Goal: Task Accomplishment & Management: Complete application form

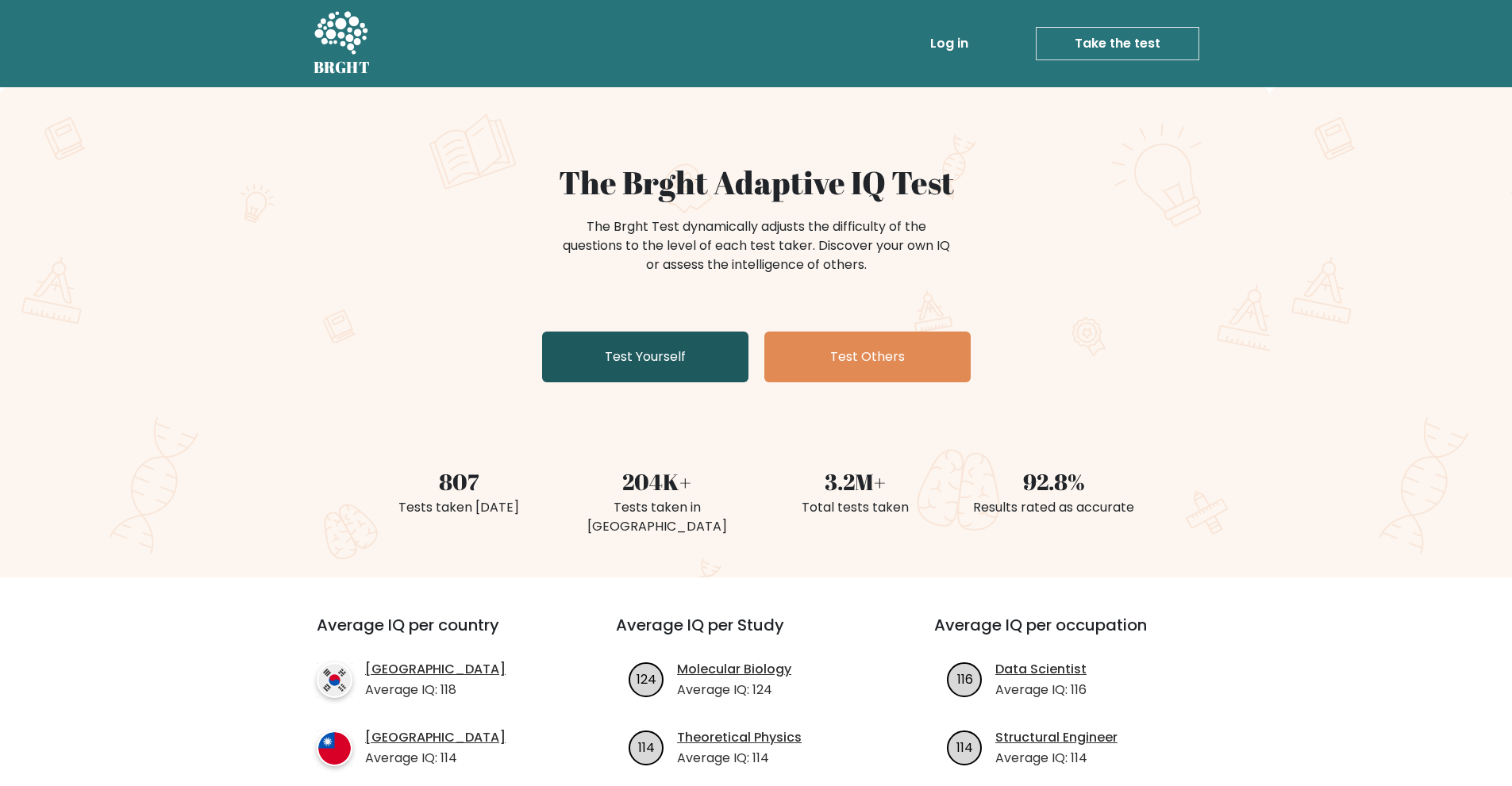
click at [686, 359] on link "Test Yourself" at bounding box center [645, 357] width 206 height 51
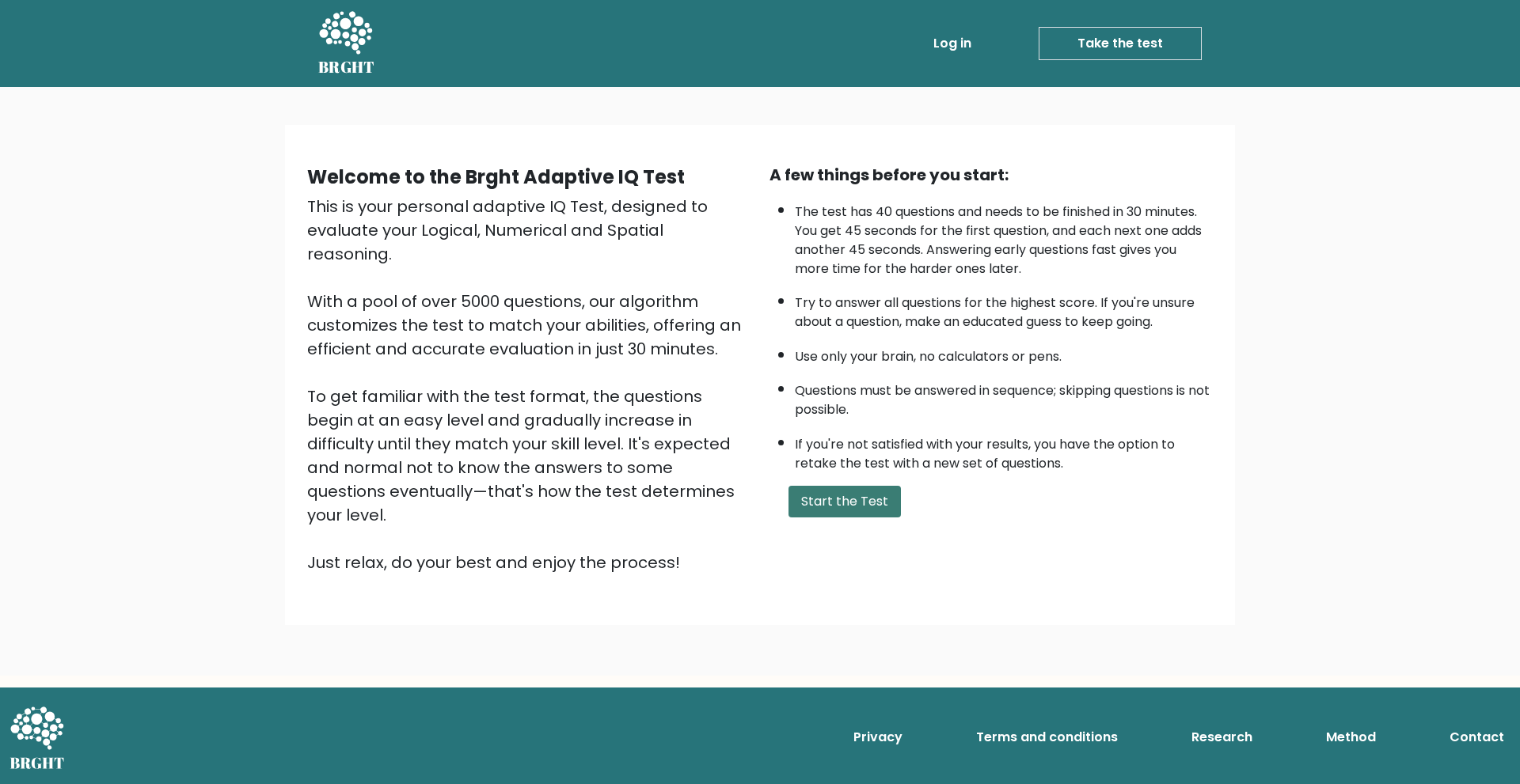
click at [836, 515] on button "Start the Test" at bounding box center [844, 502] width 112 height 32
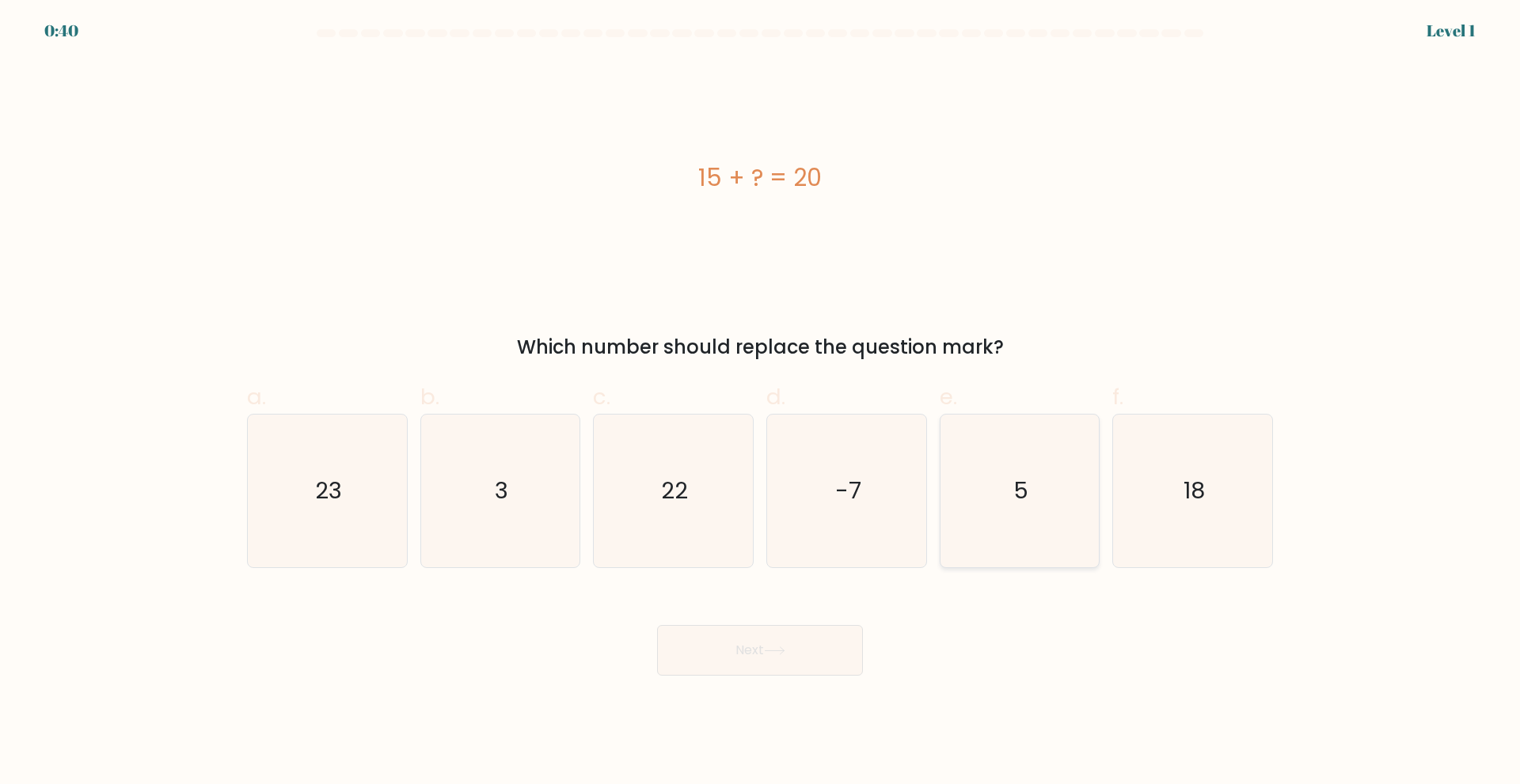
click at [1059, 494] on icon "5" at bounding box center [1019, 491] width 153 height 153
click at [760, 403] on input "e. 5" at bounding box center [760, 398] width 1 height 10
radio input "true"
click at [744, 644] on button "Next" at bounding box center [760, 651] width 206 height 51
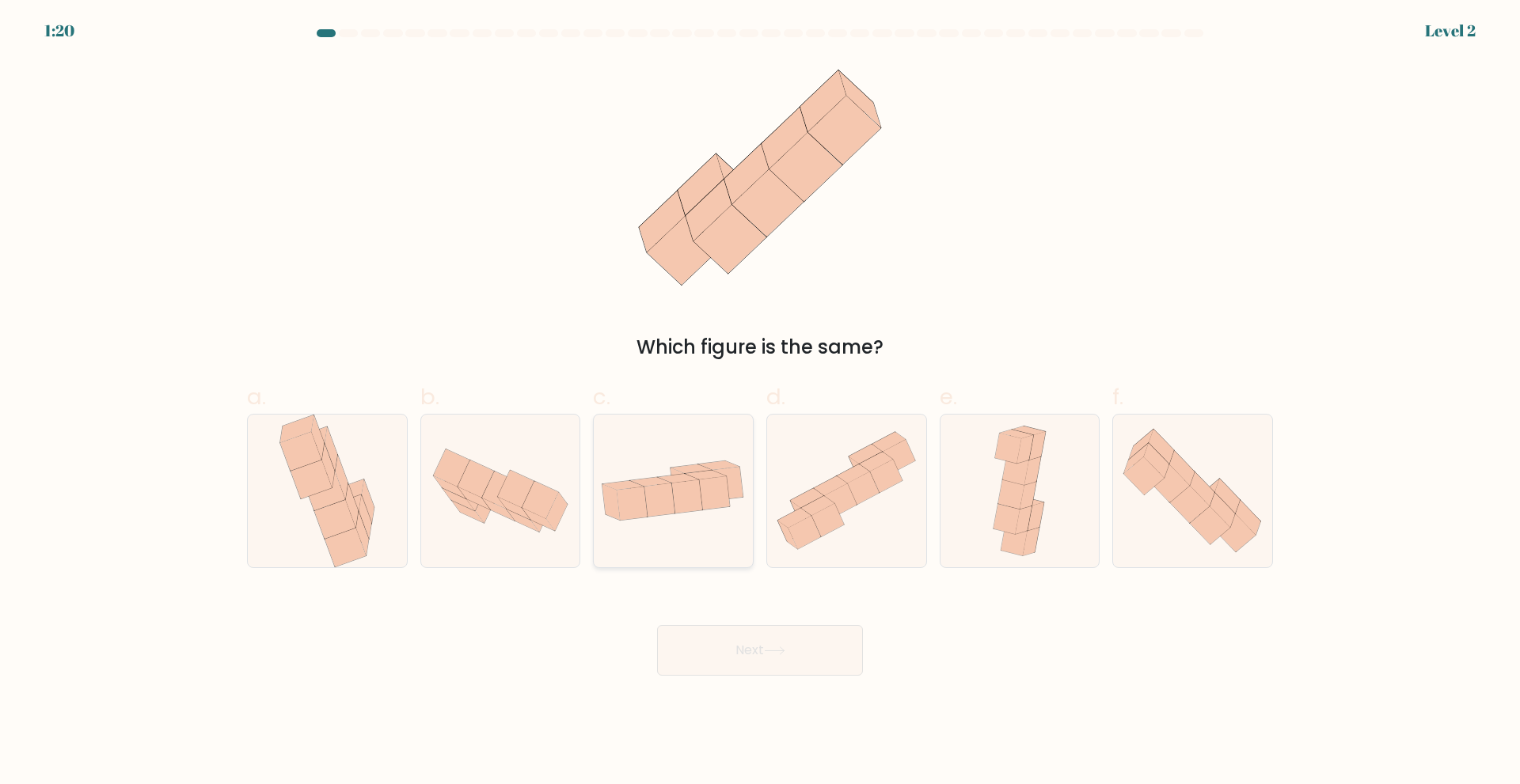
click at [656, 494] on icon at bounding box center [659, 500] width 31 height 33
click at [760, 403] on input "c." at bounding box center [760, 398] width 1 height 10
radio input "true"
click at [763, 646] on button "Next" at bounding box center [760, 651] width 206 height 51
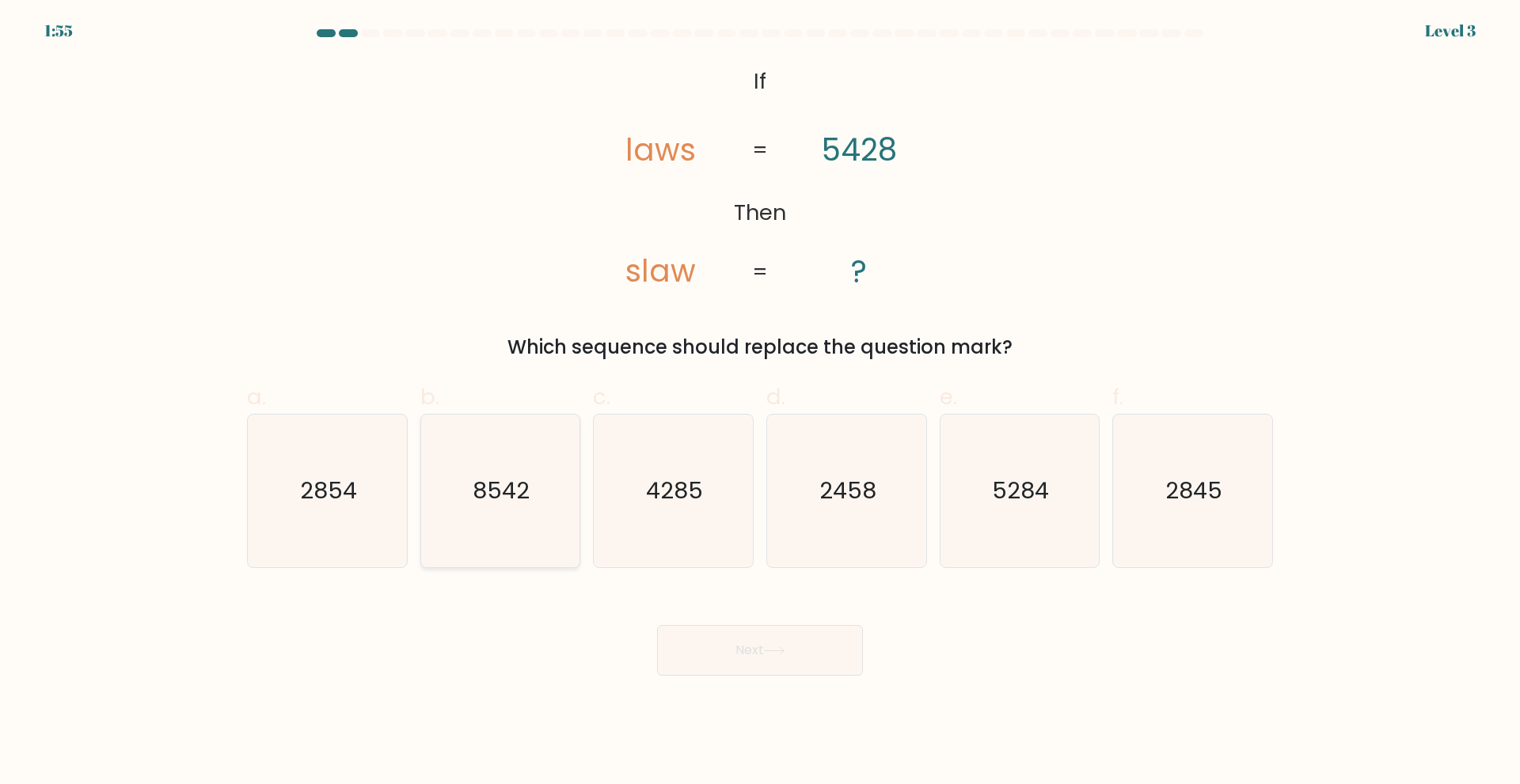
click at [505, 502] on text "8542" at bounding box center [502, 491] width 57 height 32
click at [760, 403] on input "b. 8542" at bounding box center [760, 398] width 1 height 10
radio input "true"
click at [744, 655] on button "Next" at bounding box center [760, 651] width 206 height 51
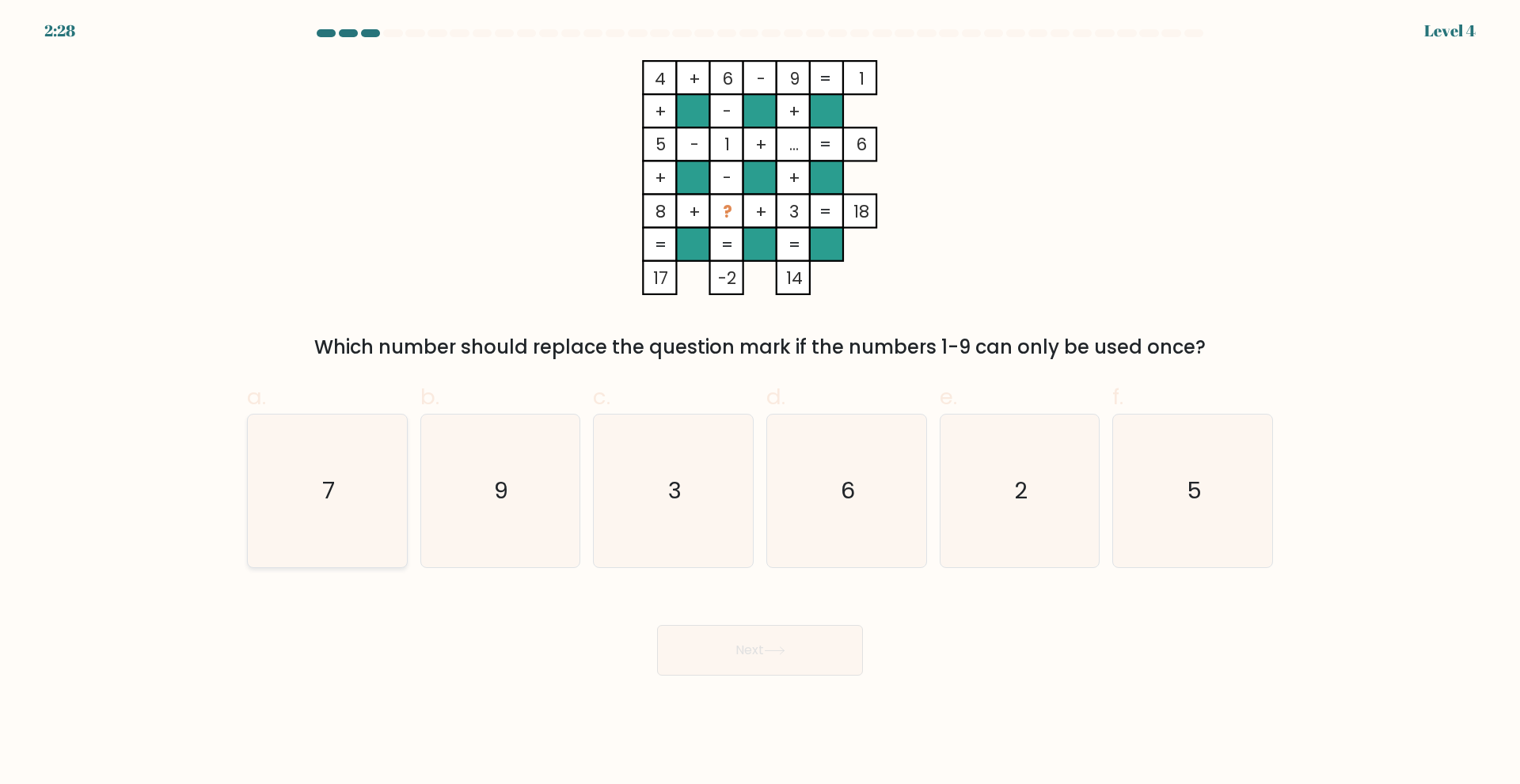
click at [318, 520] on icon "7" at bounding box center [328, 491] width 153 height 153
click at [760, 403] on input "a. 7" at bounding box center [760, 398] width 1 height 10
radio input "true"
click at [767, 653] on button "Next" at bounding box center [760, 651] width 206 height 51
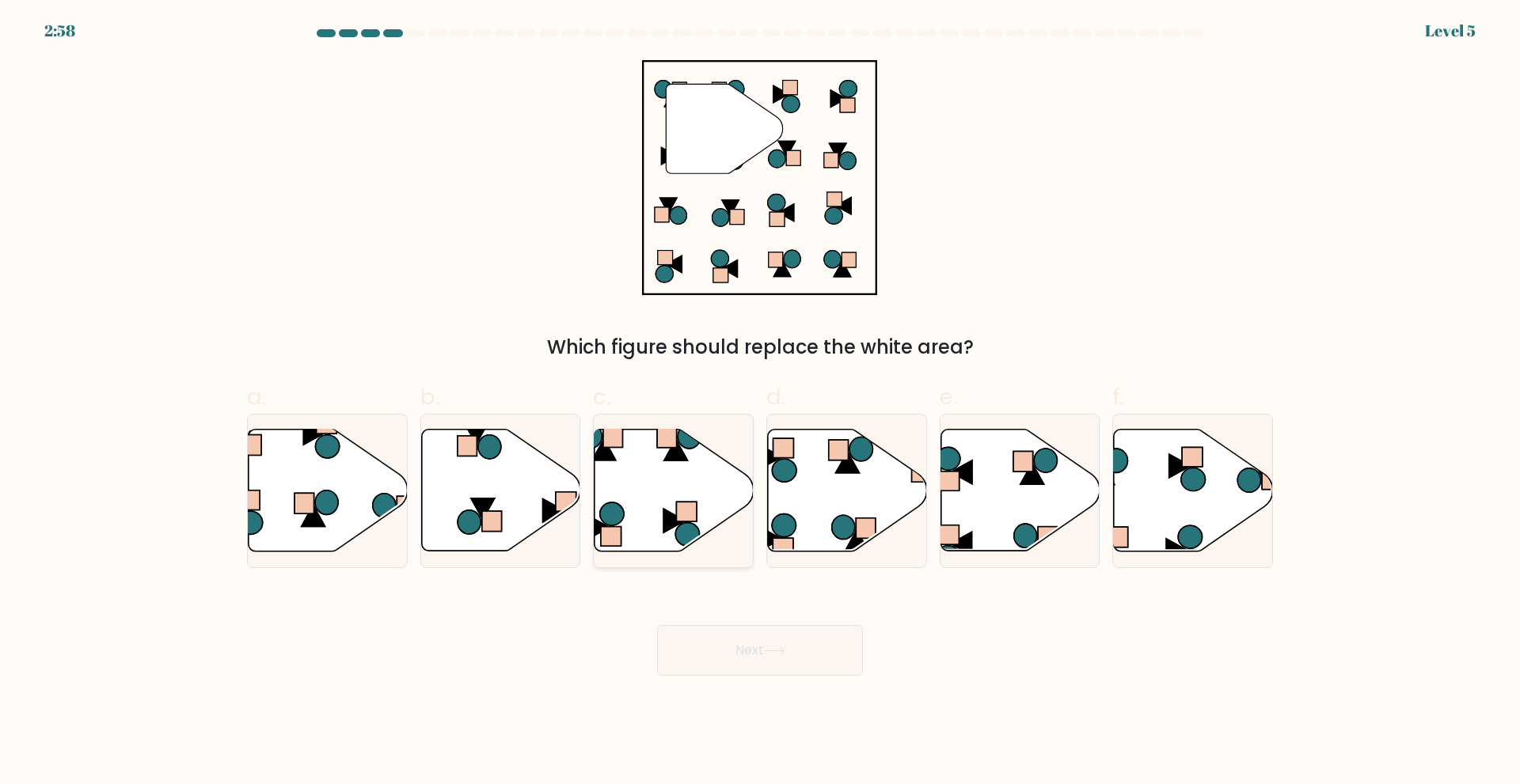
click at [684, 491] on icon at bounding box center [674, 489] width 159 height 122
click at [760, 403] on input "c." at bounding box center [760, 398] width 1 height 10
radio input "true"
click at [744, 641] on button "Next" at bounding box center [760, 651] width 206 height 51
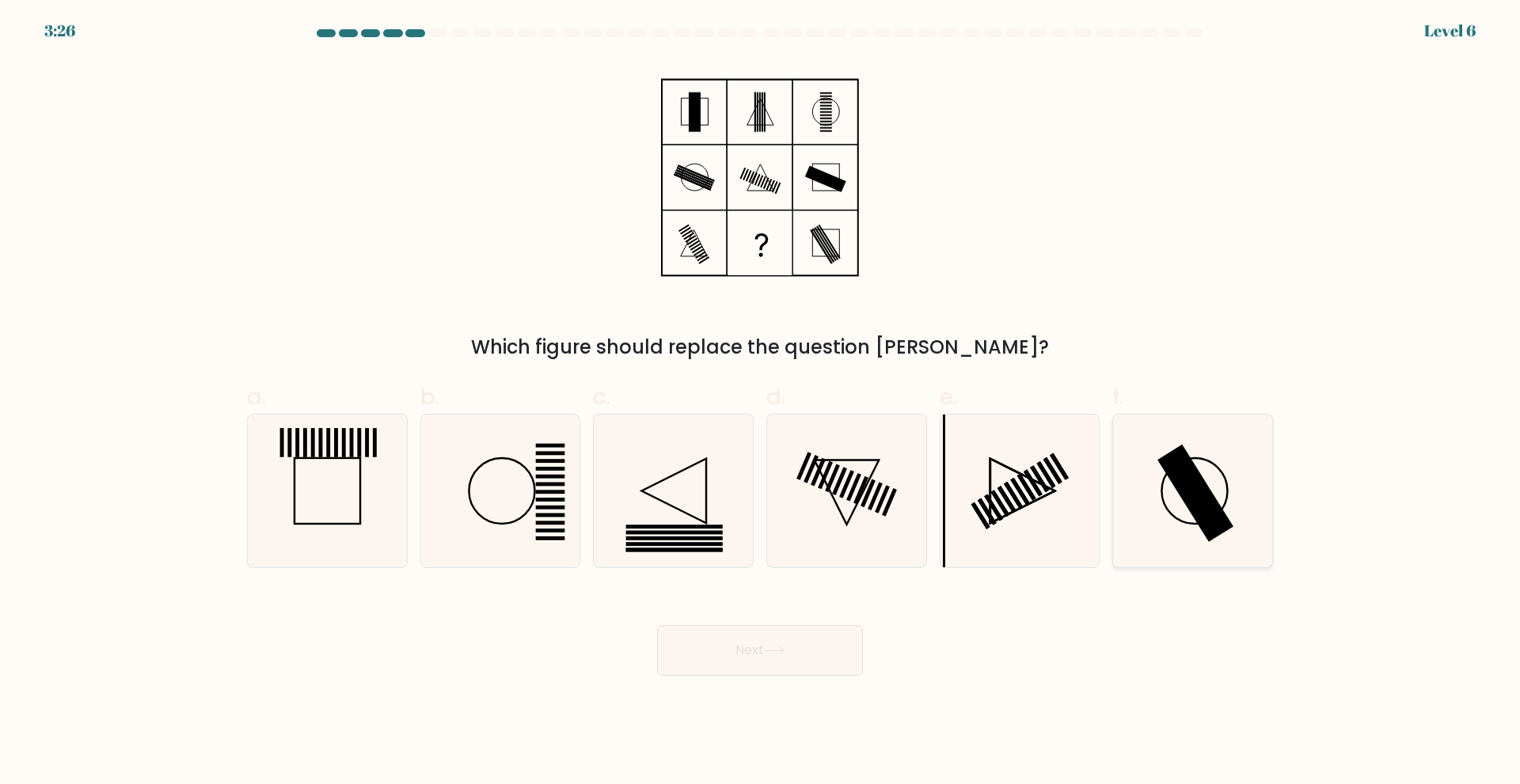
click at [1172, 489] on icon at bounding box center [1192, 491] width 153 height 153
click at [760, 403] on input "f." at bounding box center [760, 398] width 1 height 10
radio input "true"
click at [774, 617] on div "Next" at bounding box center [760, 631] width 1045 height 88
drag, startPoint x: 775, startPoint y: 646, endPoint x: 771, endPoint y: 661, distance: 15.5
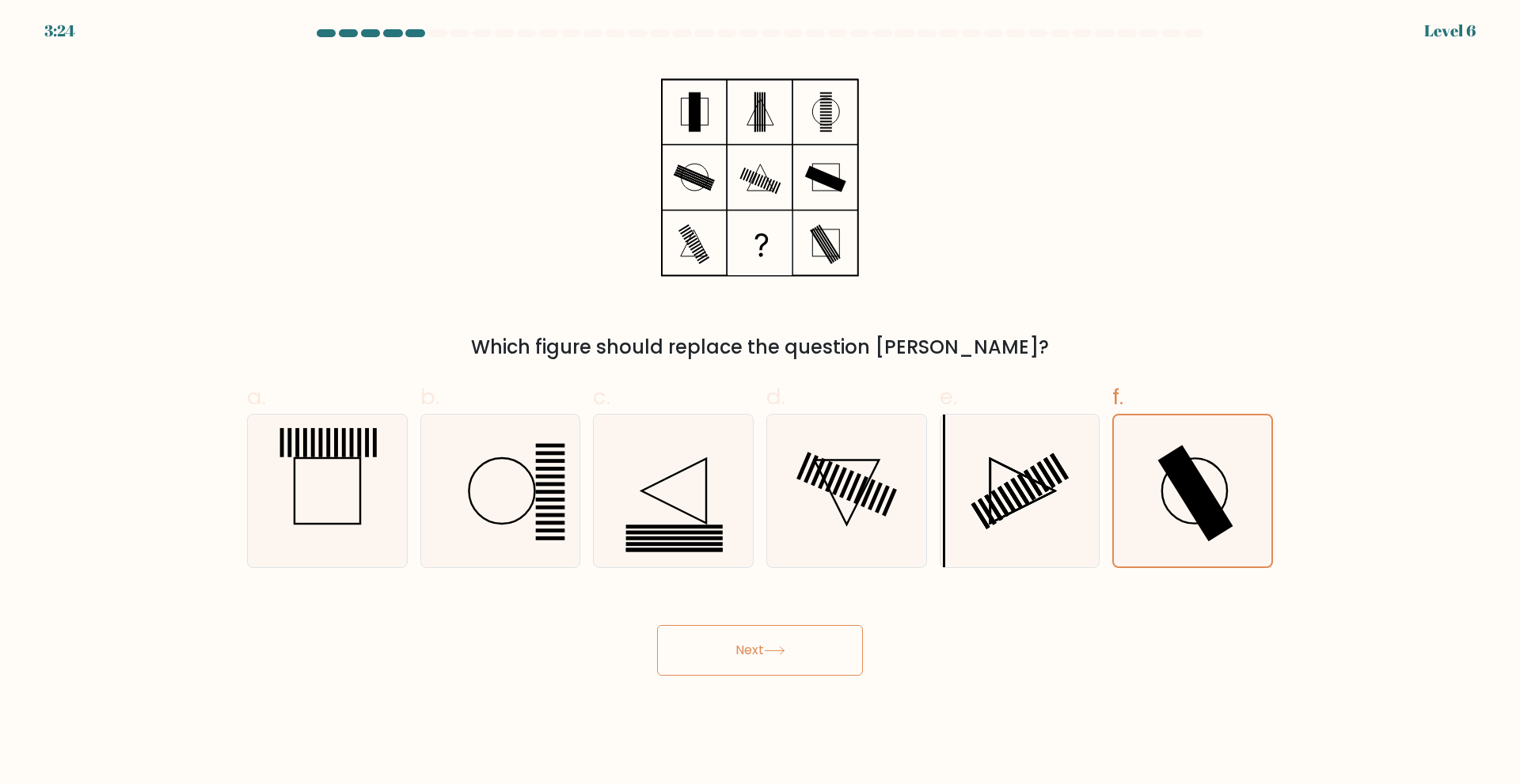
click at [775, 648] on icon at bounding box center [774, 650] width 22 height 9
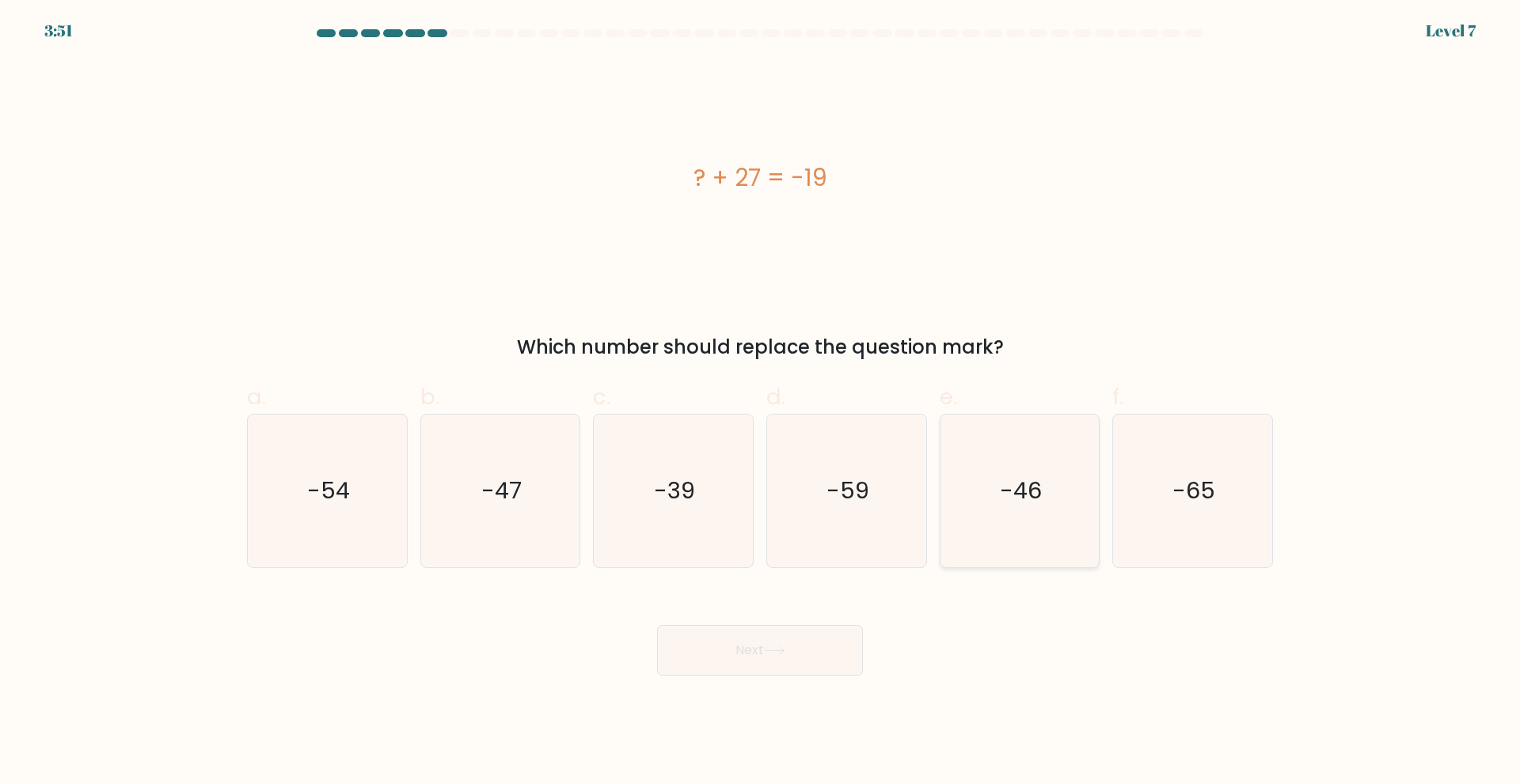
click at [1001, 529] on icon "-46" at bounding box center [1019, 491] width 153 height 153
click at [760, 403] on input "e. -46" at bounding box center [760, 398] width 1 height 10
radio input "true"
click at [715, 656] on button "Next" at bounding box center [760, 651] width 206 height 51
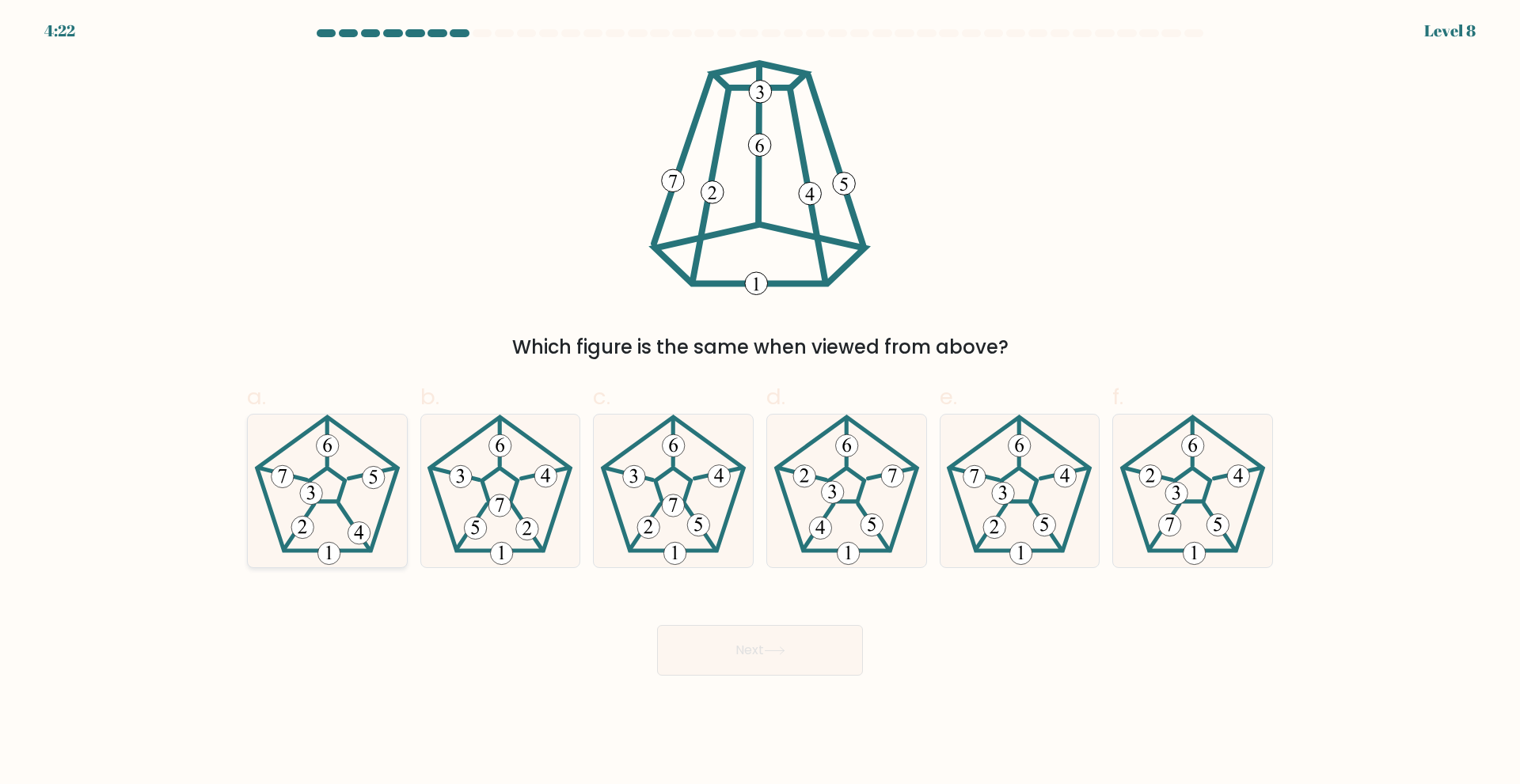
click at [375, 504] on icon at bounding box center [328, 491] width 153 height 153
click at [760, 403] on input "a." at bounding box center [760, 398] width 1 height 10
radio input "true"
click at [817, 637] on button "Next" at bounding box center [760, 651] width 206 height 51
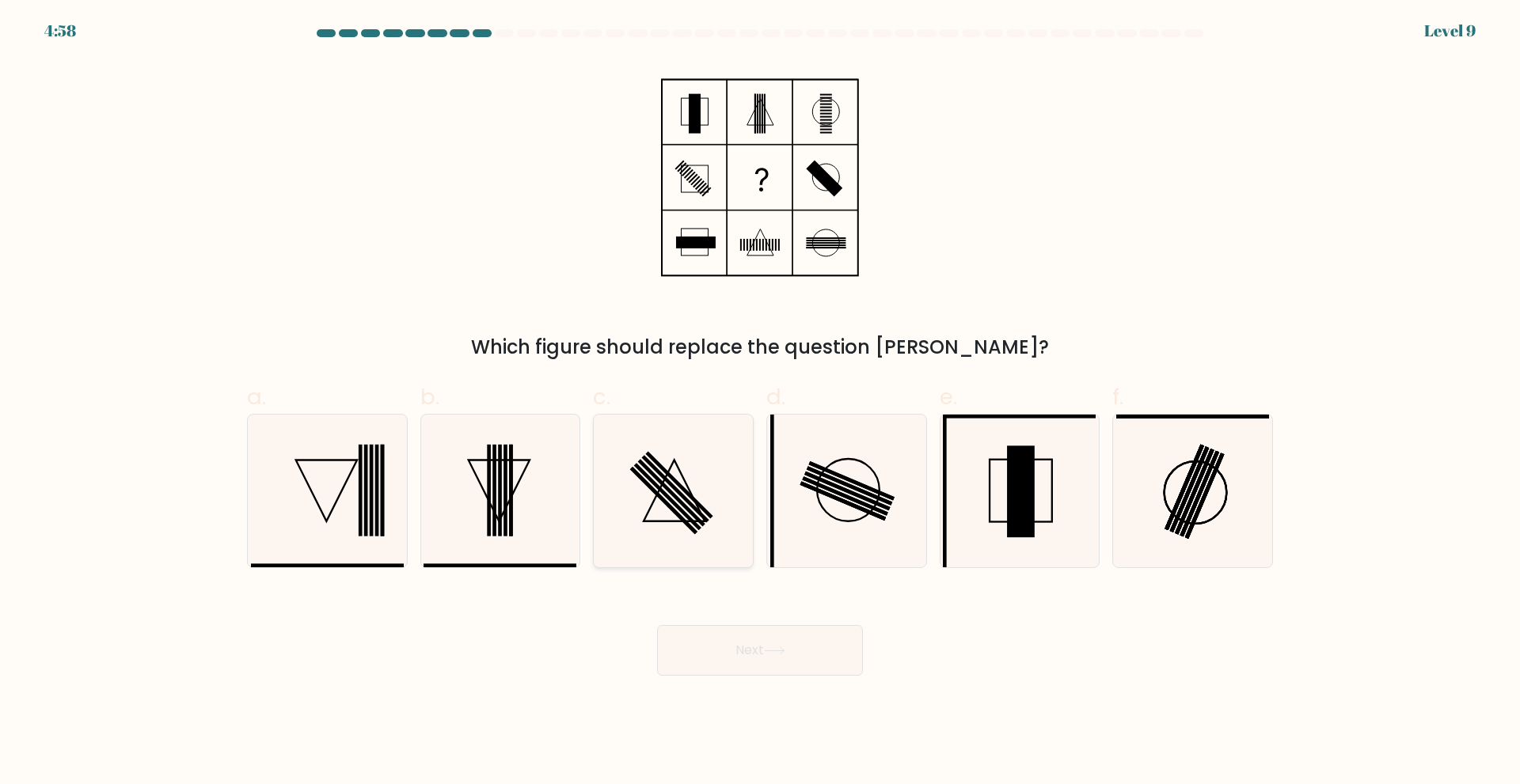
click at [686, 513] on rect at bounding box center [668, 496] width 67 height 67
click at [760, 403] on input "c." at bounding box center [760, 398] width 1 height 10
radio input "true"
click at [760, 635] on button "Next" at bounding box center [760, 651] width 206 height 51
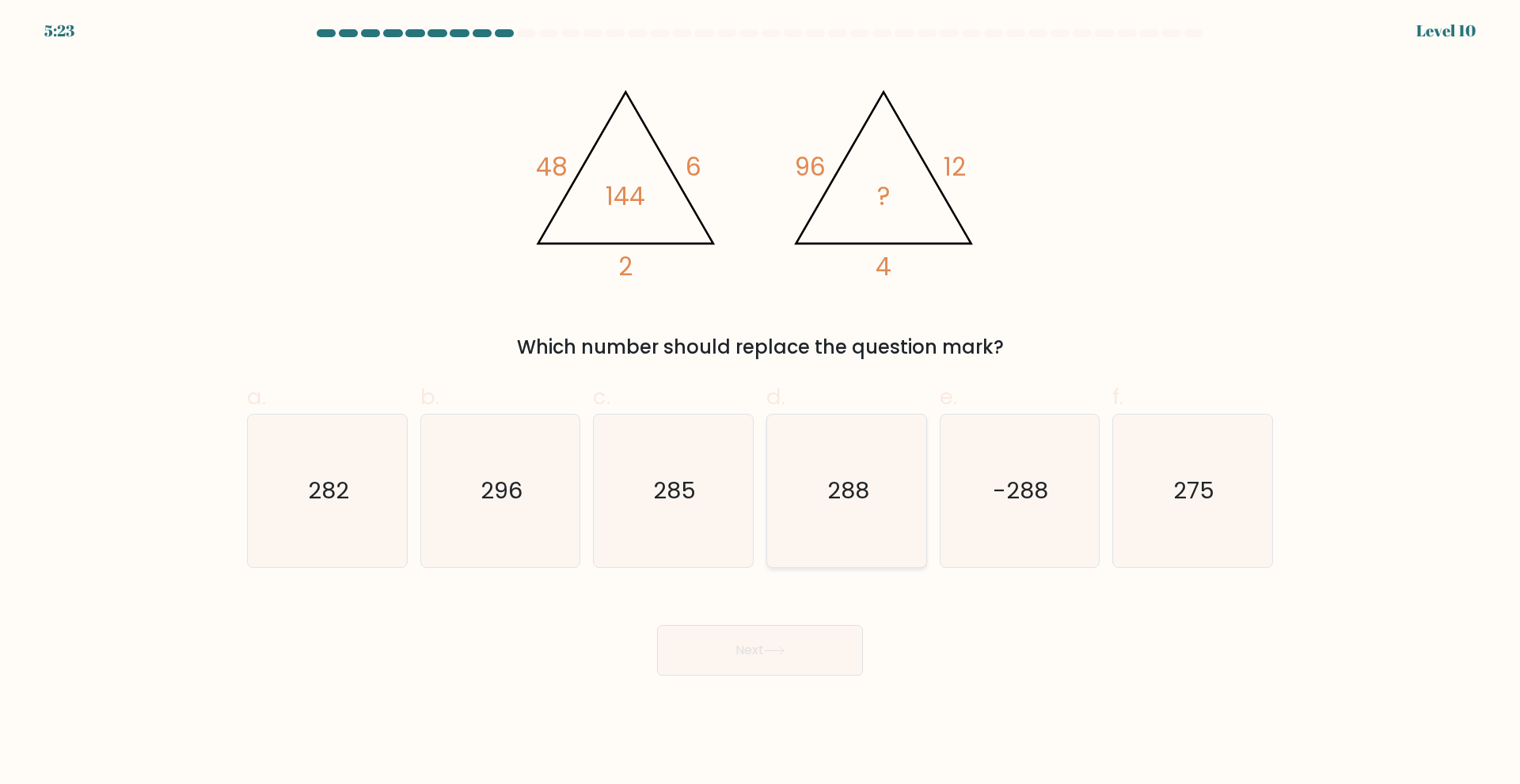
drag, startPoint x: 860, startPoint y: 500, endPoint x: 852, endPoint y: 538, distance: 38.8
click at [859, 504] on text "288" at bounding box center [848, 491] width 42 height 32
click at [760, 403] on input "d. 288" at bounding box center [760, 398] width 1 height 10
radio input "true"
click at [790, 659] on button "Next" at bounding box center [760, 651] width 206 height 51
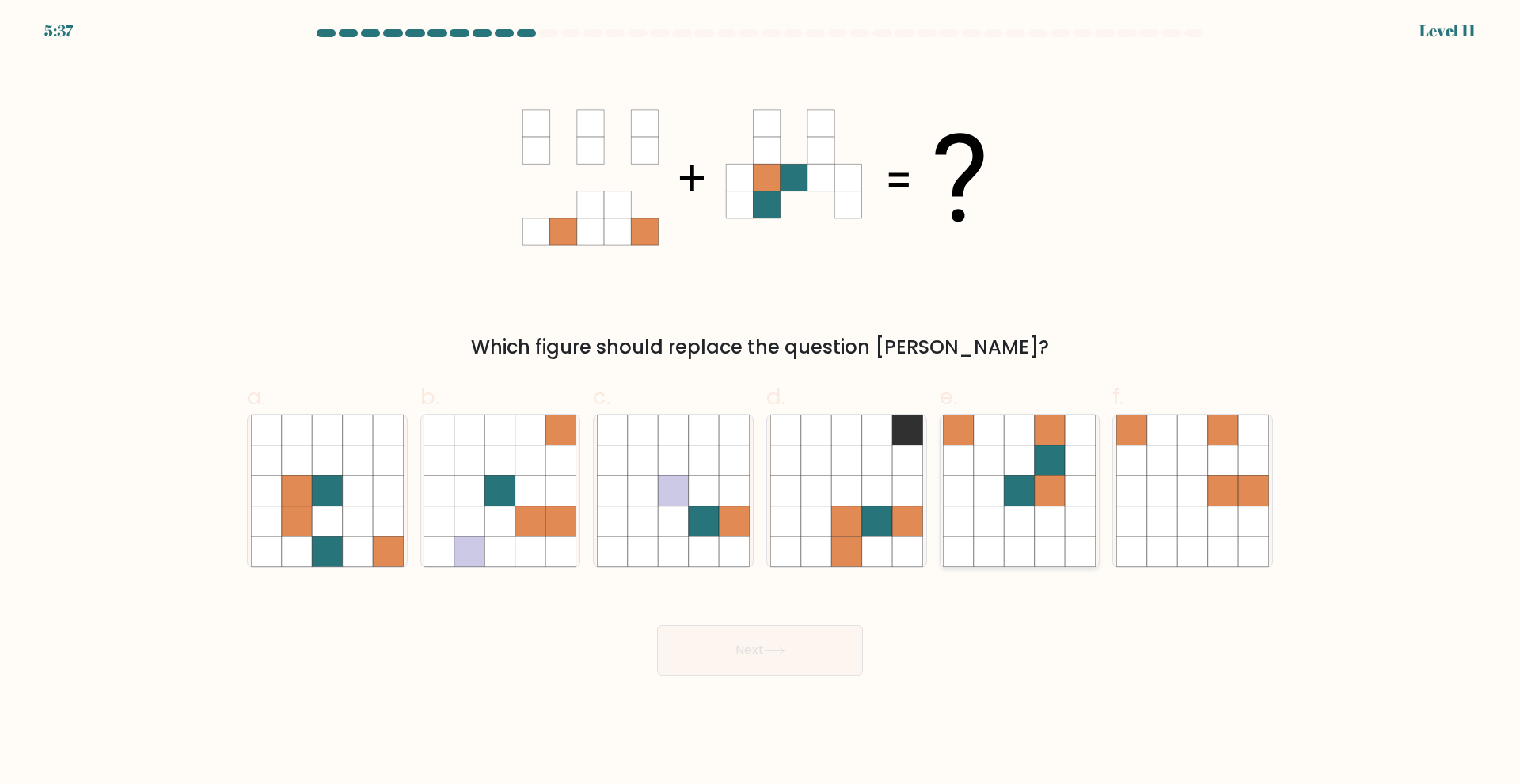
click at [1053, 488] on icon at bounding box center [1050, 491] width 30 height 30
click at [760, 403] on input "e." at bounding box center [760, 398] width 1 height 10
radio input "true"
click at [811, 645] on button "Next" at bounding box center [760, 651] width 206 height 51
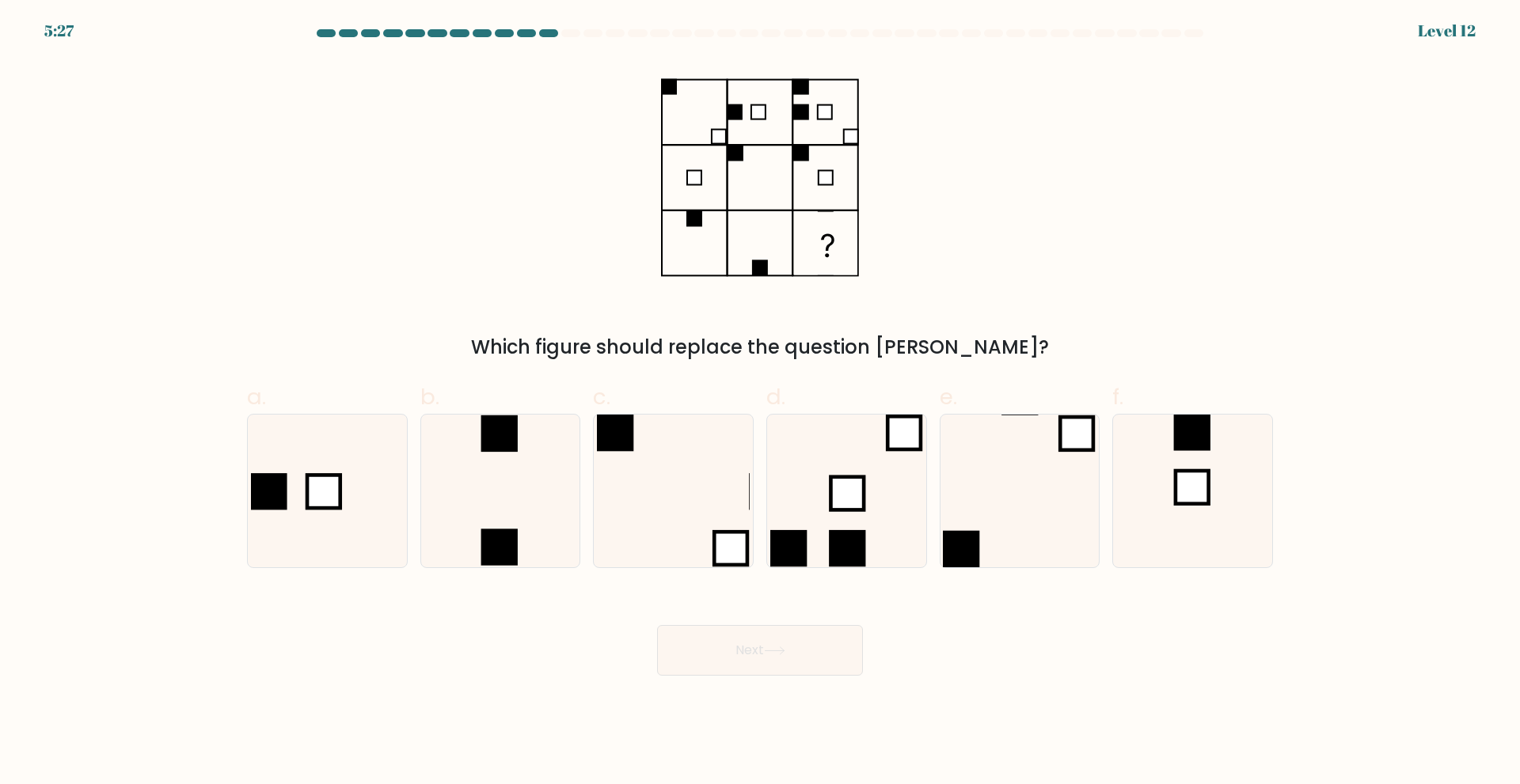
drag, startPoint x: 1221, startPoint y: 448, endPoint x: 1072, endPoint y: 606, distance: 217.2
click at [1220, 448] on icon at bounding box center [1192, 491] width 153 height 153
click at [760, 403] on input "f." at bounding box center [760, 398] width 1 height 10
radio input "true"
click at [836, 639] on button "Next" at bounding box center [760, 651] width 206 height 51
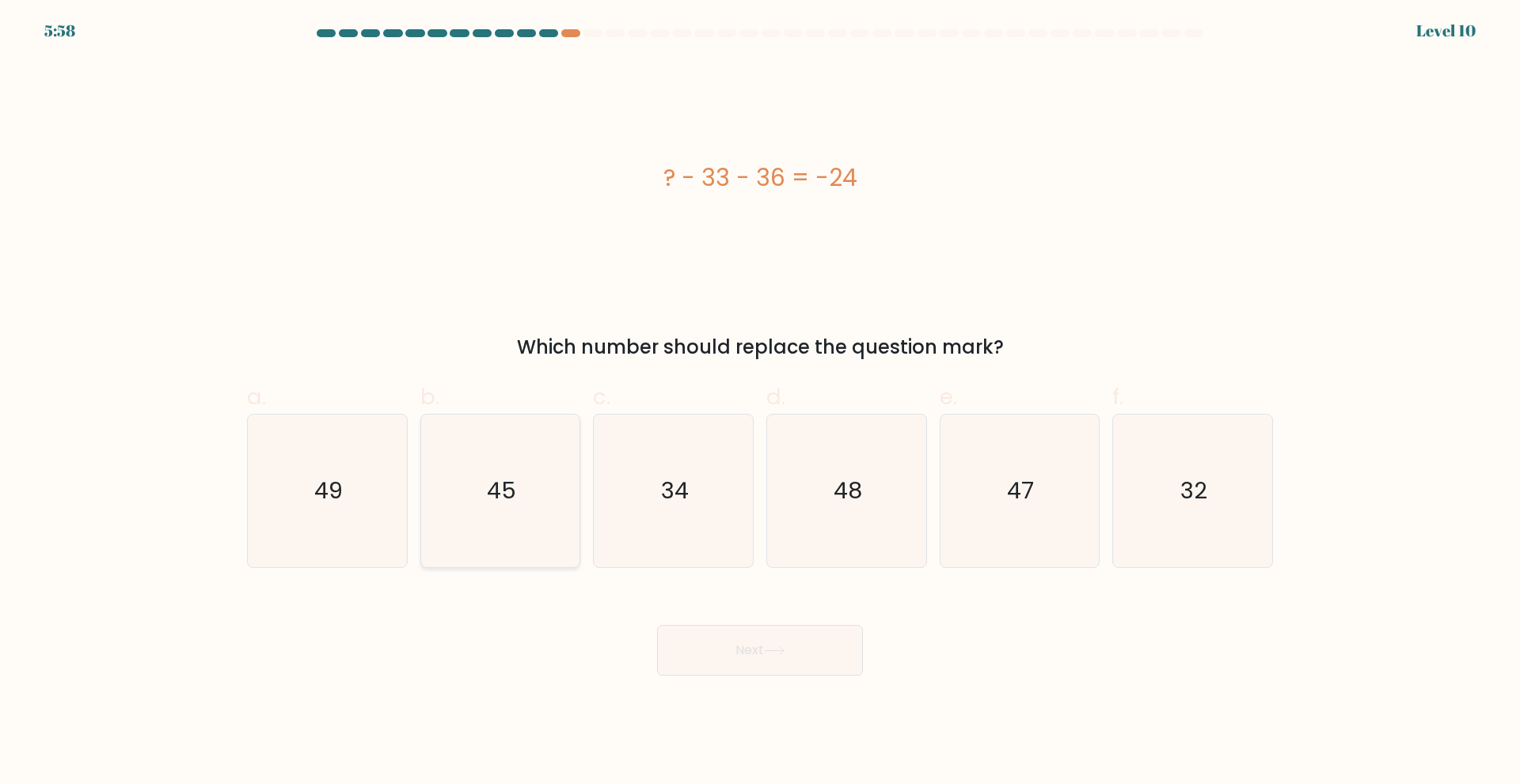
drag, startPoint x: 454, startPoint y: 513, endPoint x: 690, endPoint y: 645, distance: 270.4
click at [454, 512] on icon "45" at bounding box center [500, 491] width 153 height 153
click at [760, 403] on input "b. 45" at bounding box center [760, 398] width 1 height 10
radio input "true"
click at [820, 645] on button "Next" at bounding box center [760, 651] width 206 height 51
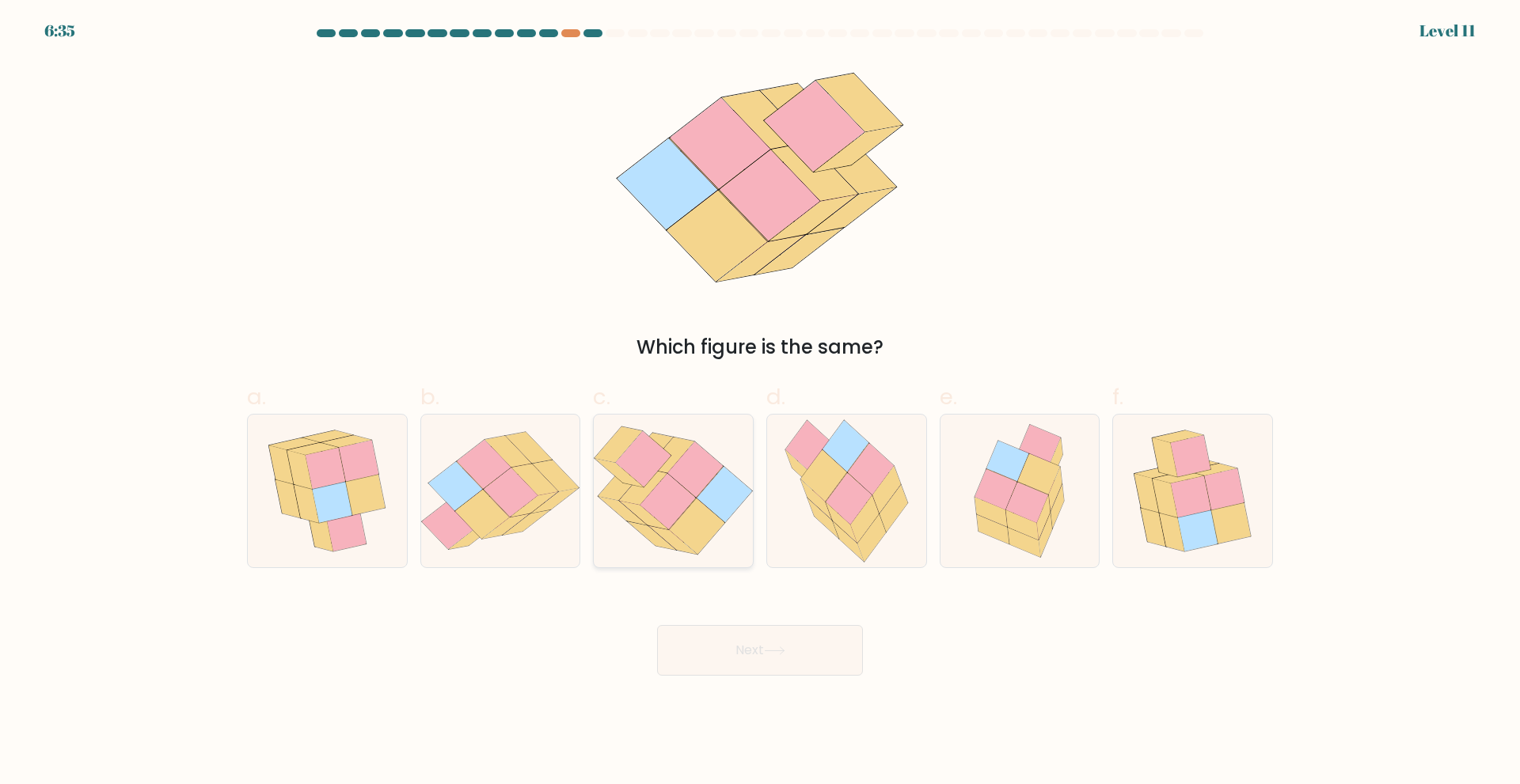
click at [696, 476] on icon at bounding box center [695, 469] width 56 height 56
click at [760, 403] on input "c." at bounding box center [760, 398] width 1 height 10
radio input "true"
click at [1188, 506] on icon at bounding box center [1191, 496] width 40 height 41
click at [760, 403] on input "f." at bounding box center [760, 398] width 1 height 10
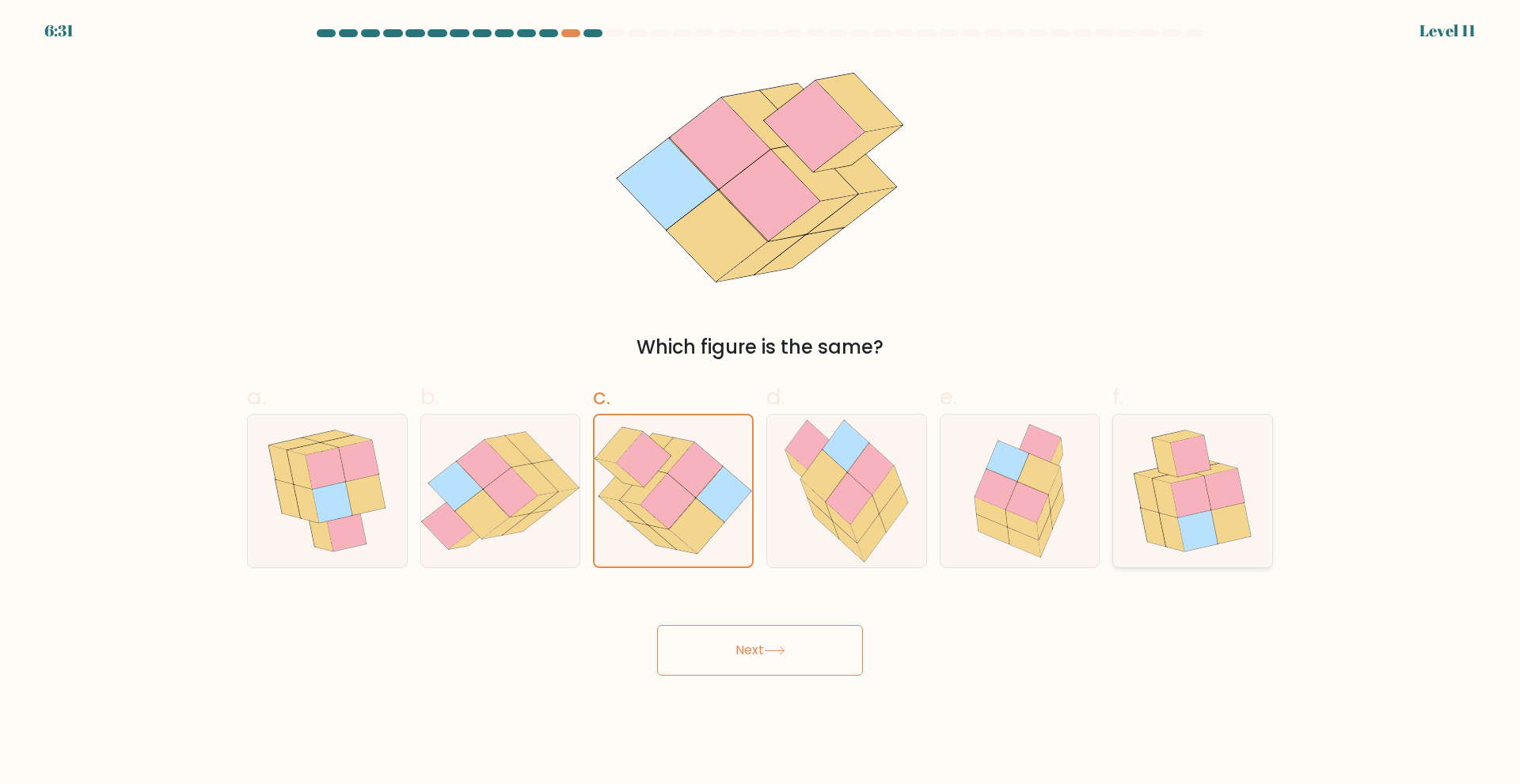
radio input "true"
click at [730, 633] on button "Next" at bounding box center [760, 651] width 206 height 51
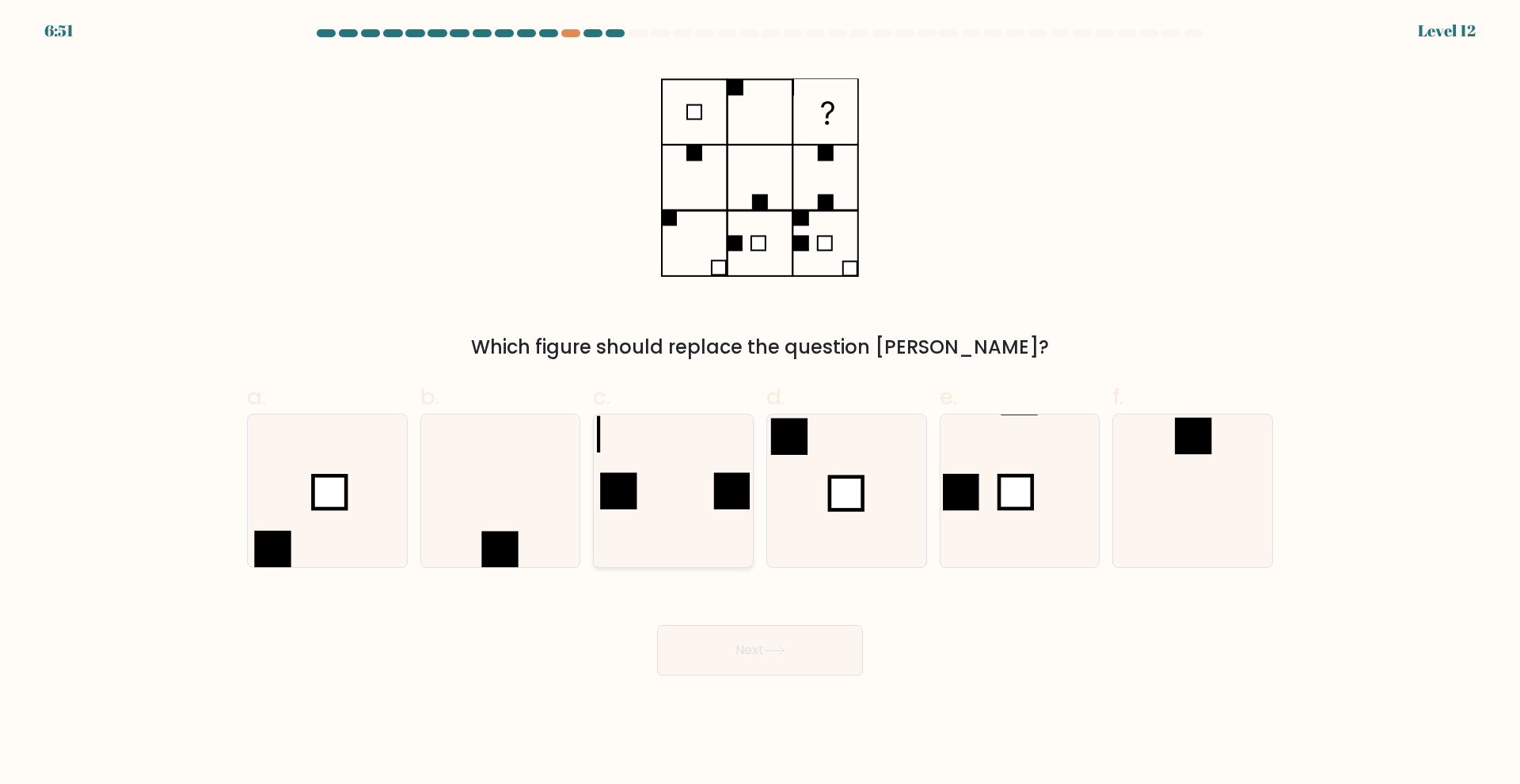
click at [670, 459] on icon at bounding box center [674, 491] width 153 height 153
click at [760, 403] on input "c." at bounding box center [760, 398] width 1 height 10
radio input "true"
click at [1170, 448] on icon at bounding box center [1192, 491] width 153 height 153
click at [760, 403] on input "f." at bounding box center [760, 398] width 1 height 10
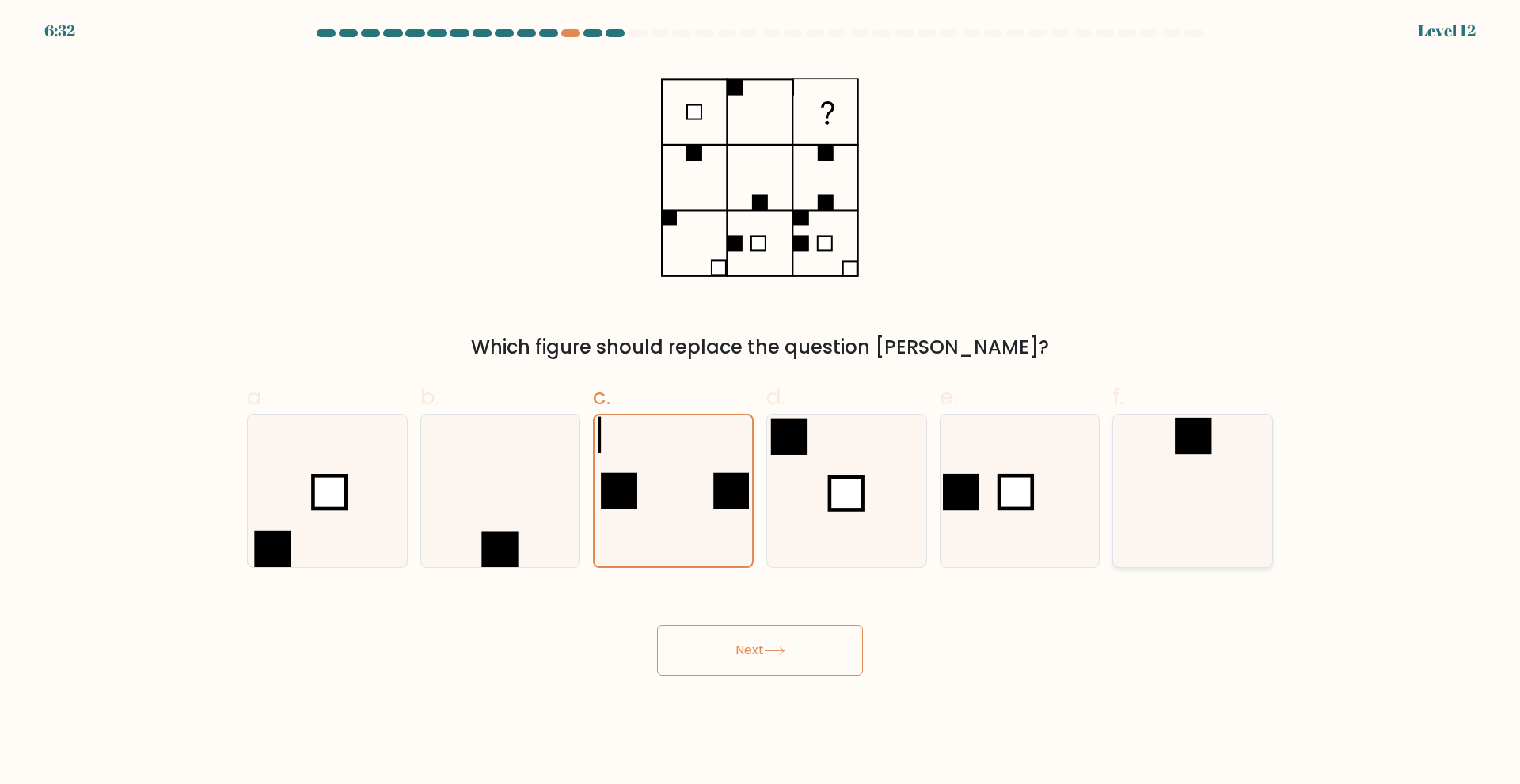
radio input "true"
click at [772, 640] on button "Next" at bounding box center [760, 651] width 206 height 51
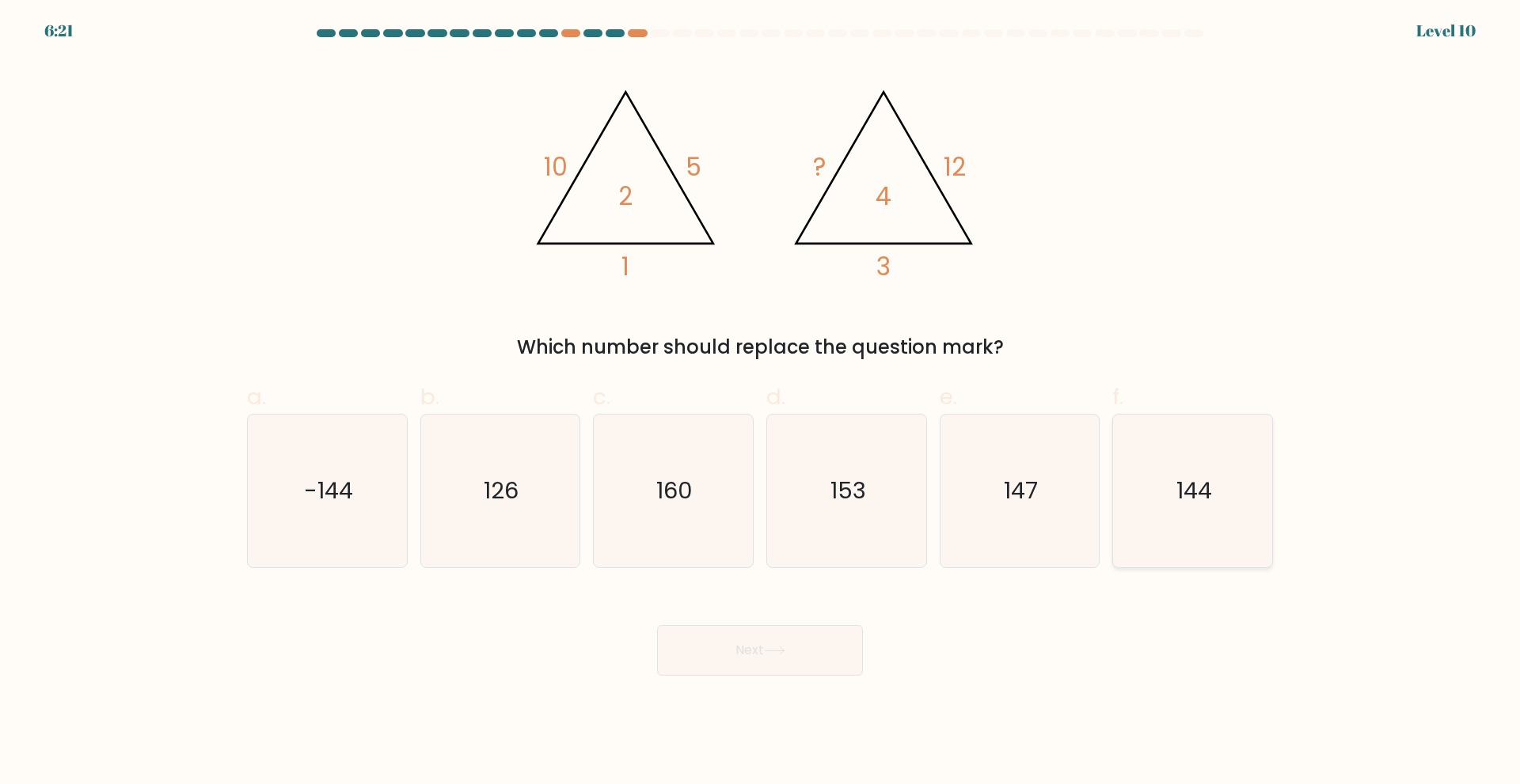
click at [1200, 479] on text "144" at bounding box center [1194, 491] width 36 height 32
click at [760, 403] on input "f. 144" at bounding box center [760, 398] width 1 height 10
radio input "true"
click at [753, 651] on button "Next" at bounding box center [760, 651] width 206 height 51
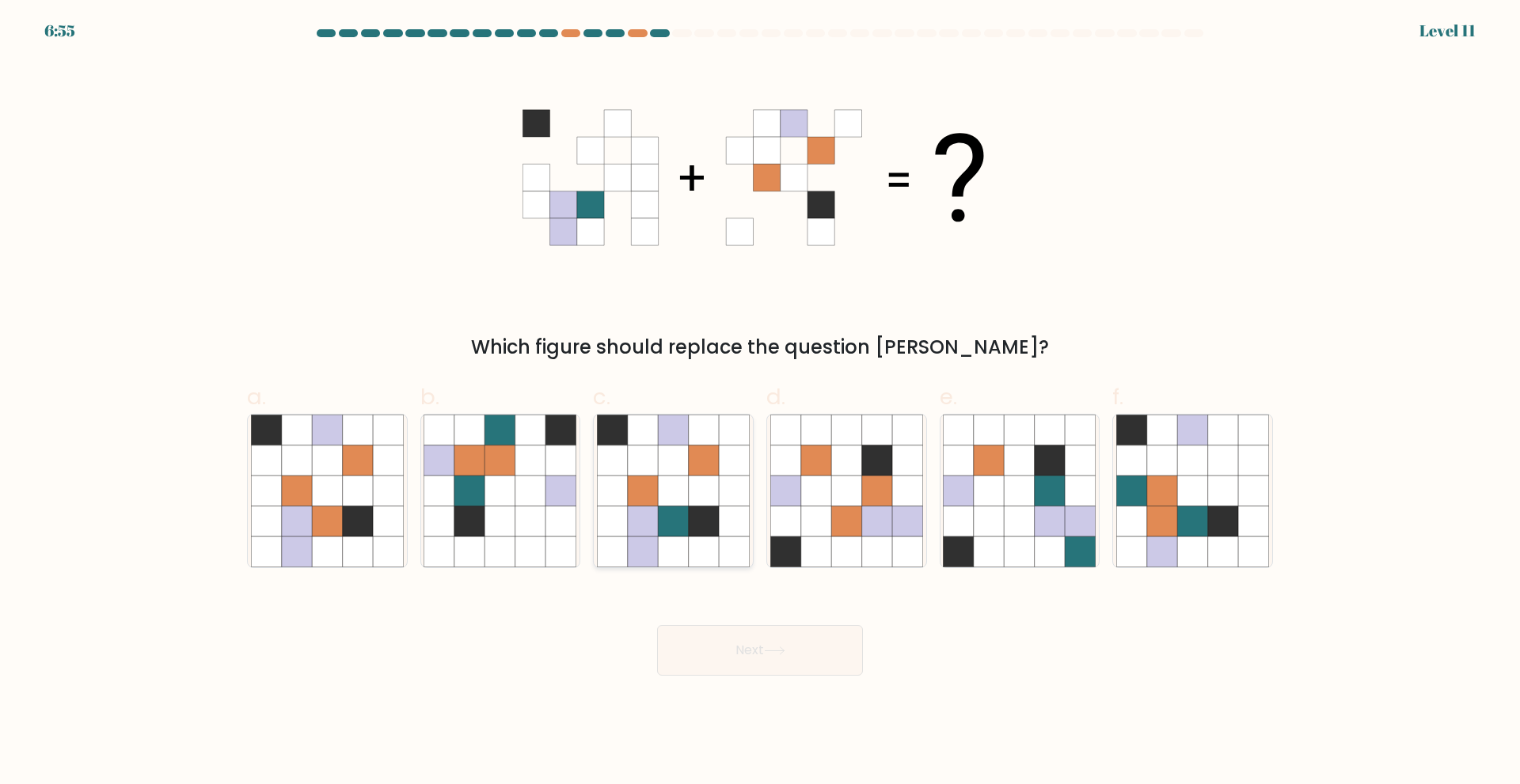
click at [689, 528] on icon at bounding box center [704, 521] width 30 height 30
click at [760, 403] on input "c." at bounding box center [760, 398] width 1 height 10
radio input "true"
click at [723, 653] on button "Next" at bounding box center [760, 651] width 206 height 51
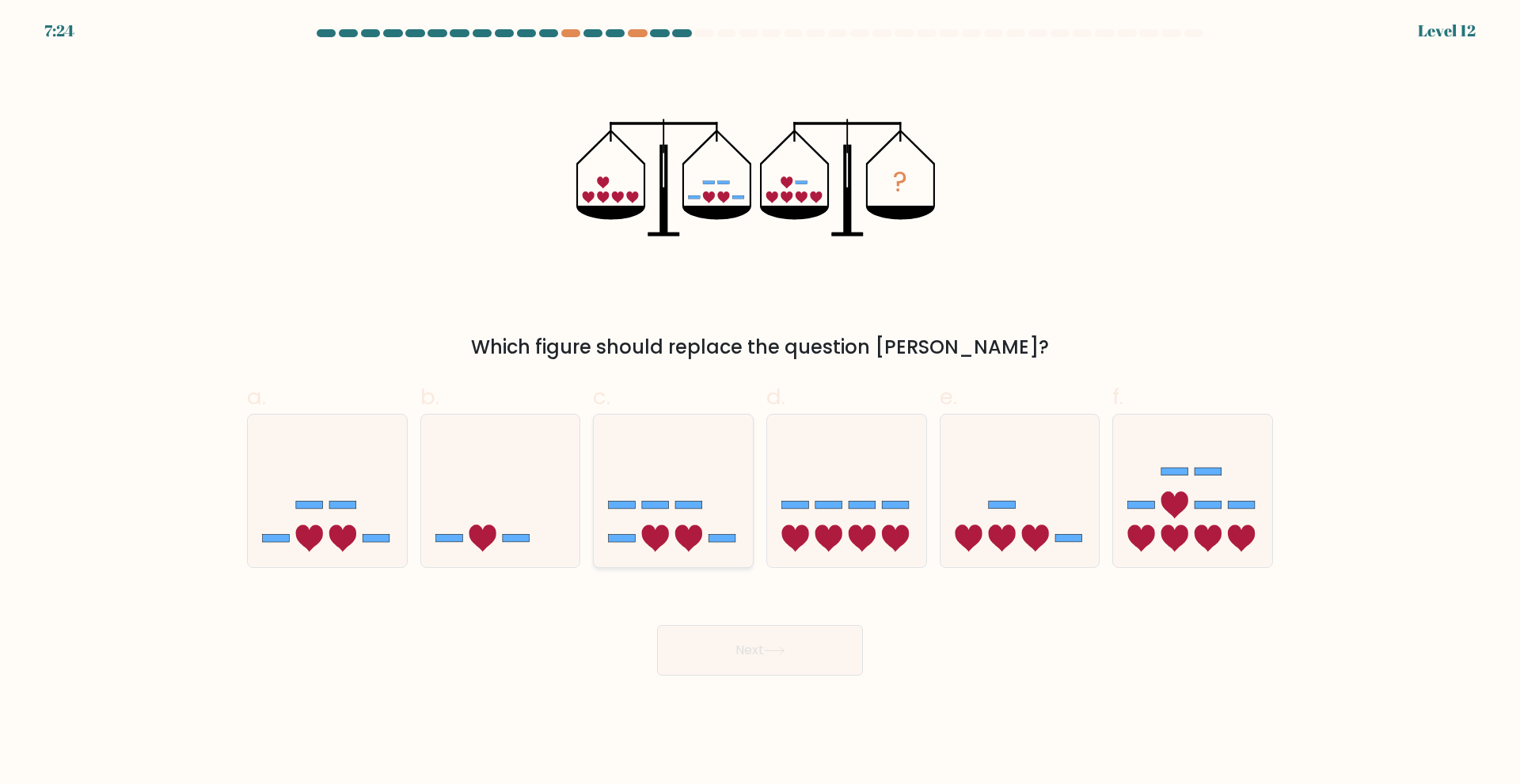
click at [678, 522] on icon at bounding box center [674, 490] width 159 height 131
click at [760, 403] on input "c." at bounding box center [760, 398] width 1 height 10
radio input "true"
click at [744, 653] on button "Next" at bounding box center [760, 651] width 206 height 51
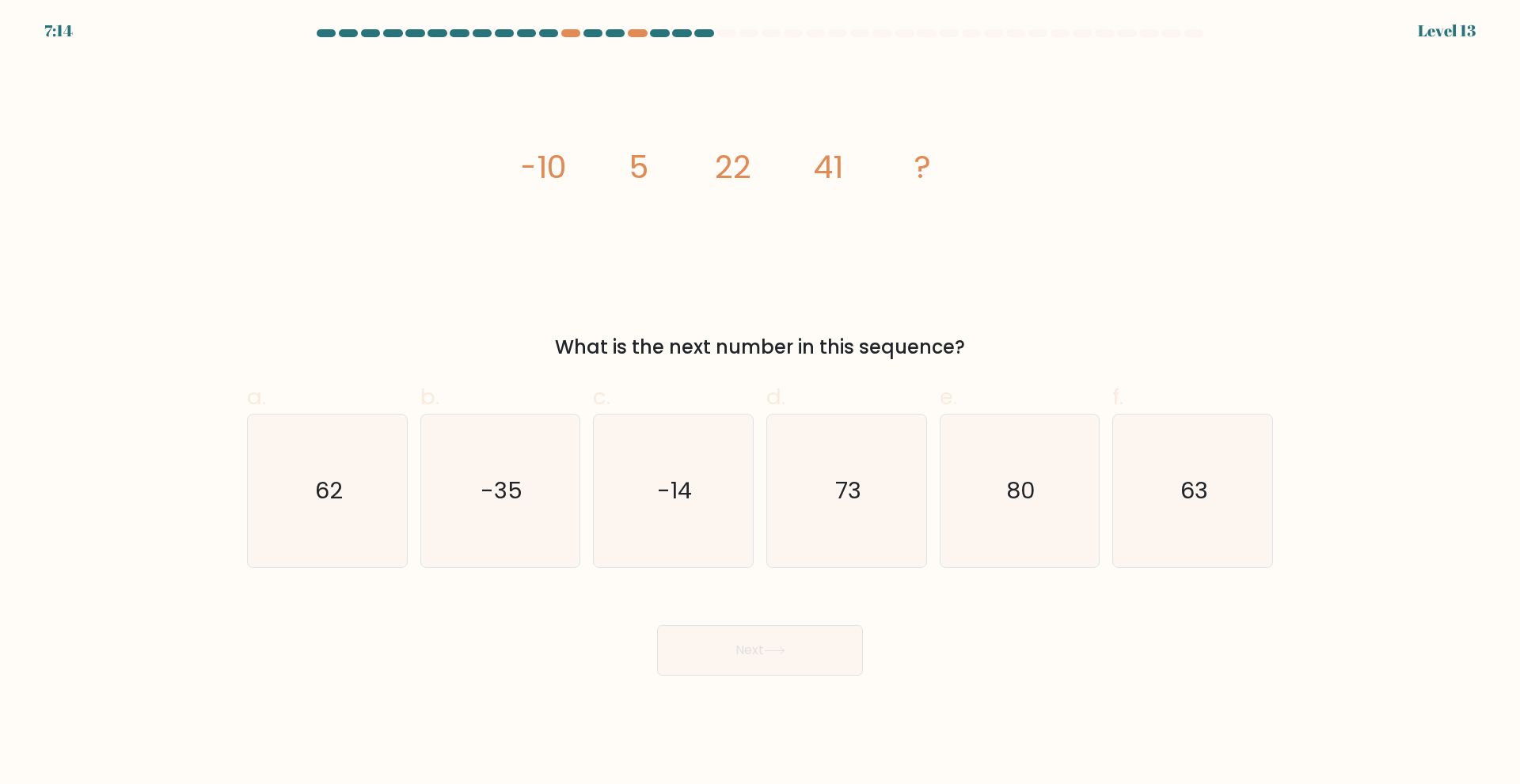
drag, startPoint x: 345, startPoint y: 523, endPoint x: 524, endPoint y: 587, distance: 190.1
click at [355, 527] on icon "62" at bounding box center [328, 491] width 153 height 153
click at [760, 403] on input "a. 62" at bounding box center [760, 398] width 1 height 10
radio input "true"
click at [719, 642] on button "Next" at bounding box center [760, 651] width 206 height 51
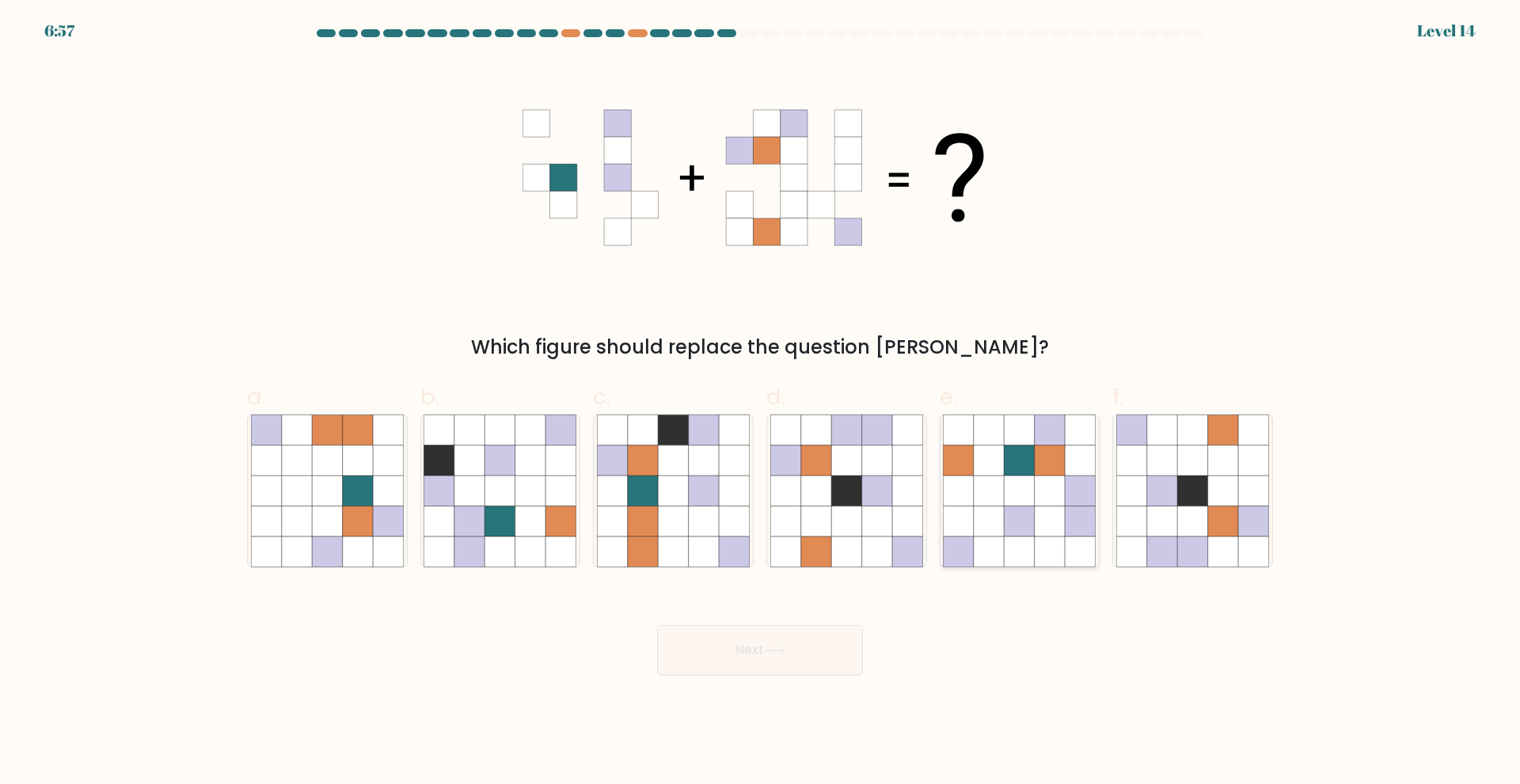
click at [1055, 495] on icon at bounding box center [1050, 491] width 30 height 30
click at [760, 403] on input "e." at bounding box center [760, 398] width 1 height 10
radio input "true"
drag, startPoint x: 755, startPoint y: 649, endPoint x: 759, endPoint y: 641, distance: 8.9
click at [759, 641] on button "Next" at bounding box center [760, 651] width 206 height 51
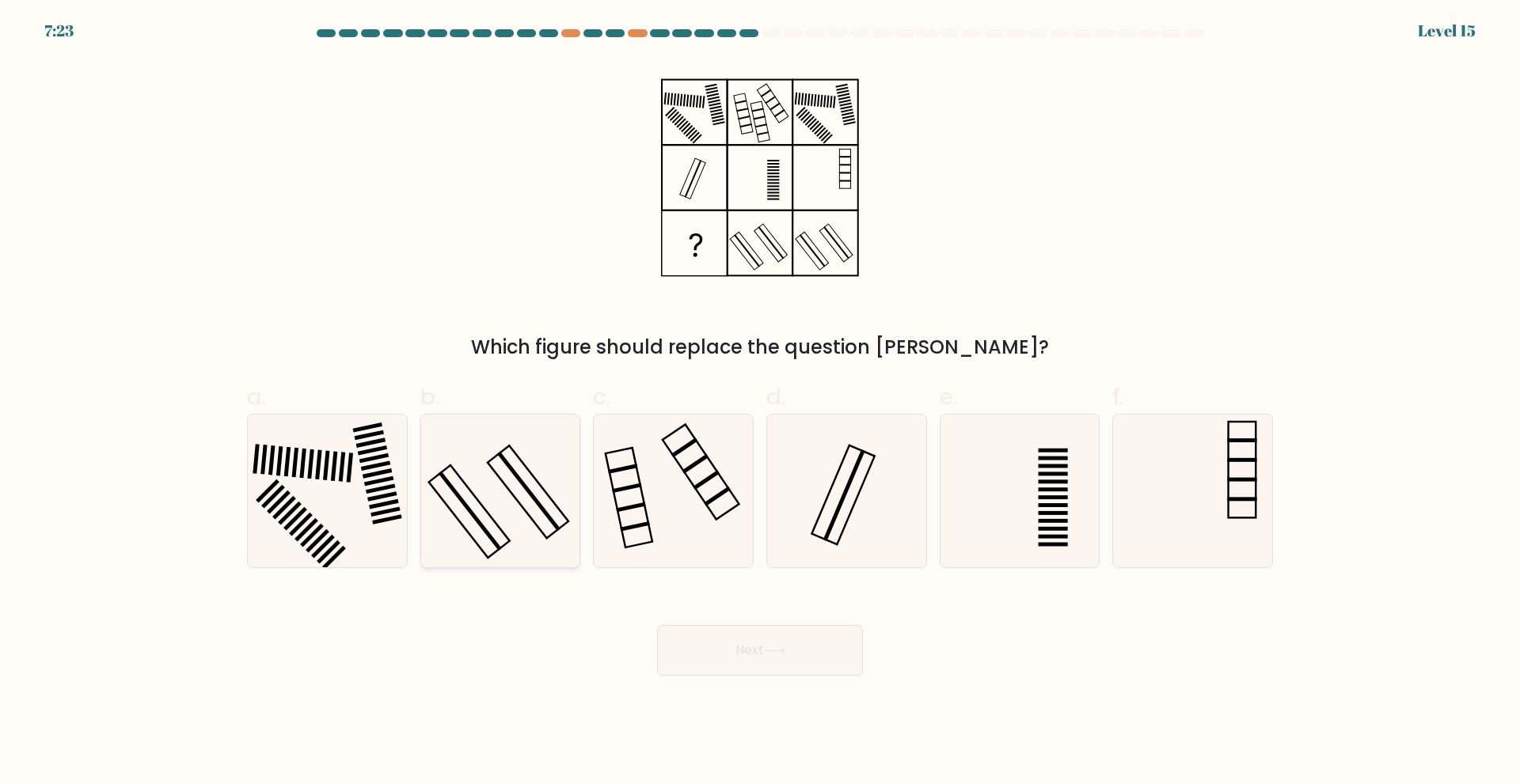
click at [544, 514] on icon at bounding box center [500, 491] width 153 height 153
click at [760, 403] on input "b." at bounding box center [760, 398] width 1 height 10
radio input "true"
click at [771, 633] on button "Next" at bounding box center [760, 651] width 206 height 51
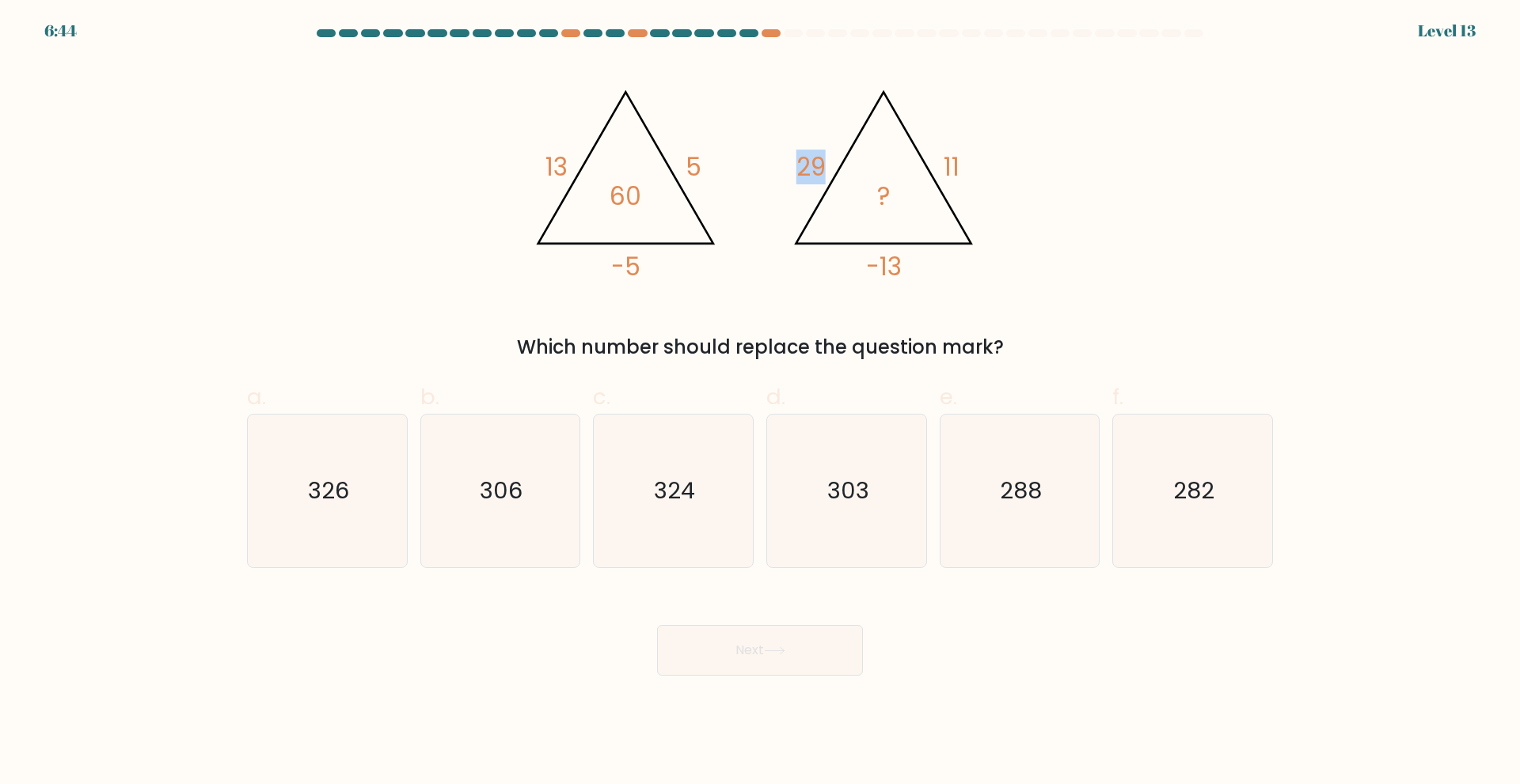
drag, startPoint x: 791, startPoint y: 152, endPoint x: 831, endPoint y: 165, distance: 42.1
click at [831, 165] on icon "@import url('https://fonts.googleapis.com/css?family=Abril+Fatface:400,100,100i…" at bounding box center [760, 177] width 475 height 235
click at [773, 189] on icon "@import url('https://fonts.googleapis.com/css?family=Abril+Fatface:400,100,100i…" at bounding box center [760, 177] width 475 height 235
click at [534, 467] on icon "306" at bounding box center [500, 491] width 153 height 153
click at [760, 403] on input "b. 306" at bounding box center [760, 398] width 1 height 10
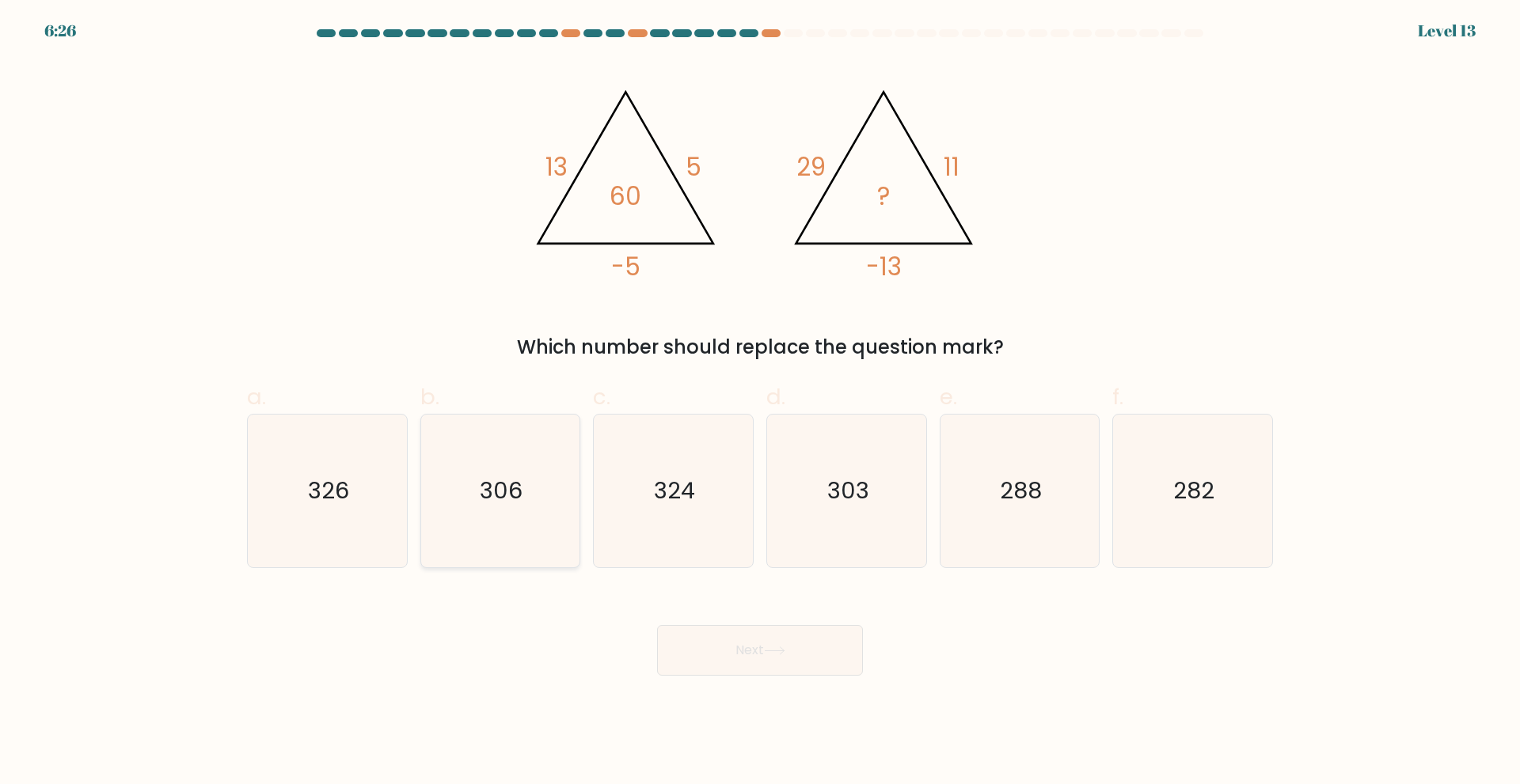
radio input "true"
click at [812, 657] on button "Next" at bounding box center [760, 651] width 206 height 51
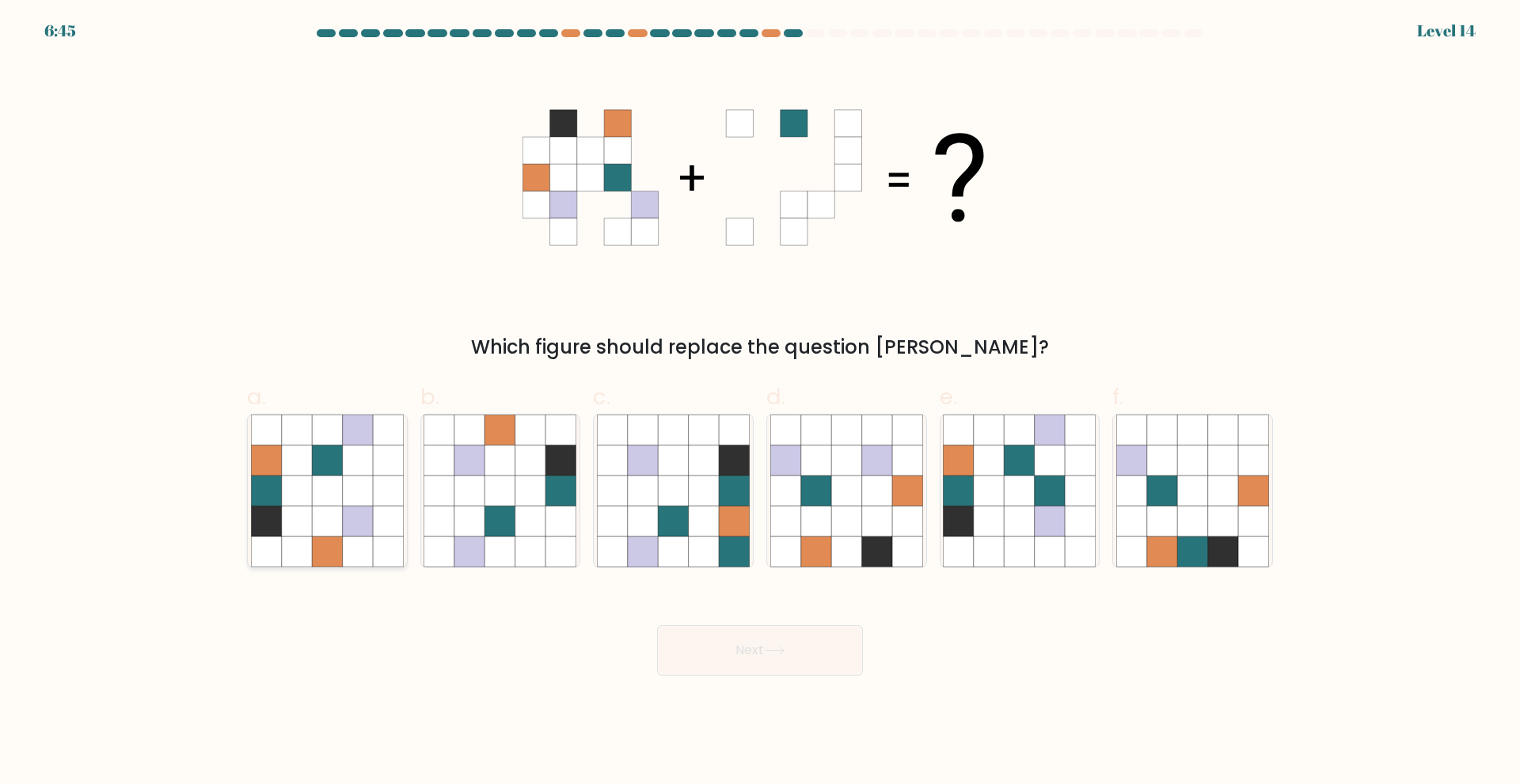
click at [312, 494] on icon at bounding box center [327, 491] width 30 height 30
click at [760, 403] on input "a." at bounding box center [760, 398] width 1 height 10
radio input "true"
click at [826, 662] on button "Next" at bounding box center [760, 651] width 206 height 51
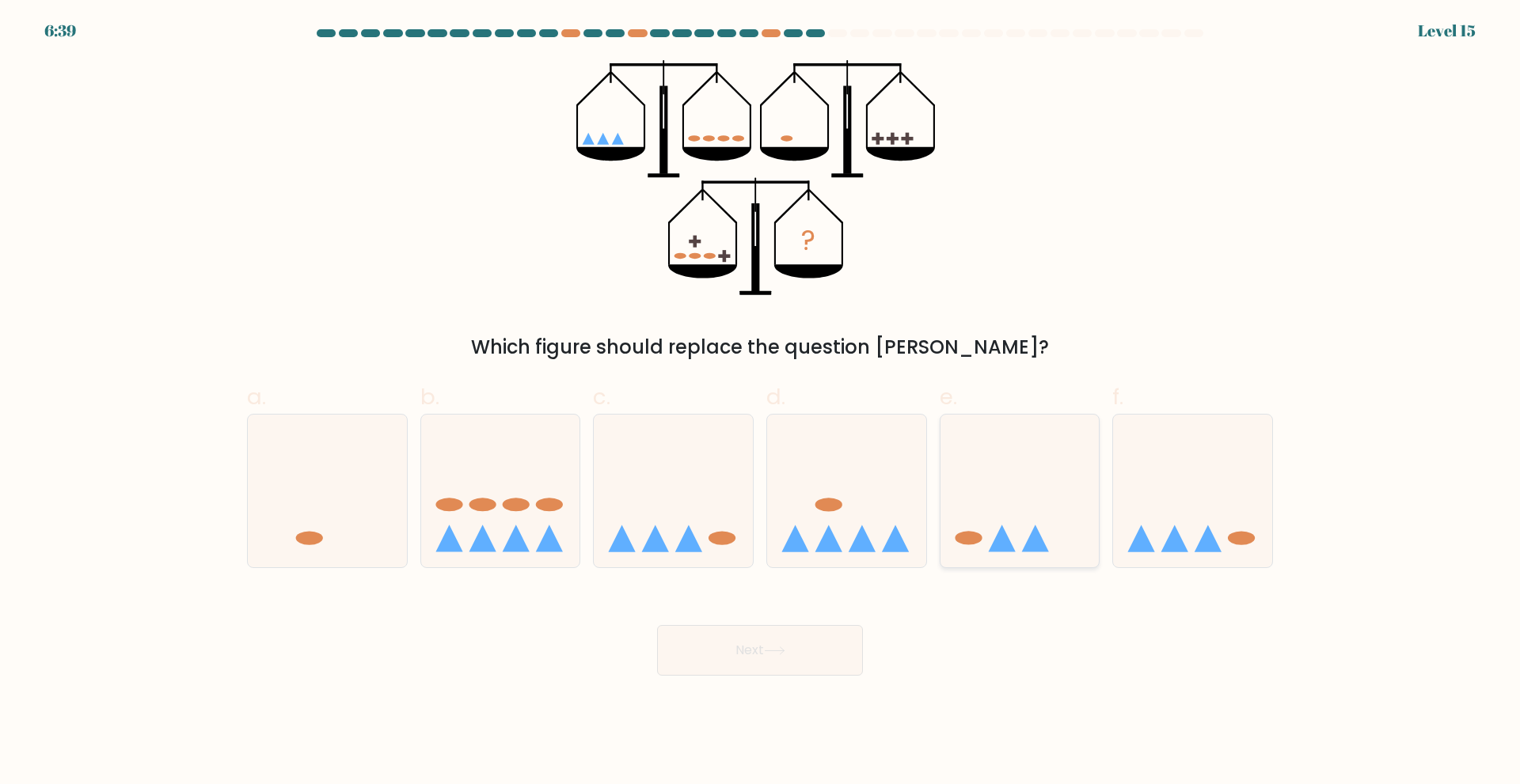
click at [1047, 520] on icon at bounding box center [1020, 490] width 159 height 131
click at [760, 403] on input "e." at bounding box center [760, 398] width 1 height 10
radio input "true"
click at [733, 664] on button "Next" at bounding box center [760, 651] width 206 height 51
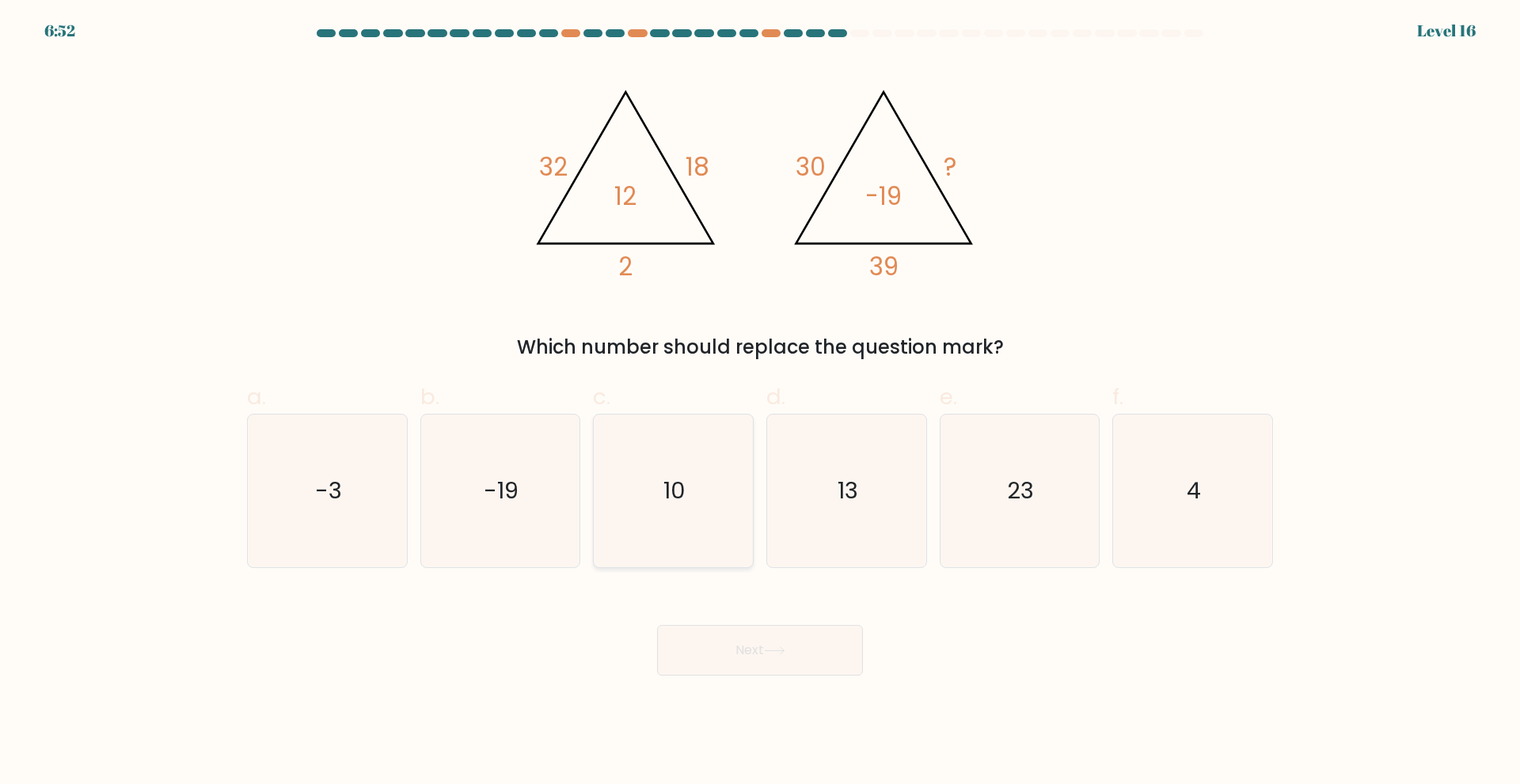
drag, startPoint x: 674, startPoint y: 551, endPoint x: 694, endPoint y: 612, distance: 64.2
click at [674, 552] on icon "10" at bounding box center [674, 491] width 153 height 153
click at [760, 403] on input "c. 10" at bounding box center [760, 398] width 1 height 10
radio input "true"
click at [768, 648] on icon at bounding box center [774, 650] width 22 height 9
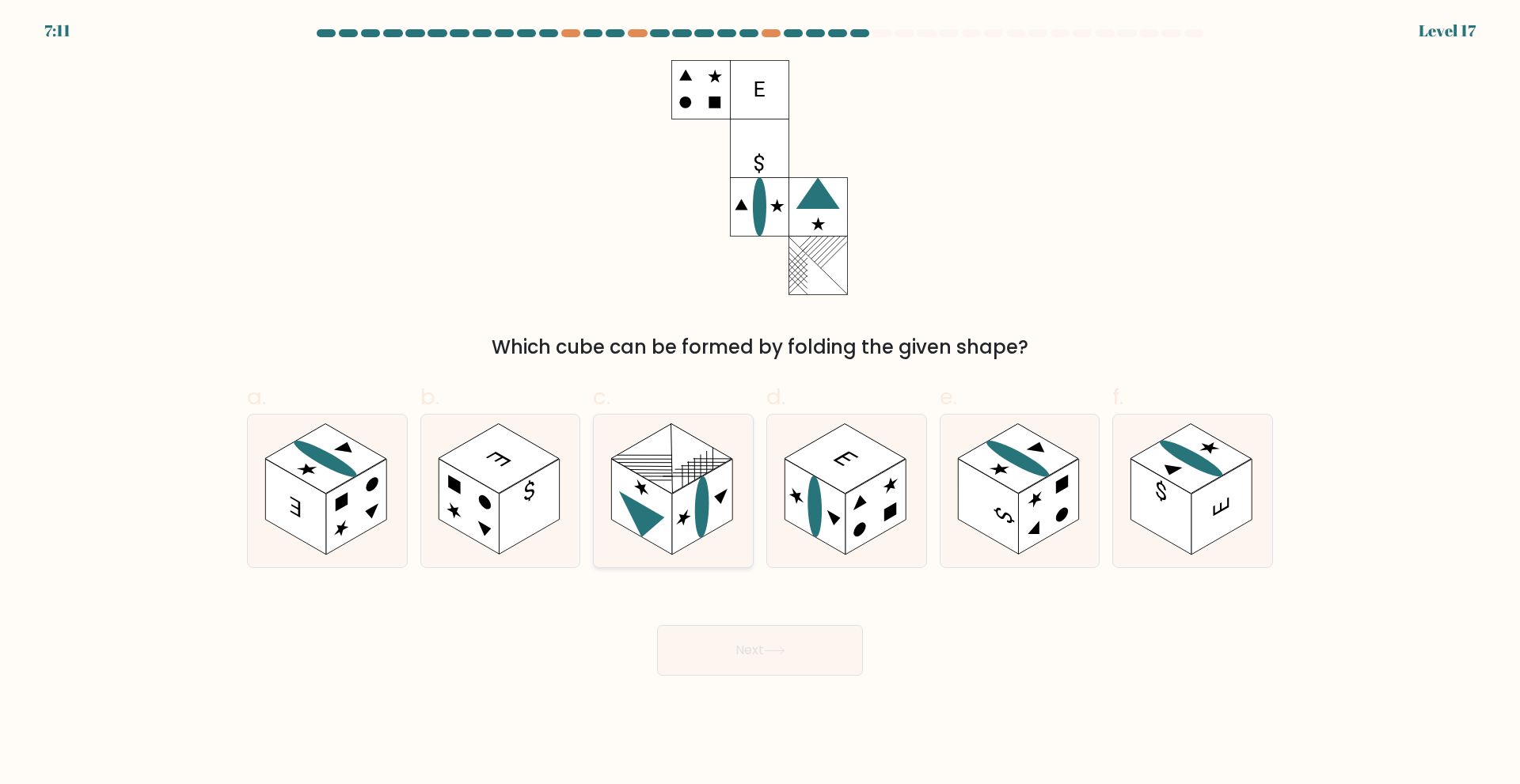
click at [705, 496] on ellipse at bounding box center [702, 507] width 14 height 69
click at [760, 403] on input "c." at bounding box center [760, 398] width 1 height 10
radio input "true"
click at [733, 639] on button "Next" at bounding box center [760, 651] width 206 height 51
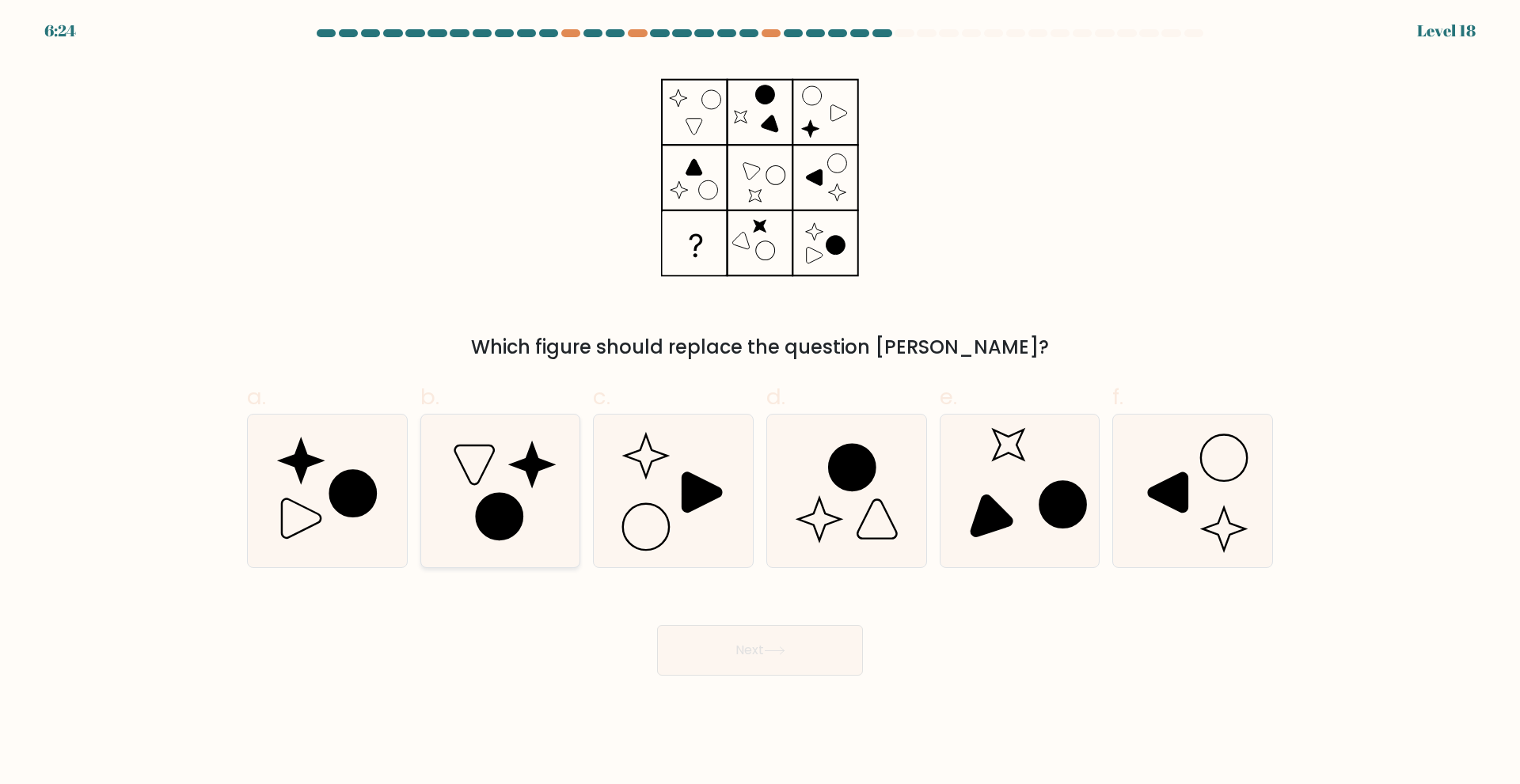
click at [485, 504] on icon at bounding box center [500, 516] width 46 height 46
click at [760, 403] on input "b." at bounding box center [760, 398] width 1 height 10
radio input "true"
click at [760, 660] on button "Next" at bounding box center [760, 651] width 206 height 51
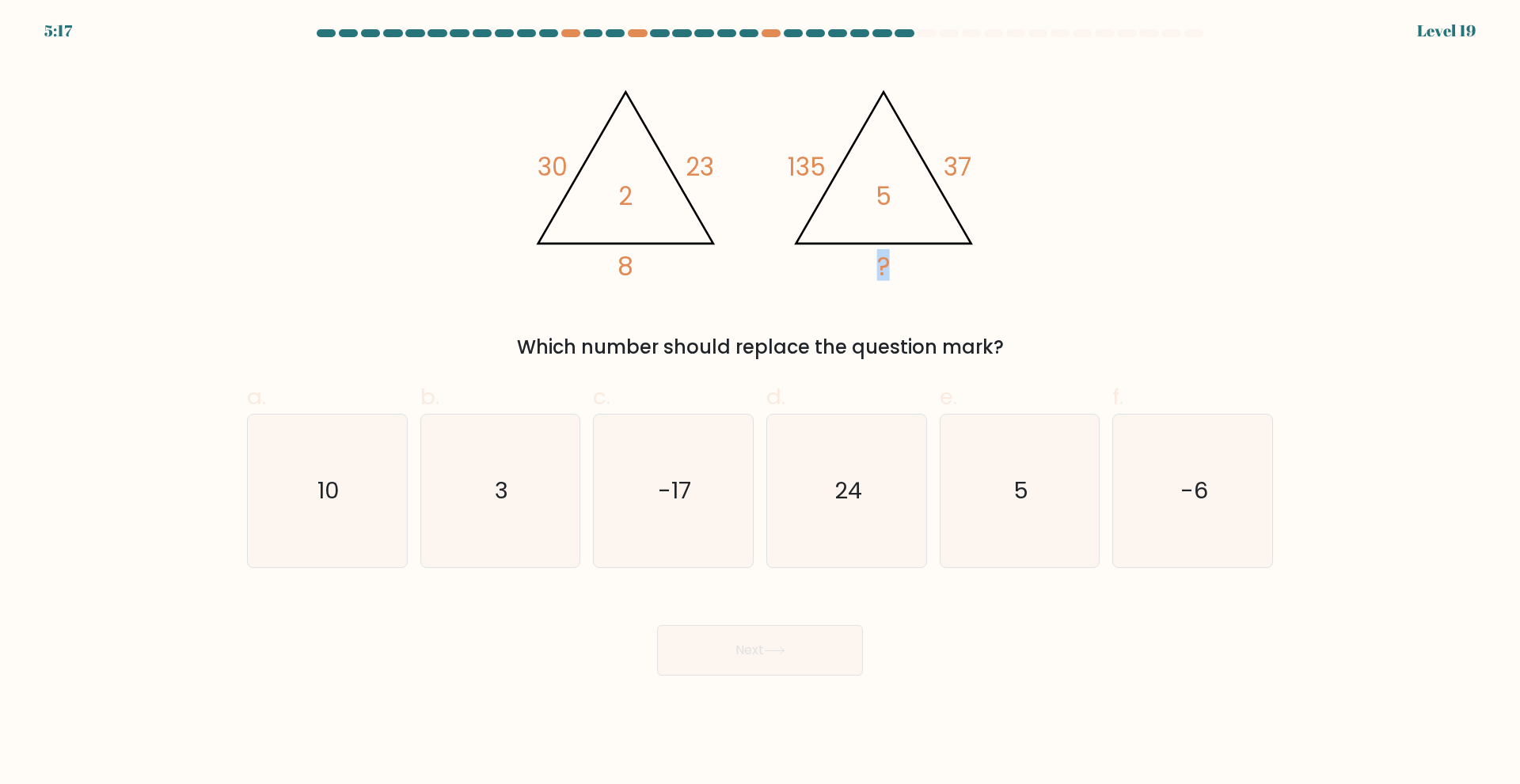
drag, startPoint x: 876, startPoint y: 191, endPoint x: 972, endPoint y: 163, distance: 100.0
click at [972, 163] on icon "@import url('https://fonts.googleapis.com/css?family=Abril+Fatface:400,100,100i…" at bounding box center [883, 180] width 204 height 209
click at [936, 165] on icon "@import url('https://fonts.googleapis.com/css?family=Abril+Fatface:400,100,100i…" at bounding box center [760, 177] width 475 height 235
drag, startPoint x: 1047, startPoint y: 465, endPoint x: 913, endPoint y: 582, distance: 177.9
click at [1047, 464] on icon "5" at bounding box center [1019, 491] width 153 height 153
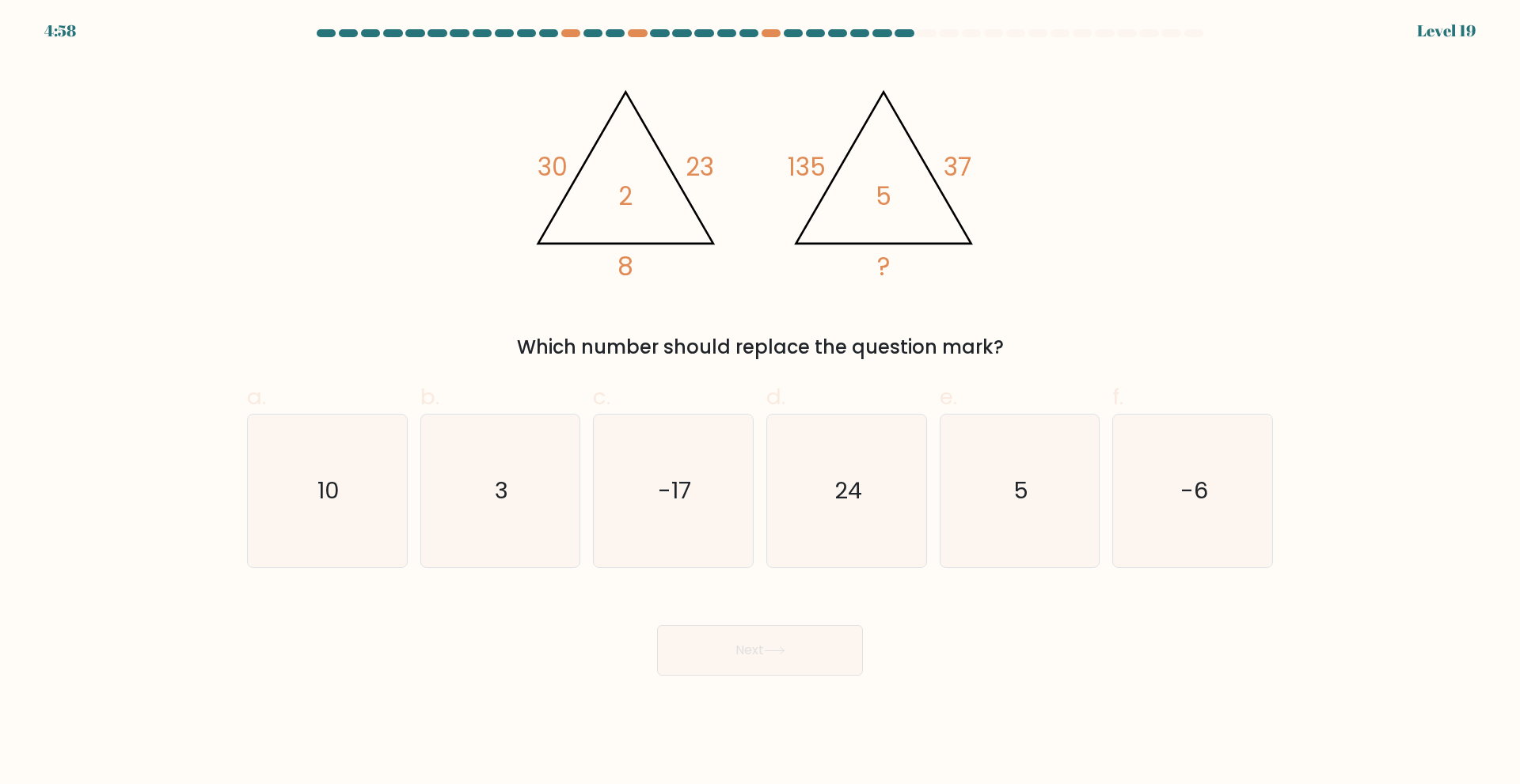
click at [760, 403] on input "e. 5" at bounding box center [760, 398] width 1 height 10
radio input "true"
click at [819, 645] on button "Next" at bounding box center [760, 651] width 206 height 51
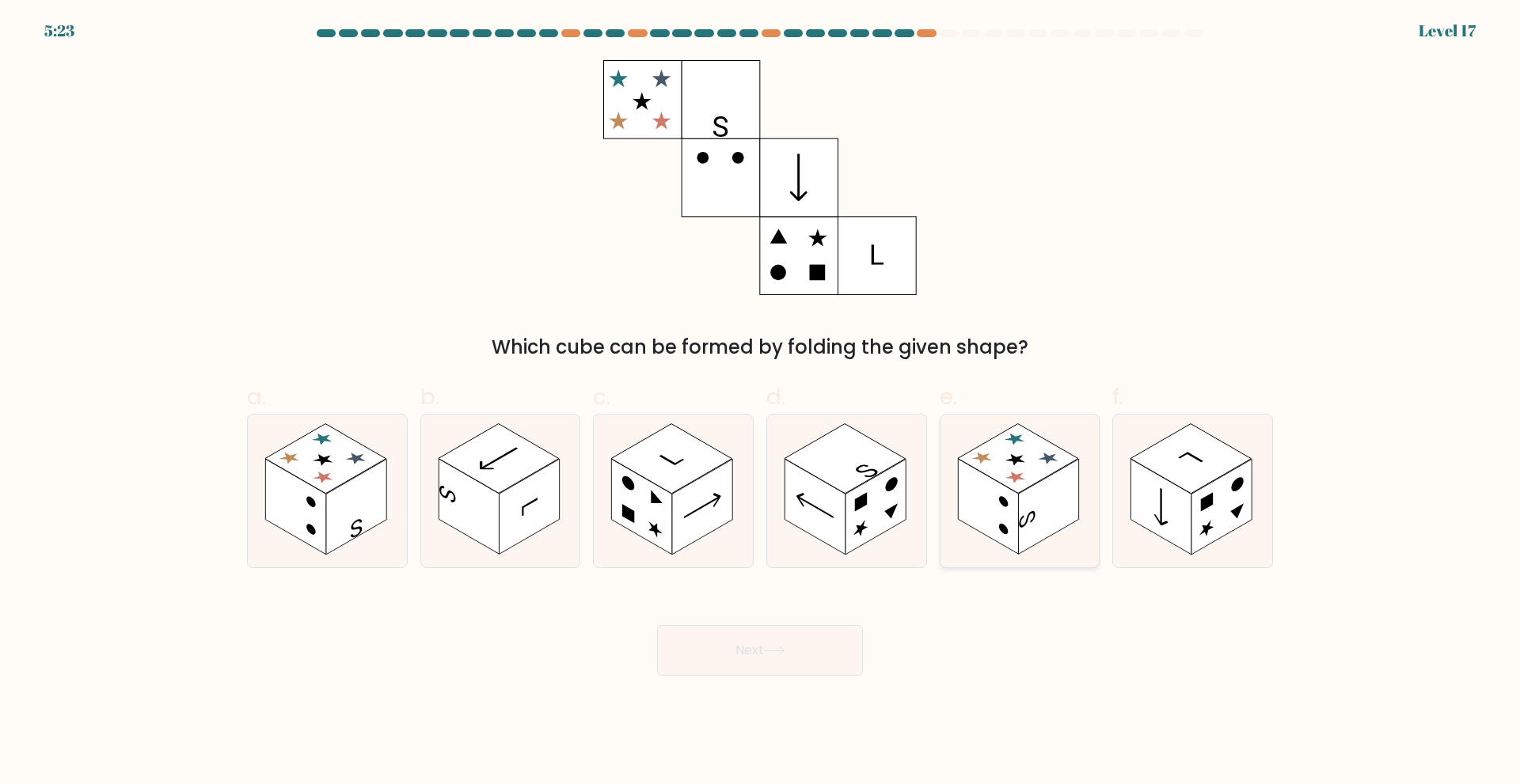
drag, startPoint x: 1044, startPoint y: 462, endPoint x: 1035, endPoint y: 472, distance: 13.5
click at [1043, 465] on rect at bounding box center [1019, 457] width 121 height 69
click at [760, 403] on input "e." at bounding box center [760, 398] width 1 height 10
radio input "true"
click at [744, 625] on button "Next" at bounding box center [760, 651] width 206 height 51
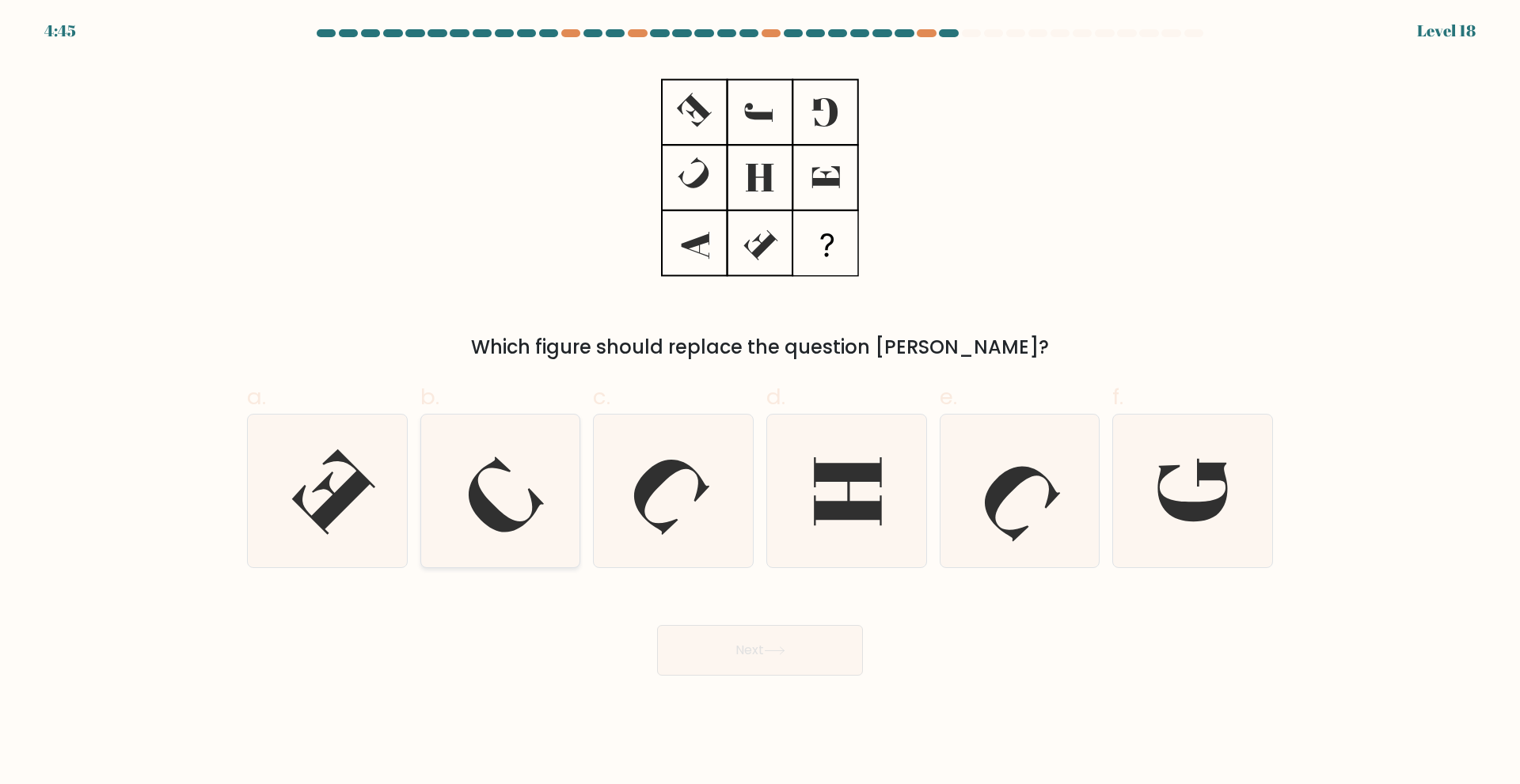
click at [516, 523] on icon at bounding box center [506, 494] width 75 height 75
click at [760, 403] on input "b." at bounding box center [760, 398] width 1 height 10
radio input "true"
click at [791, 643] on button "Next" at bounding box center [760, 651] width 206 height 51
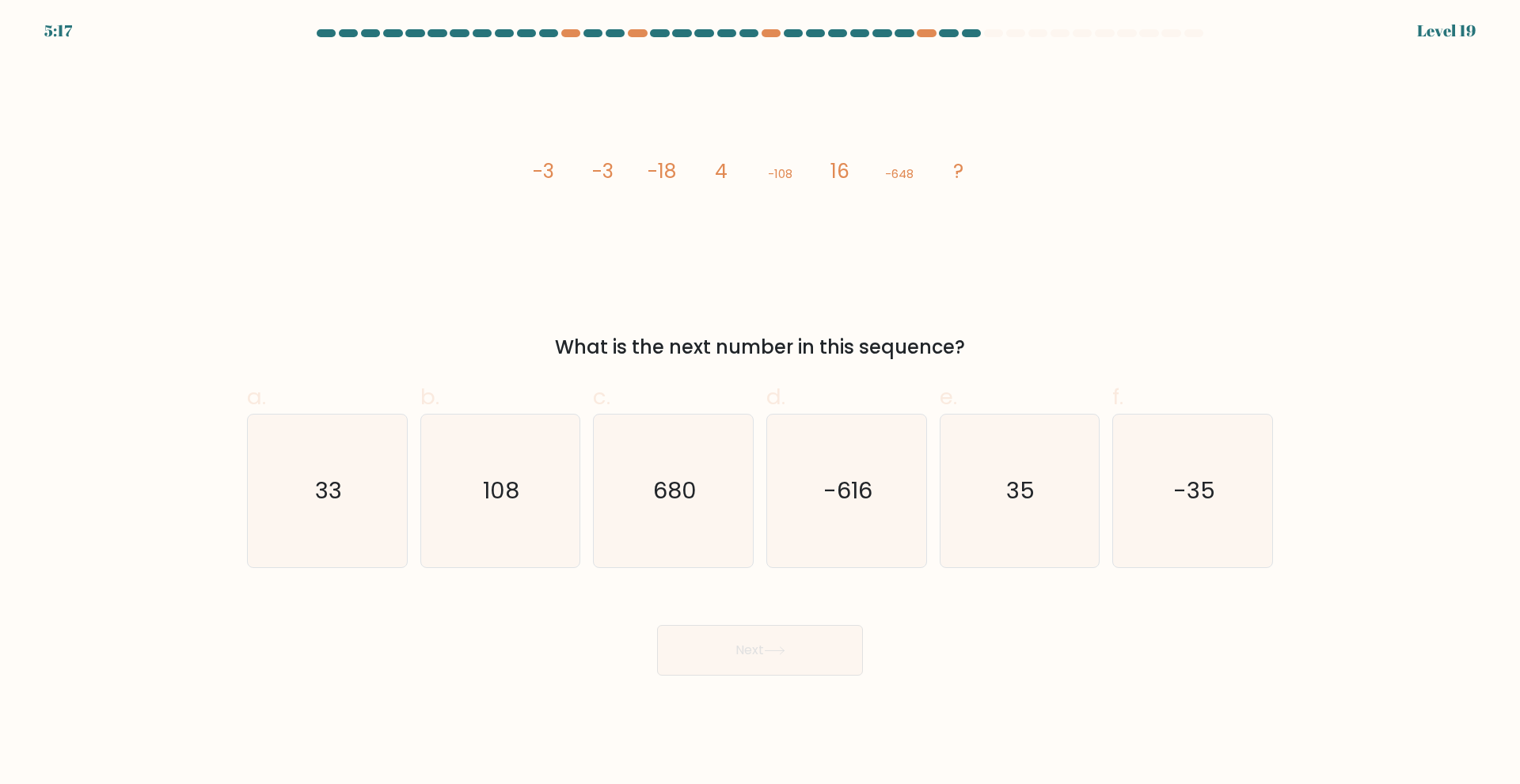
click at [527, 175] on icon "image/svg+xml -3 -3 -18 4 -108 16 -648 ?" at bounding box center [760, 177] width 475 height 235
click at [1235, 518] on icon "-35" at bounding box center [1192, 491] width 153 height 153
click at [760, 403] on input "f. -35" at bounding box center [760, 398] width 1 height 10
radio input "true"
click at [769, 655] on button "Next" at bounding box center [760, 651] width 206 height 51
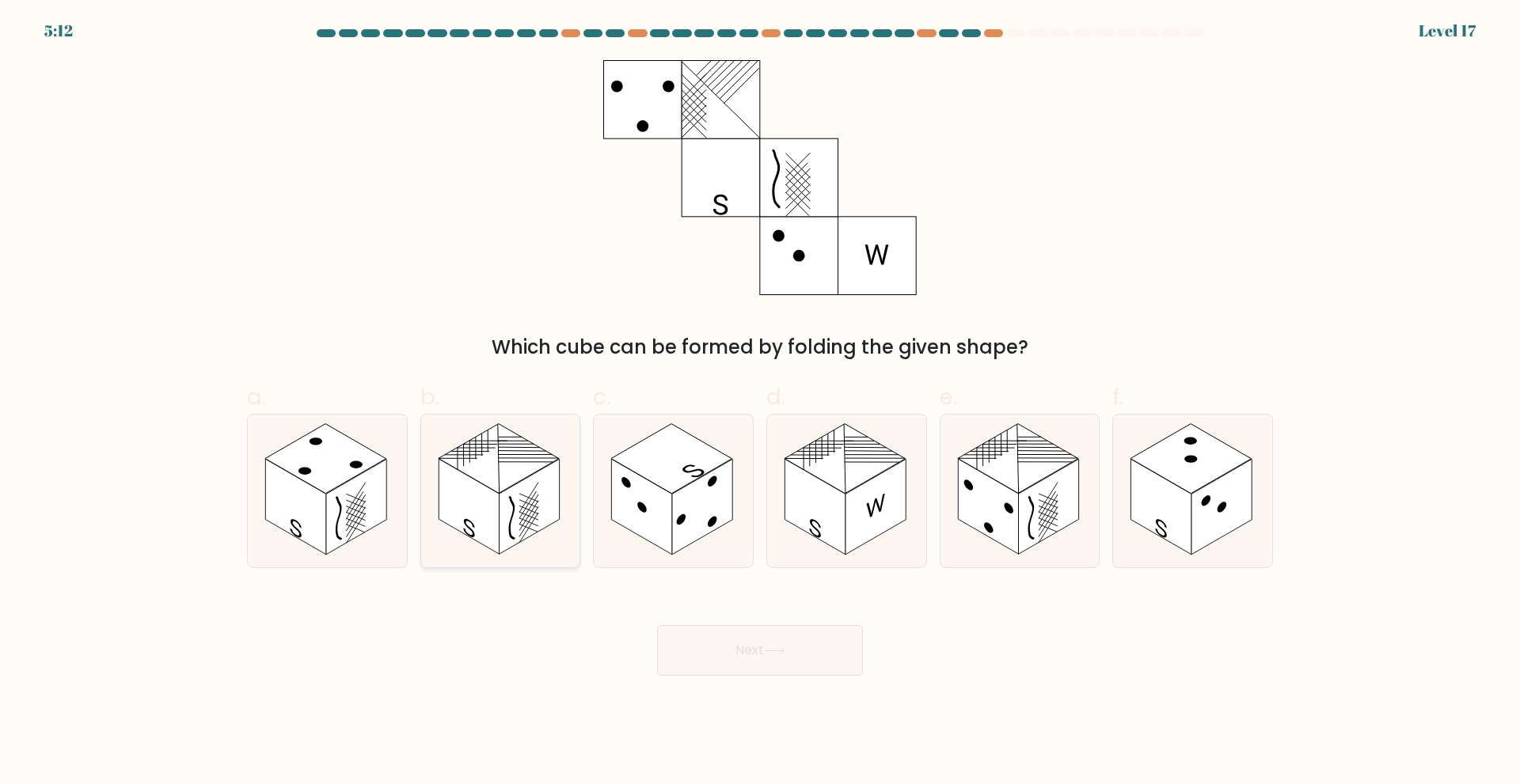
click at [463, 477] on rect at bounding box center [468, 507] width 60 height 96
click at [760, 403] on input "b." at bounding box center [760, 398] width 1 height 10
radio input "true"
click at [810, 653] on button "Next" at bounding box center [760, 651] width 206 height 51
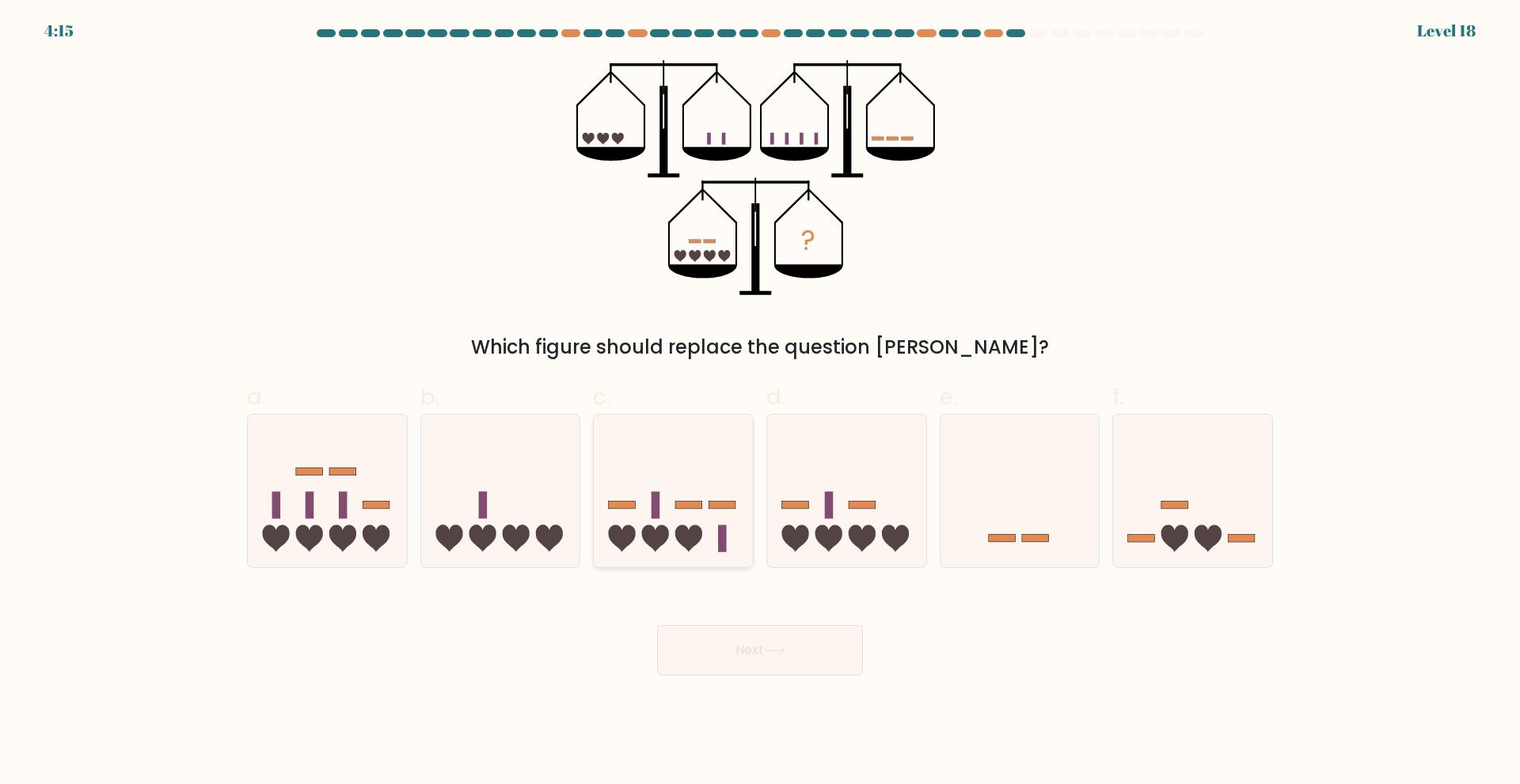
drag, startPoint x: 689, startPoint y: 515, endPoint x: 728, endPoint y: 640, distance: 130.9
click at [689, 516] on icon at bounding box center [674, 490] width 159 height 131
click at [760, 403] on input "c." at bounding box center [760, 398] width 1 height 10
radio input "true"
click at [742, 652] on button "Next" at bounding box center [760, 651] width 206 height 51
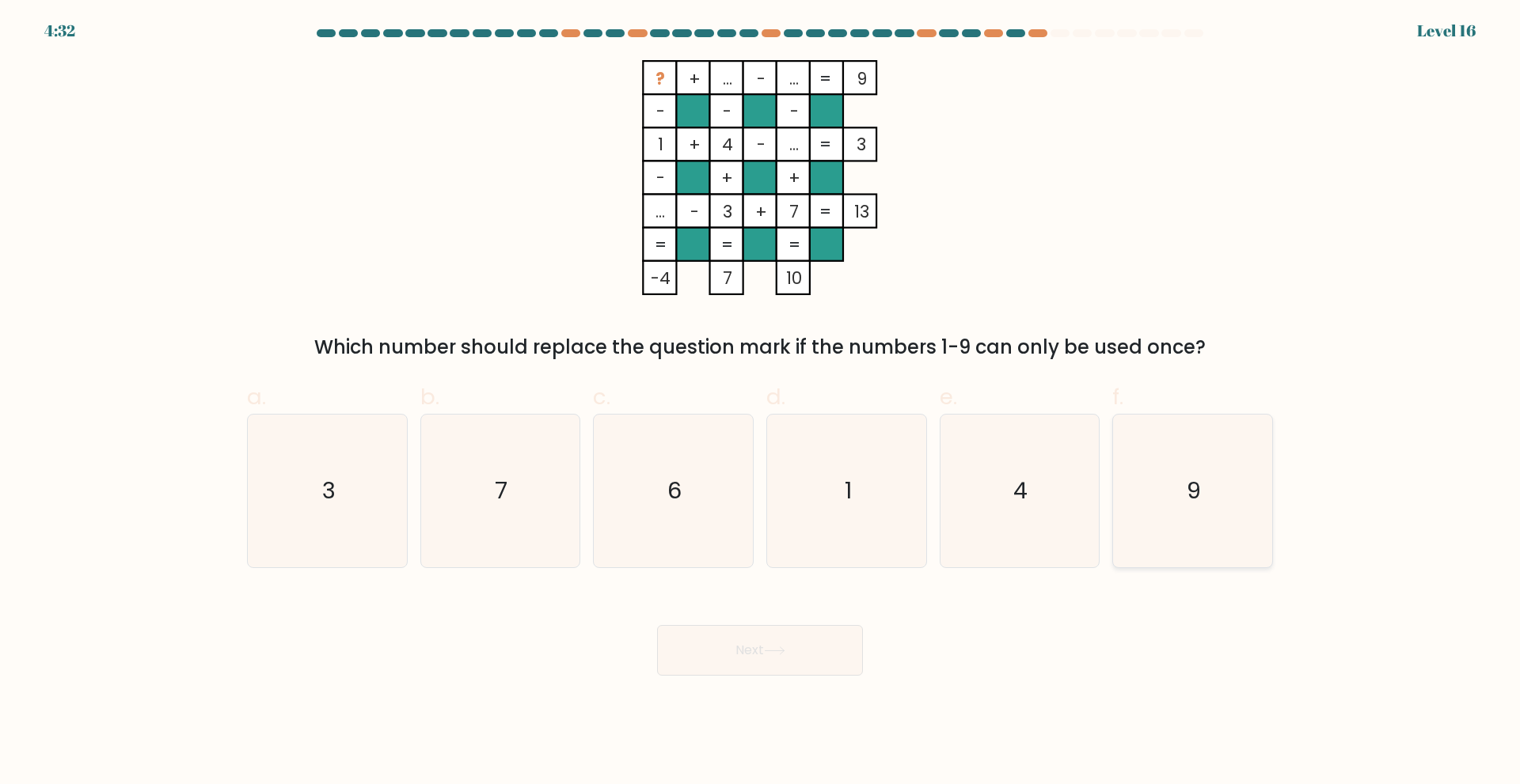
click at [1232, 504] on icon "9" at bounding box center [1192, 491] width 153 height 153
click at [760, 403] on input "f. 9" at bounding box center [760, 398] width 1 height 10
radio input "true"
click at [752, 651] on button "Next" at bounding box center [760, 651] width 206 height 51
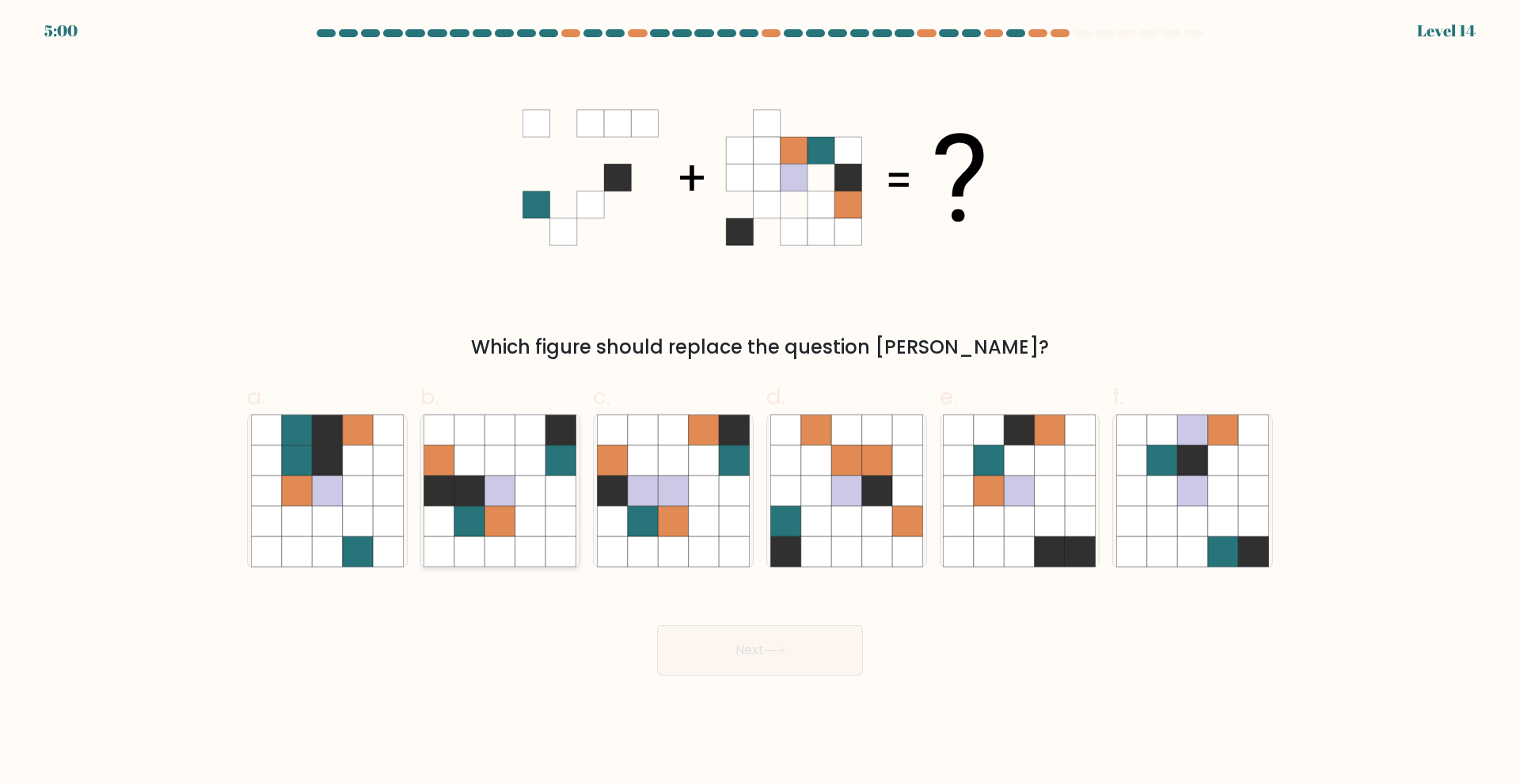
click at [511, 517] on icon at bounding box center [501, 521] width 30 height 30
click at [760, 403] on input "b." at bounding box center [760, 398] width 1 height 10
radio input "true"
click at [772, 654] on icon at bounding box center [774, 650] width 22 height 9
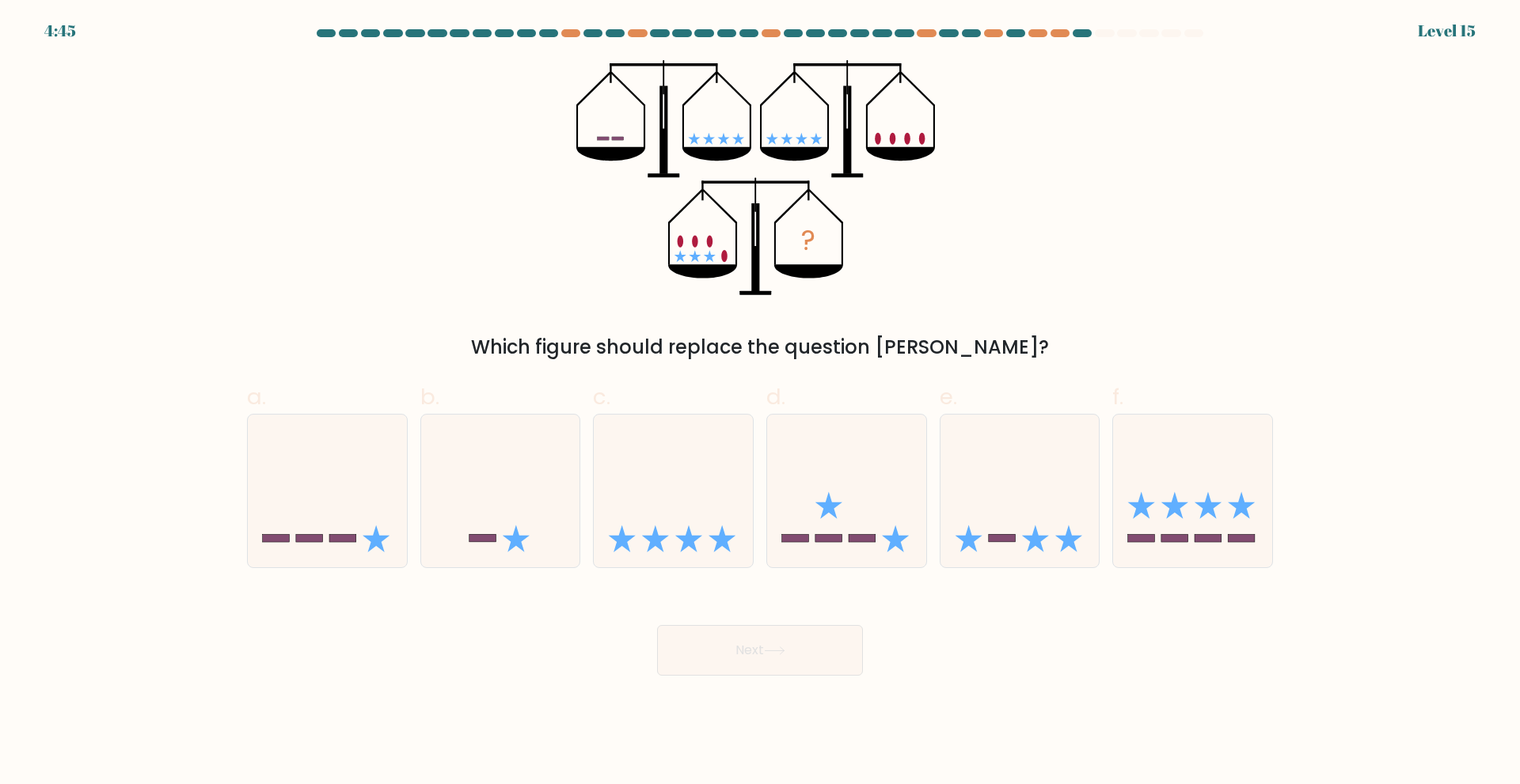
drag, startPoint x: 1000, startPoint y: 535, endPoint x: 930, endPoint y: 590, distance: 89.0
click at [1000, 533] on icon at bounding box center [1020, 490] width 159 height 131
click at [760, 403] on input "e." at bounding box center [760, 398] width 1 height 10
radio input "true"
click at [787, 619] on div "Next" at bounding box center [760, 631] width 1045 height 88
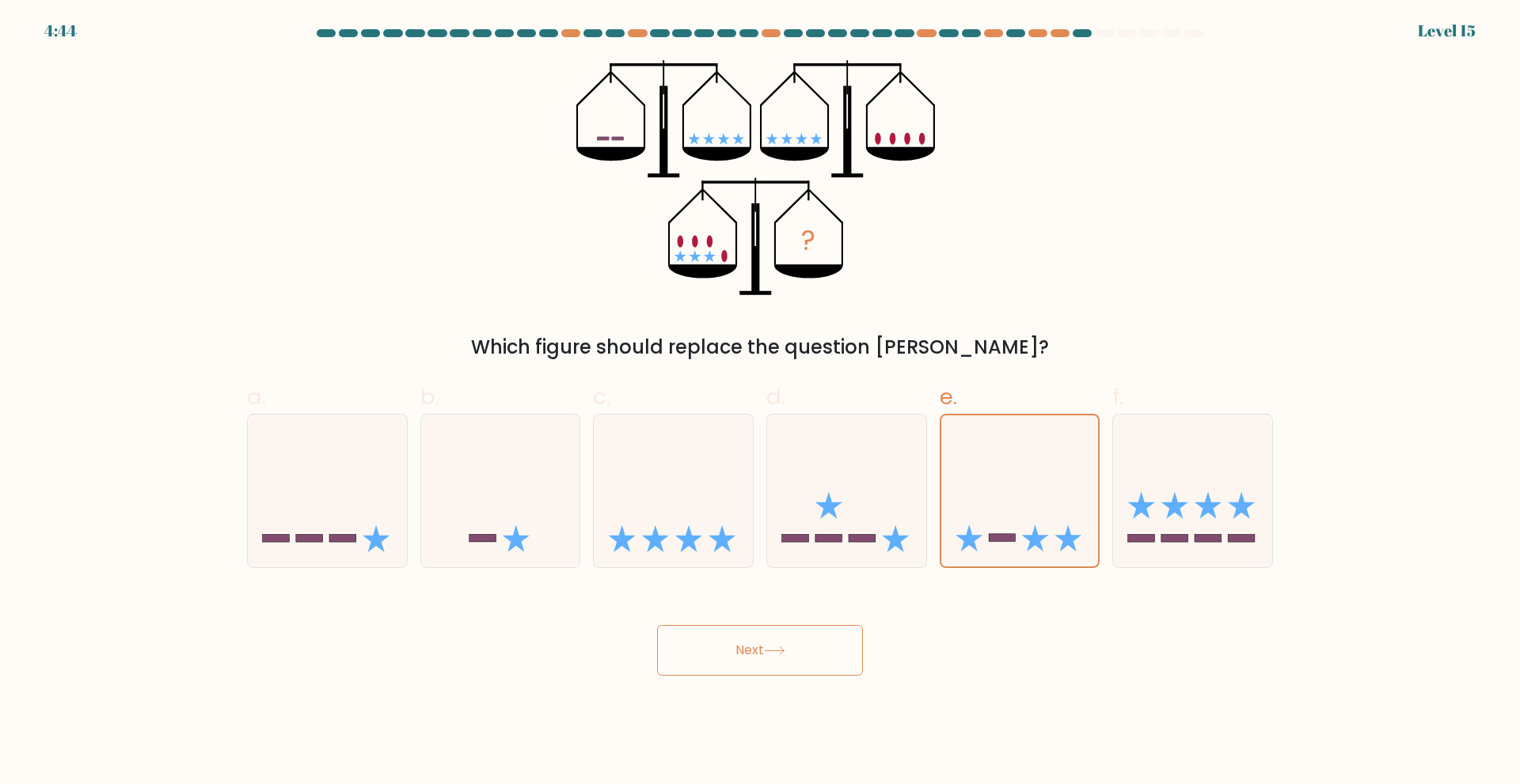
click at [785, 657] on button "Next" at bounding box center [760, 651] width 206 height 51
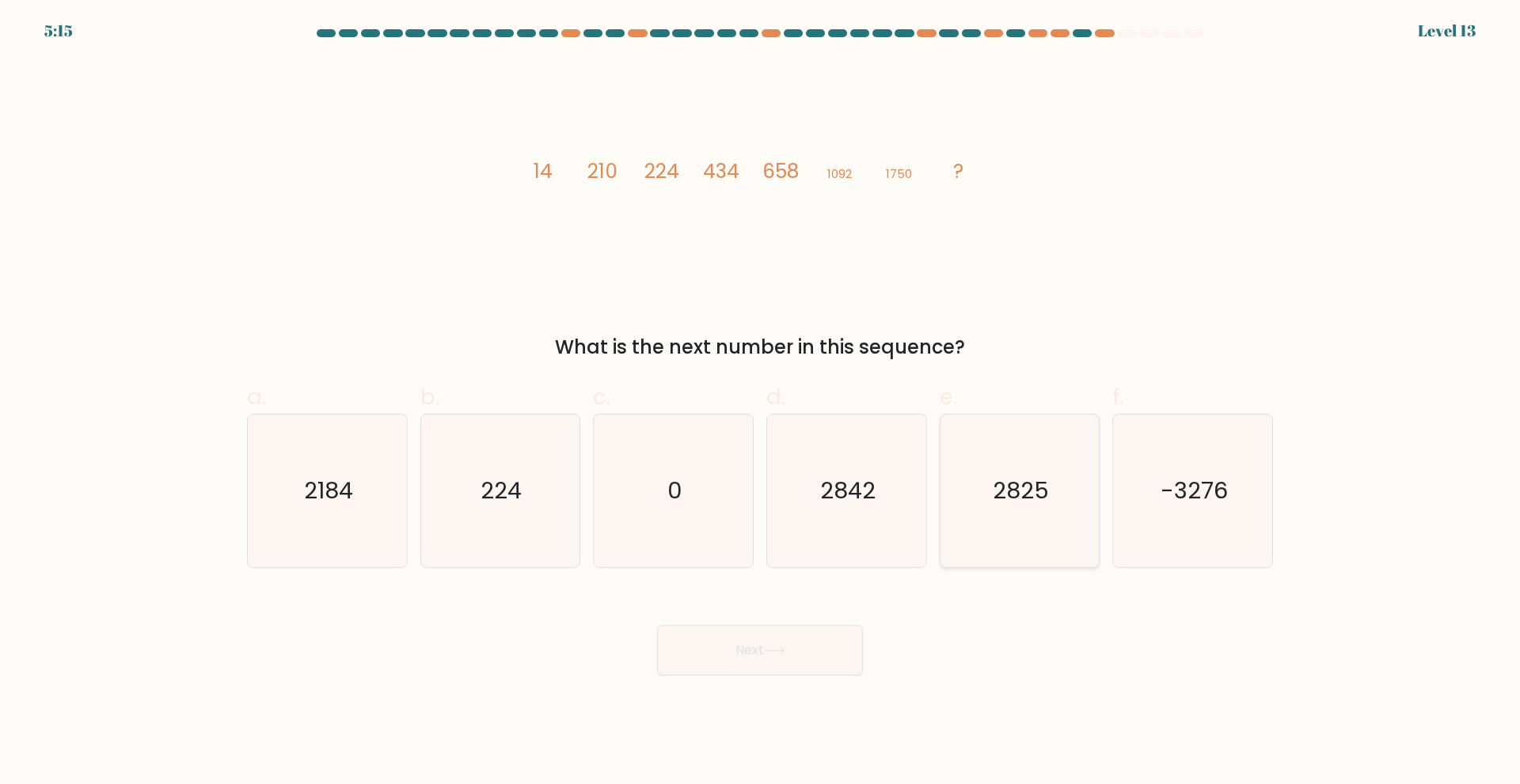
click at [1040, 417] on icon "2825" at bounding box center [1019, 491] width 153 height 153
click at [760, 403] on input "e. 2825" at bounding box center [760, 398] width 1 height 10
radio input "true"
click at [791, 660] on button "Next" at bounding box center [760, 651] width 206 height 51
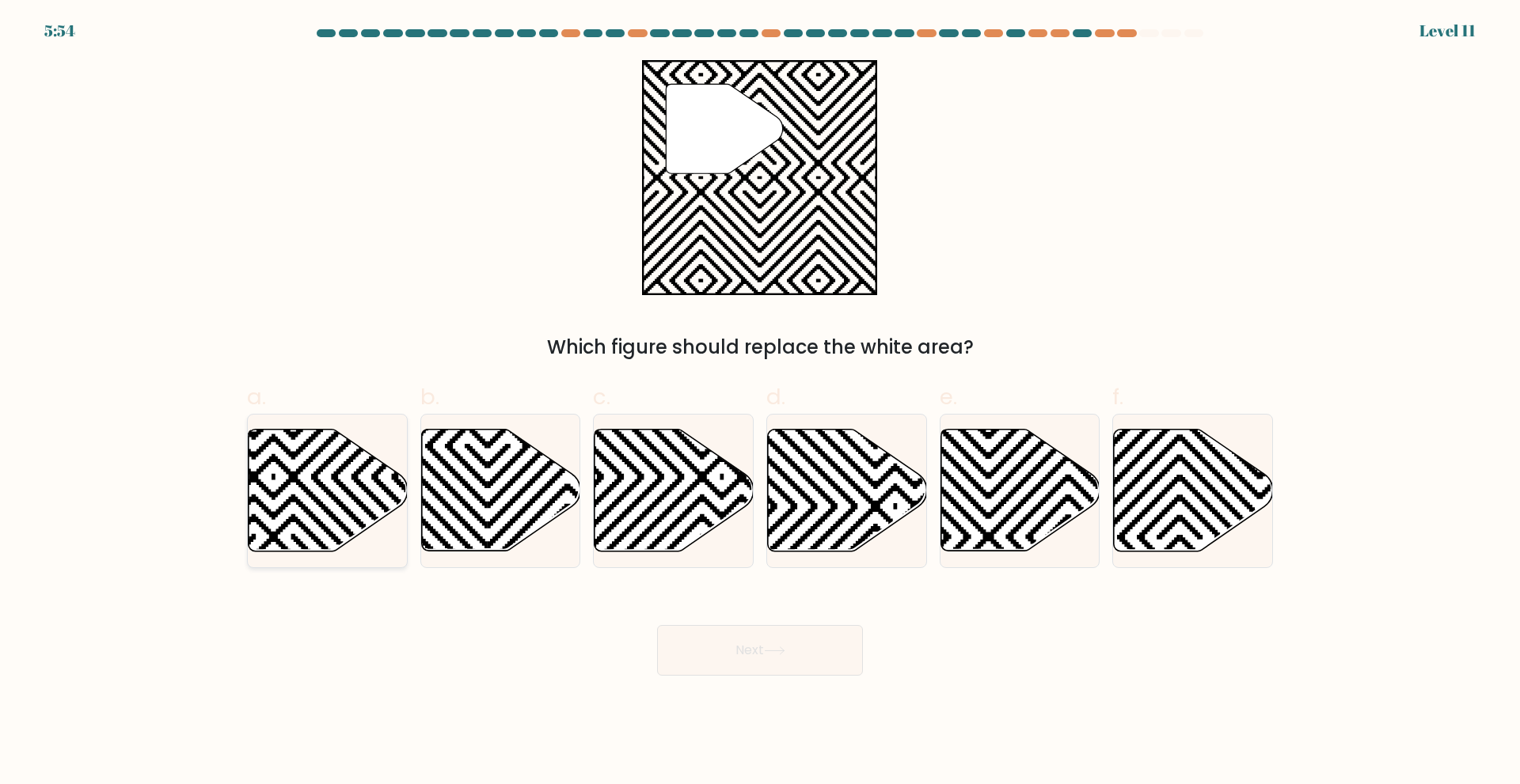
click at [321, 479] on icon at bounding box center [328, 489] width 159 height 122
click at [760, 403] on input "a." at bounding box center [760, 398] width 1 height 10
radio input "true"
click at [792, 648] on button "Next" at bounding box center [760, 651] width 206 height 51
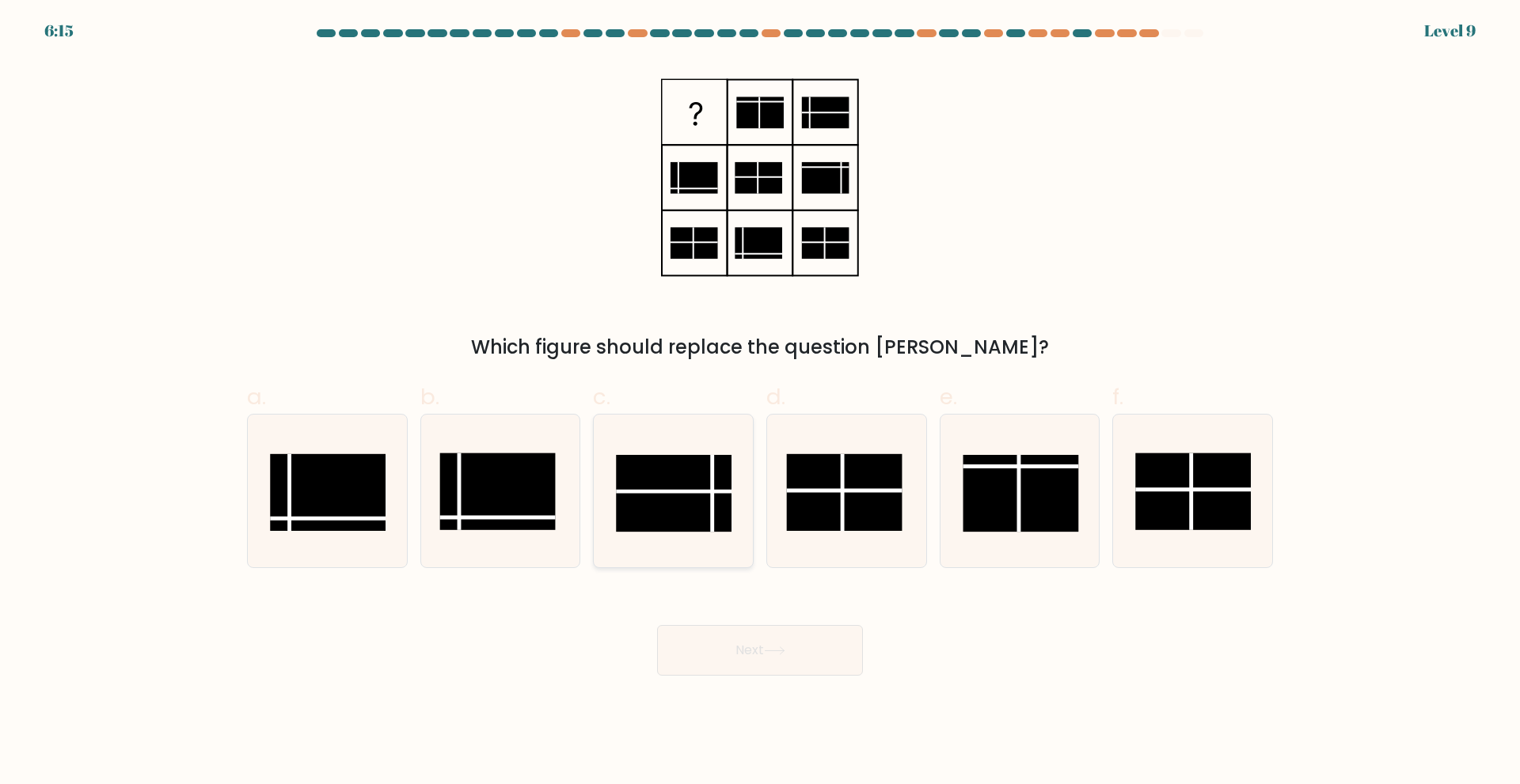
drag, startPoint x: 623, startPoint y: 454, endPoint x: 672, endPoint y: 526, distance: 87.1
click at [624, 453] on icon at bounding box center [674, 491] width 153 height 153
click at [760, 403] on input "c." at bounding box center [760, 398] width 1 height 10
radio input "true"
click at [744, 655] on button "Next" at bounding box center [760, 651] width 206 height 51
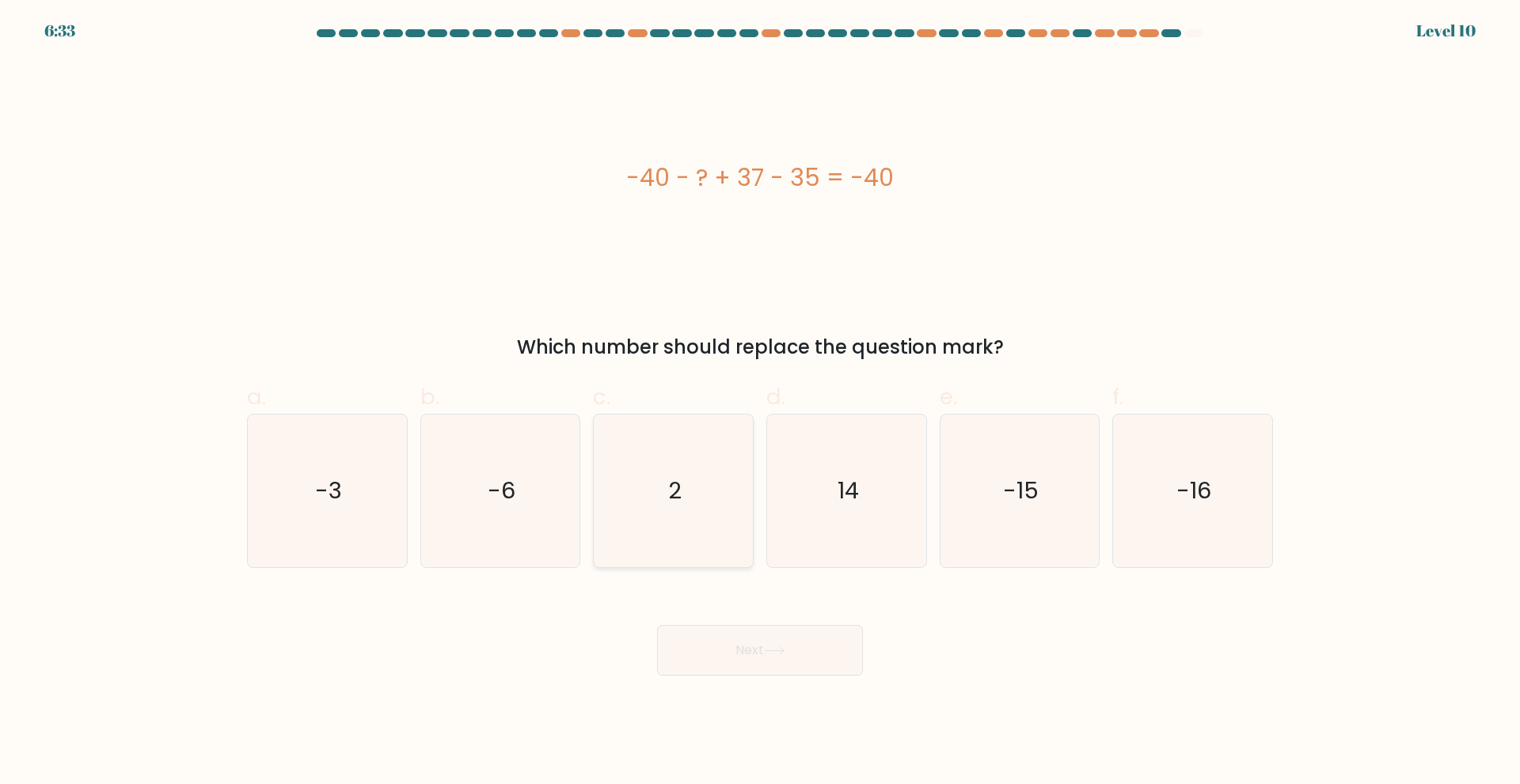
click at [673, 500] on text "2" at bounding box center [674, 491] width 14 height 32
click at [760, 403] on input "c. 2" at bounding box center [760, 398] width 1 height 10
radio input "true"
click at [752, 645] on button "Next" at bounding box center [760, 651] width 206 height 51
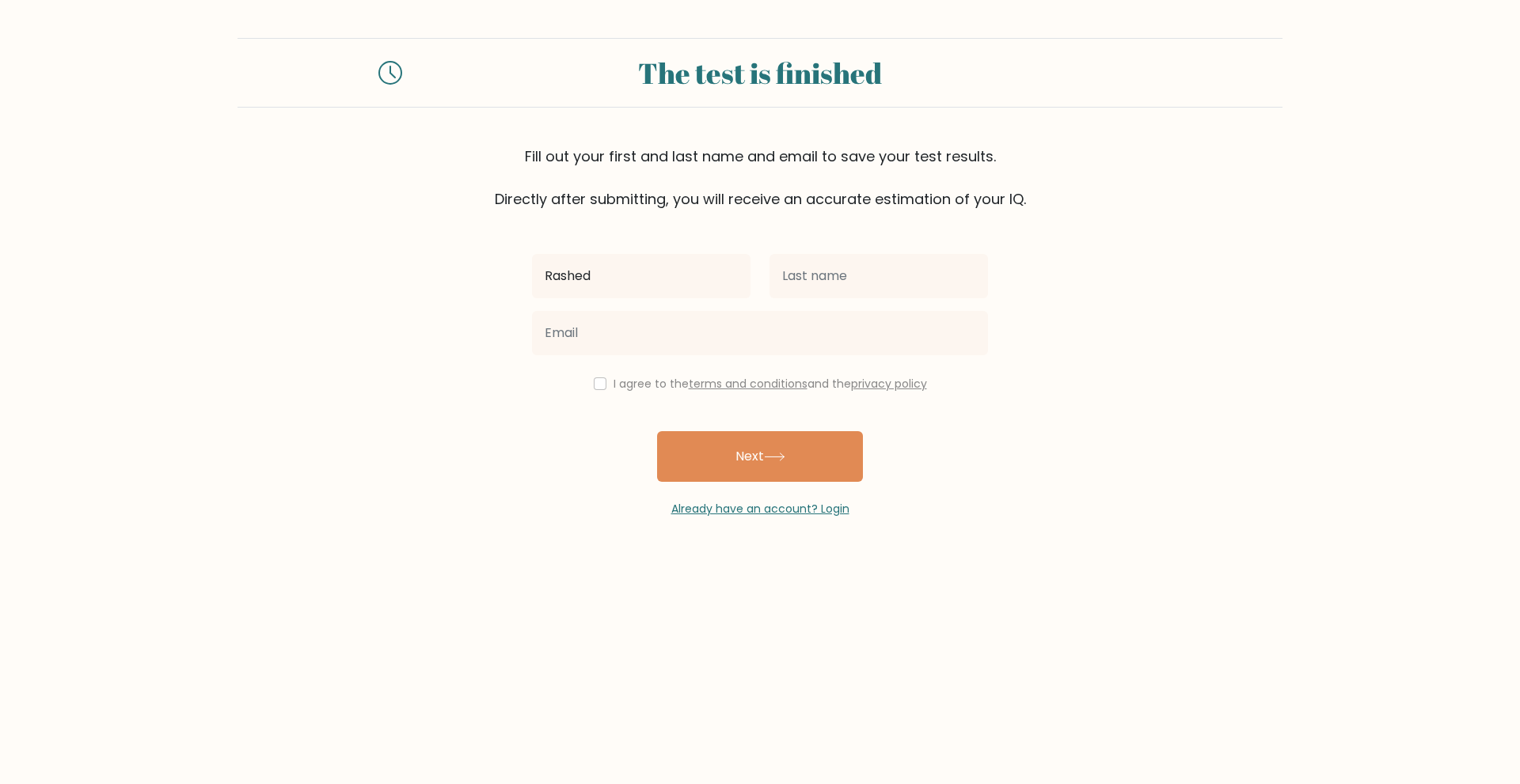
type input "Rashed"
type input "Brigole"
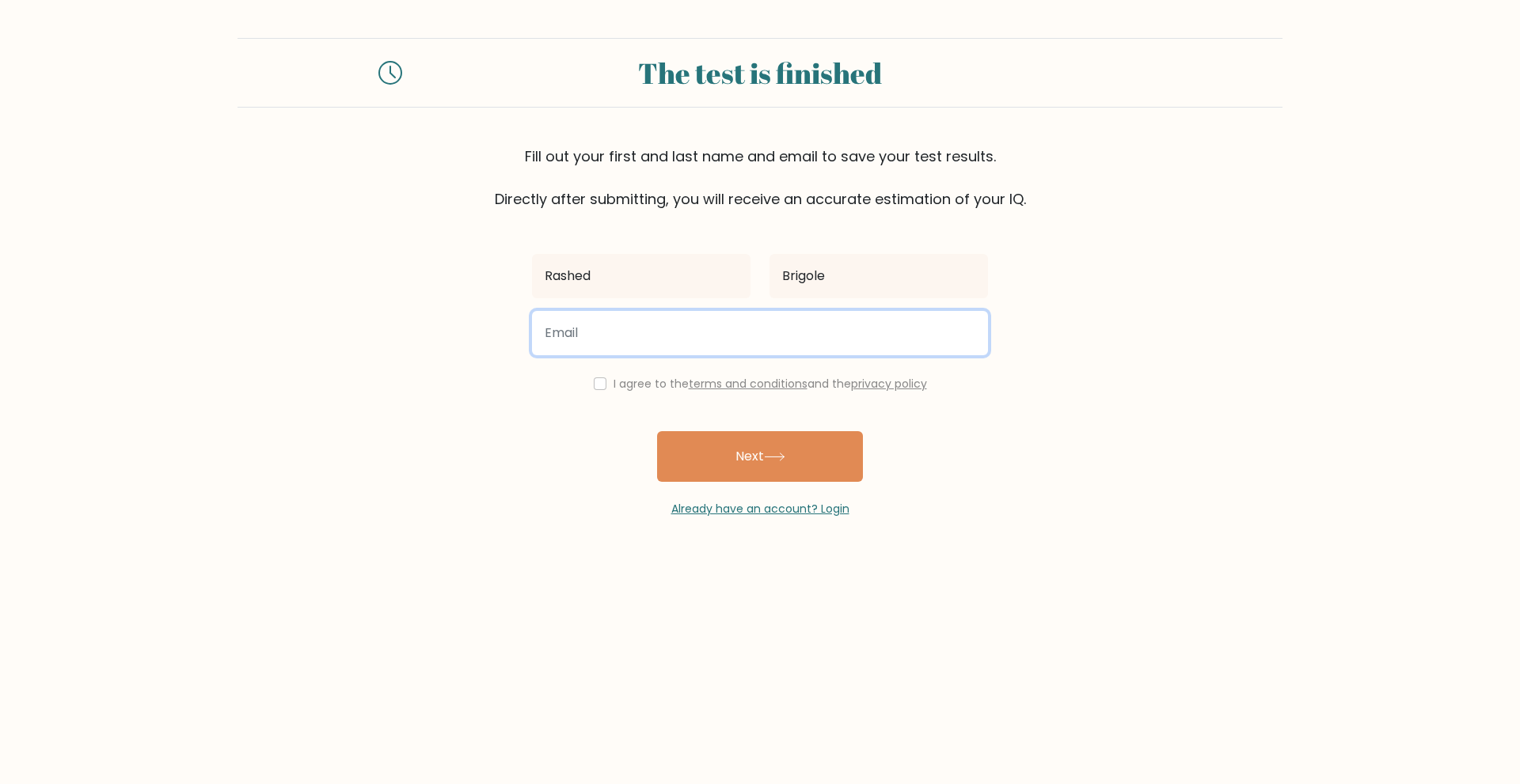
click at [639, 346] on input "email" at bounding box center [760, 333] width 456 height 45
type input "brigole.rashed@gmail.com"
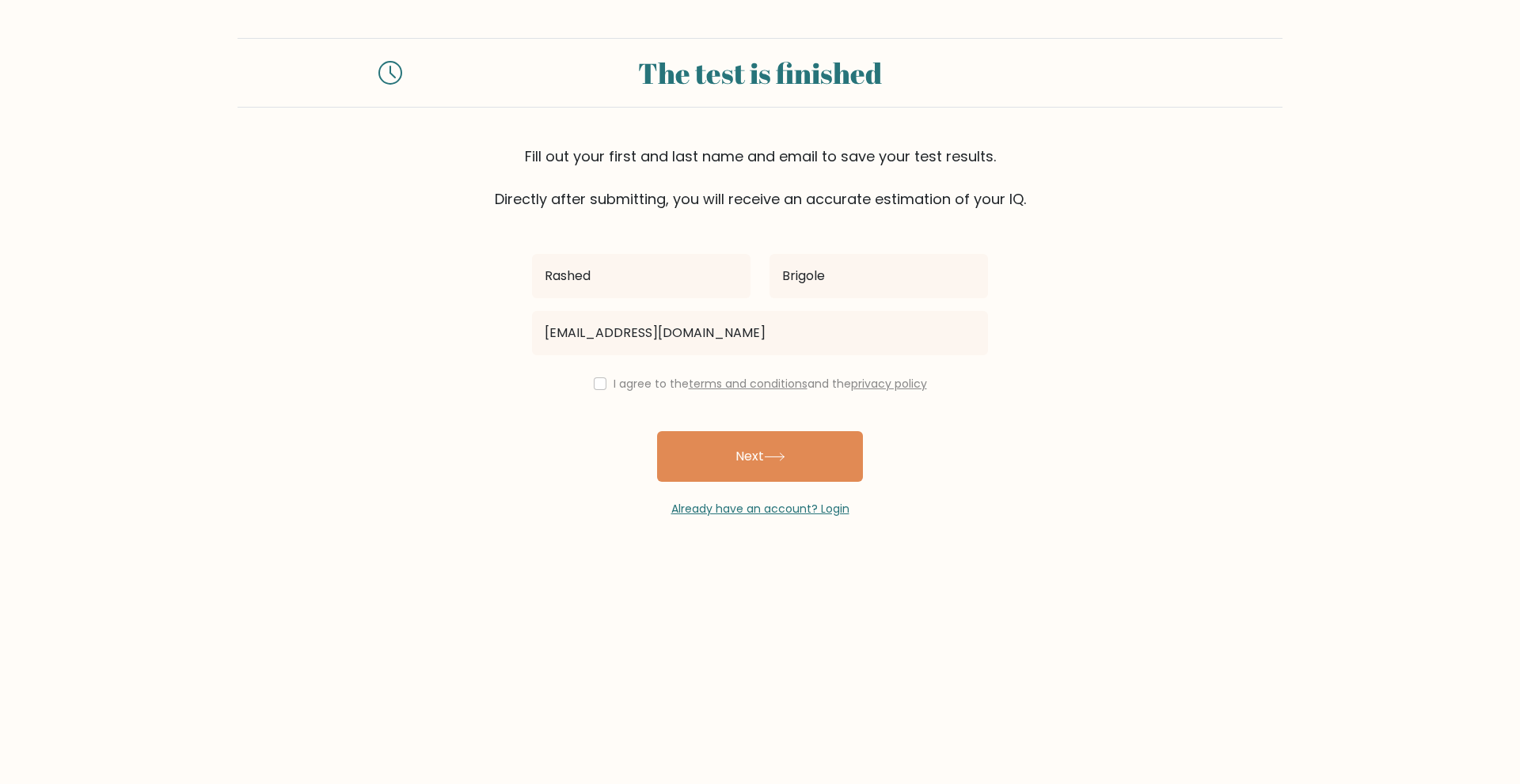
click at [597, 393] on div "I agree to the terms and conditions and the privacy policy" at bounding box center [760, 384] width 475 height 19
click at [599, 385] on input "checkbox" at bounding box center [600, 384] width 13 height 13
checkbox input "true"
click at [756, 438] on button "Next" at bounding box center [760, 457] width 206 height 51
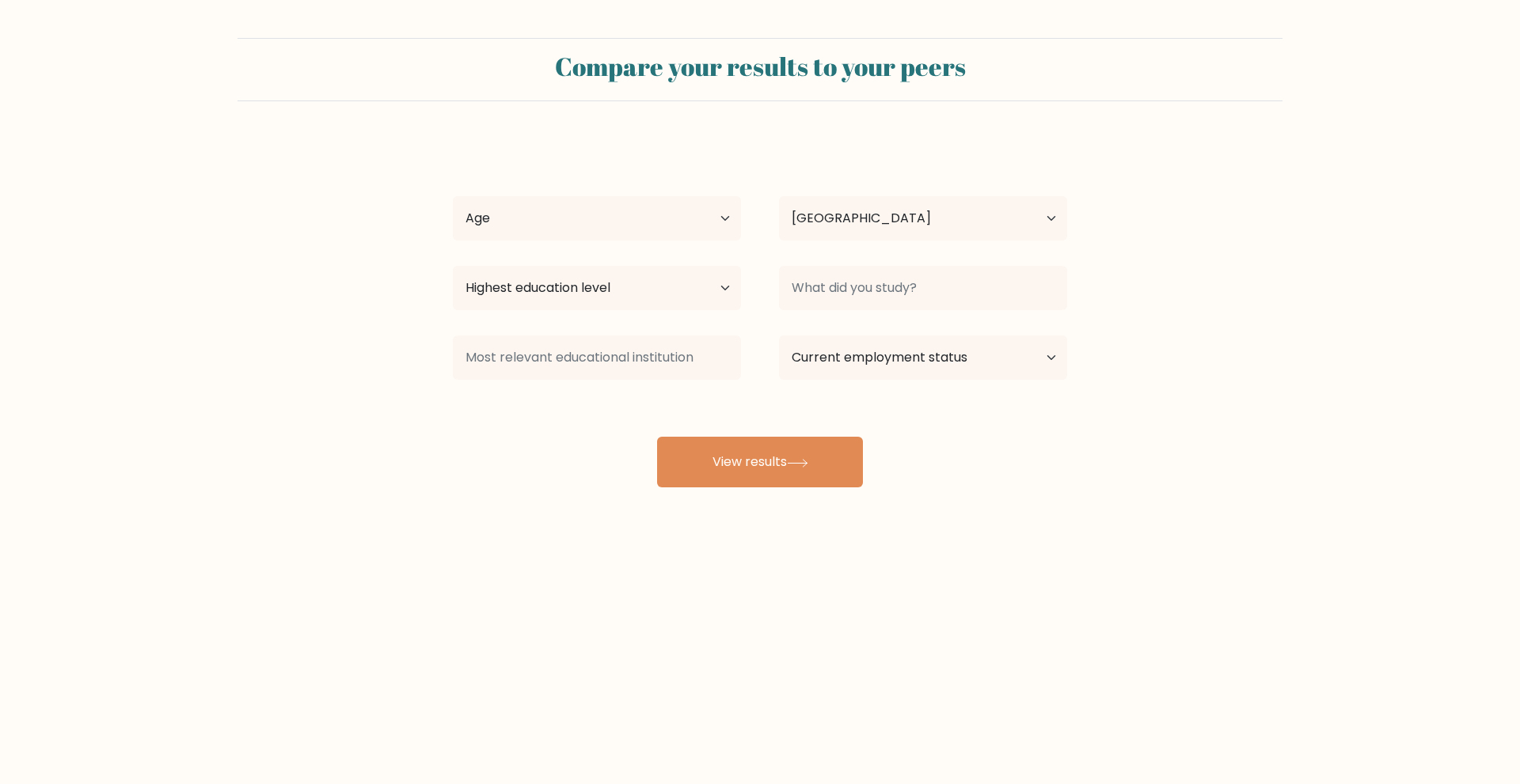
select select "PH"
click at [654, 209] on select "Age Under 18 years old 18-24 years old 25-34 years old 35-44 years old 45-54 ye…" at bounding box center [597, 218] width 289 height 45
select select "18_24"
click at [453, 196] on select "Age Under 18 years old 18-24 years old 25-34 years old 35-44 years old 45-54 ye…" at bounding box center [597, 218] width 289 height 45
click at [932, 214] on select "Country Afghanistan Albania Algeria American Samoa Andorra Angola Anguilla Anta…" at bounding box center [923, 218] width 289 height 45
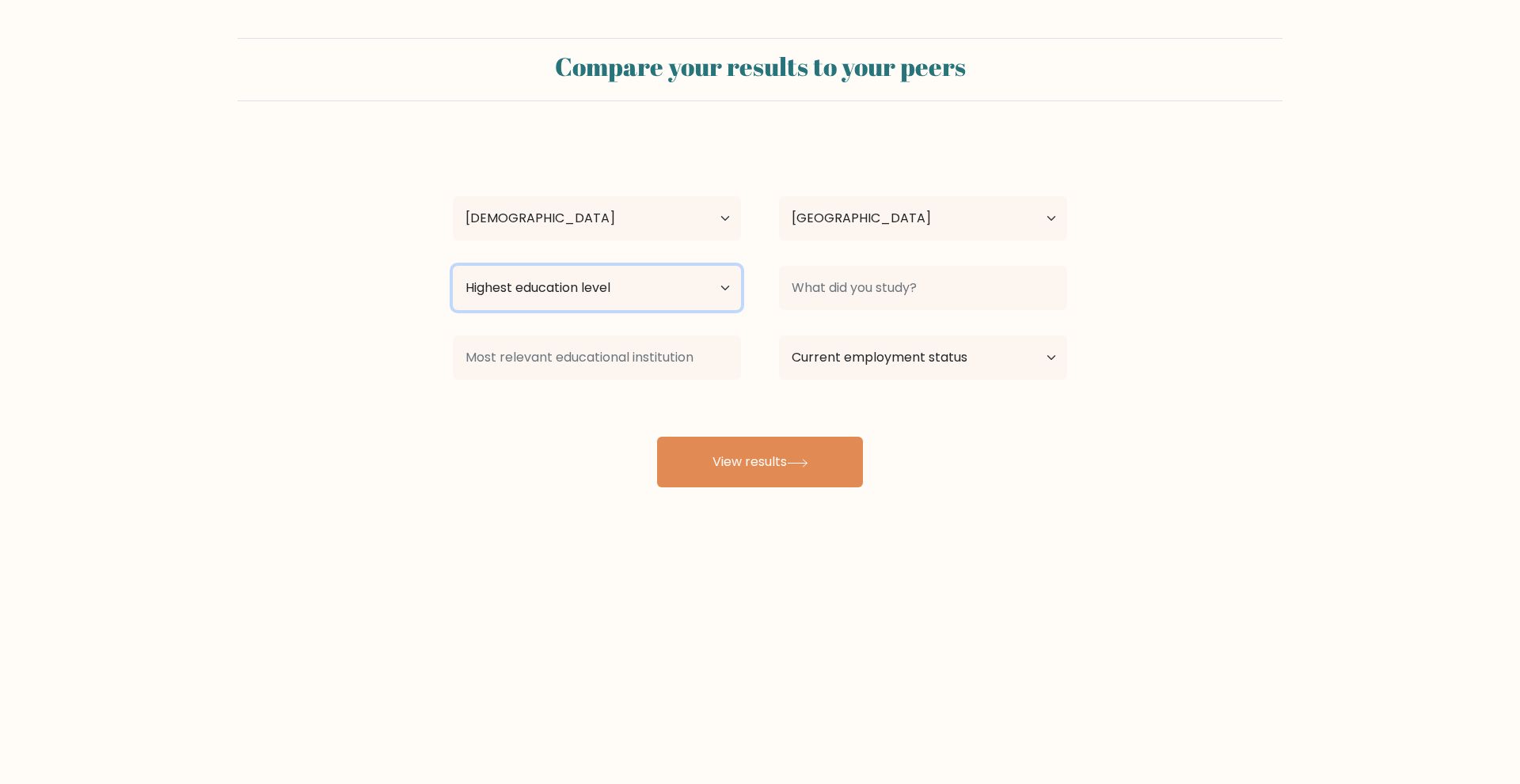
drag, startPoint x: 550, startPoint y: 284, endPoint x: 550, endPoint y: 298, distance: 14.0
click at [550, 284] on select "Highest education level No schooling Primary Lower Secondary Upper Secondary Oc…" at bounding box center [597, 288] width 289 height 45
select select "bachelors_degree"
click at [453, 266] on select "Highest education level No schooling Primary Lower Secondary Upper Secondary Oc…" at bounding box center [597, 288] width 289 height 45
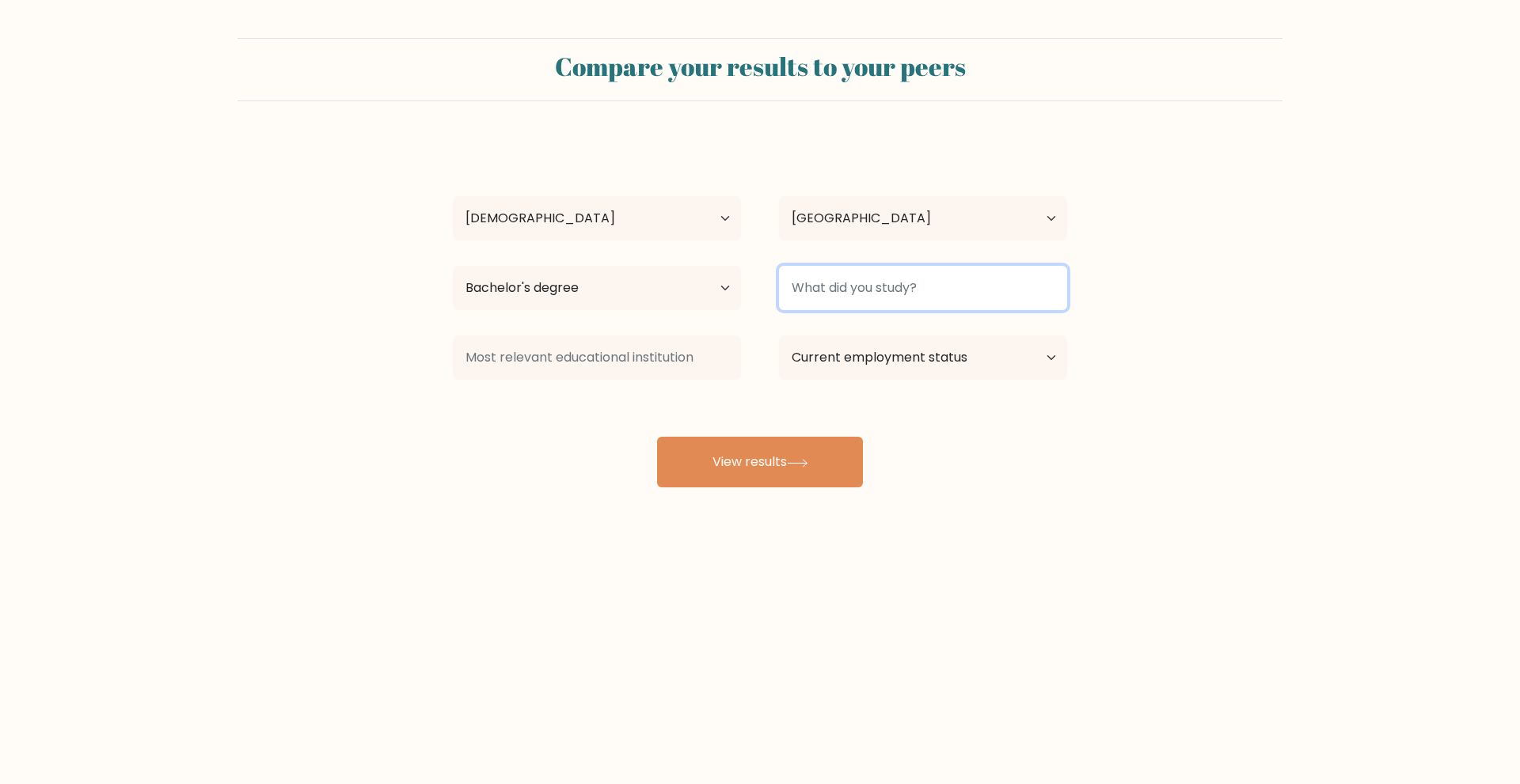
click at [885, 287] on input at bounding box center [923, 288] width 289 height 45
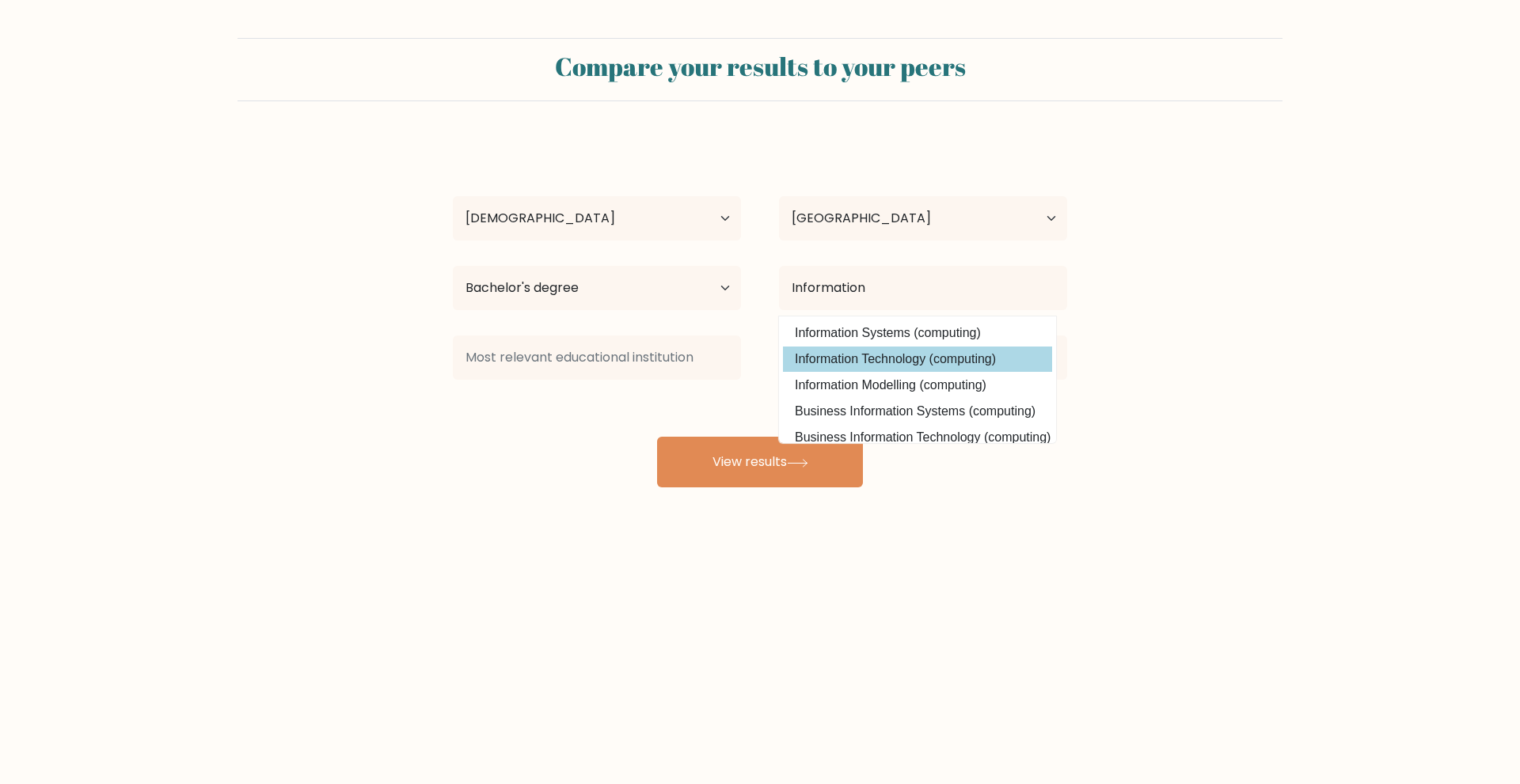
click at [875, 370] on option "Information Technology (computing)" at bounding box center [917, 359] width 269 height 25
type input "Information Technology"
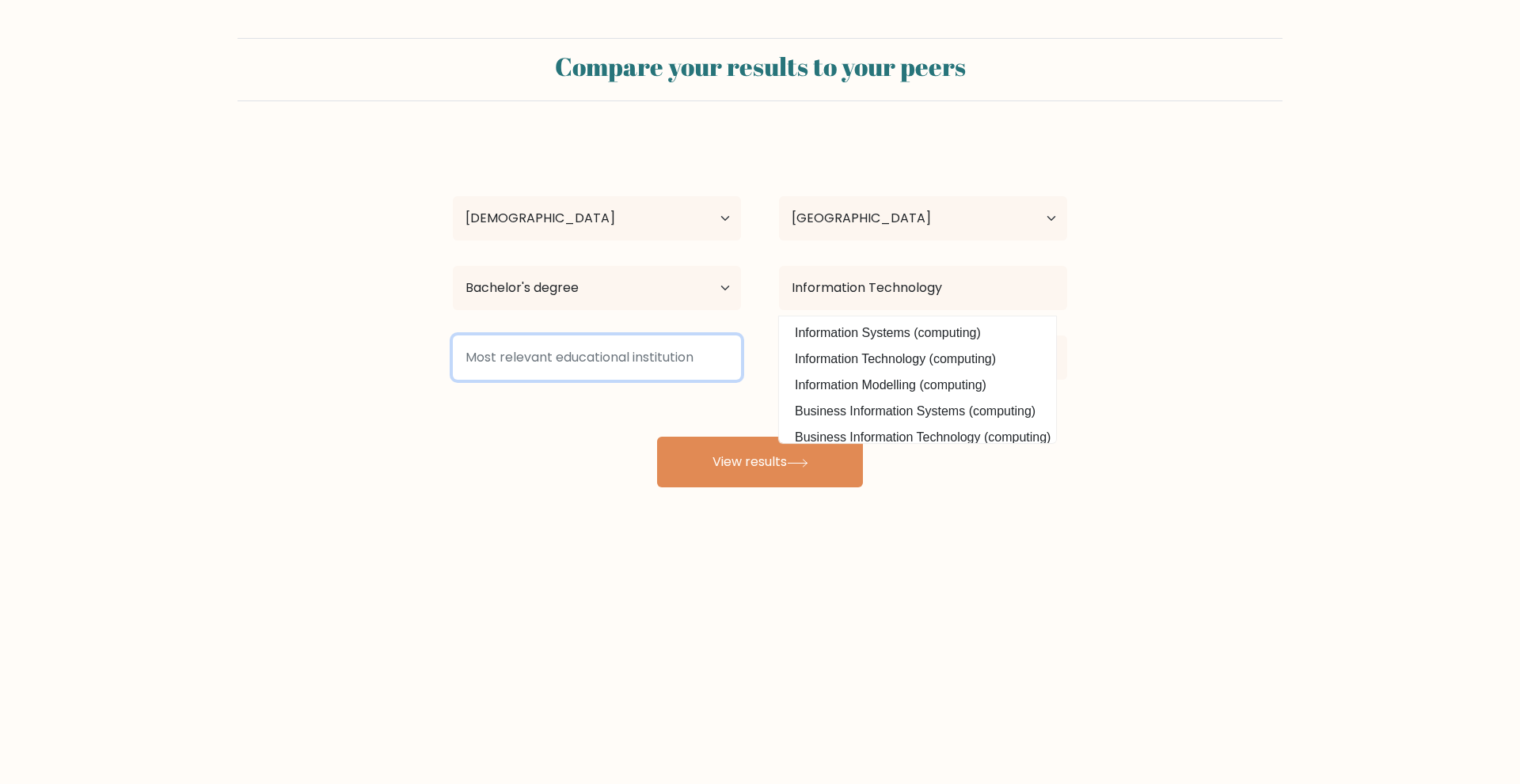
click at [538, 355] on input at bounding box center [597, 358] width 289 height 45
type input "D"
type input "S"
click at [538, 355] on input at bounding box center [597, 358] width 289 height 45
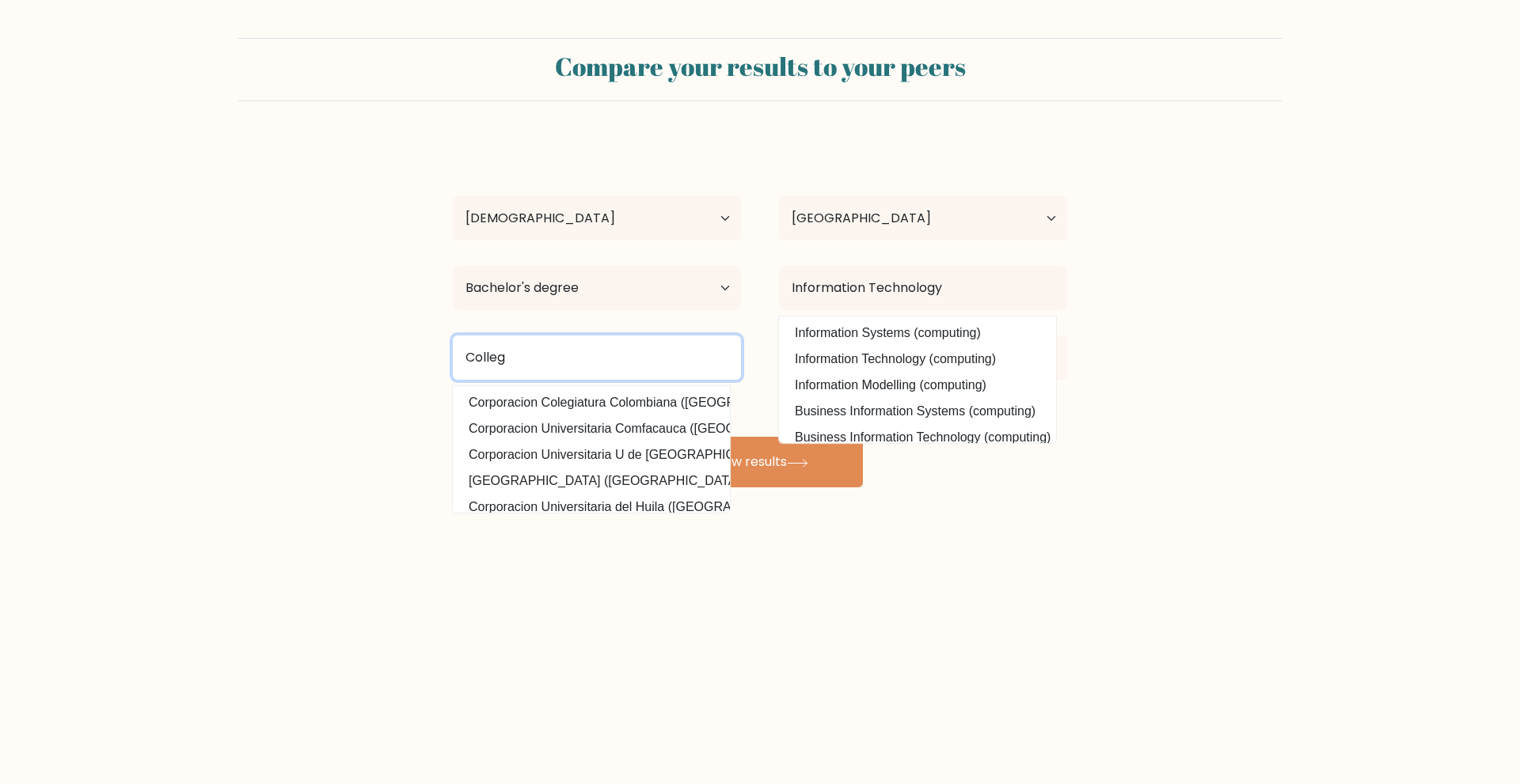
type input "College"
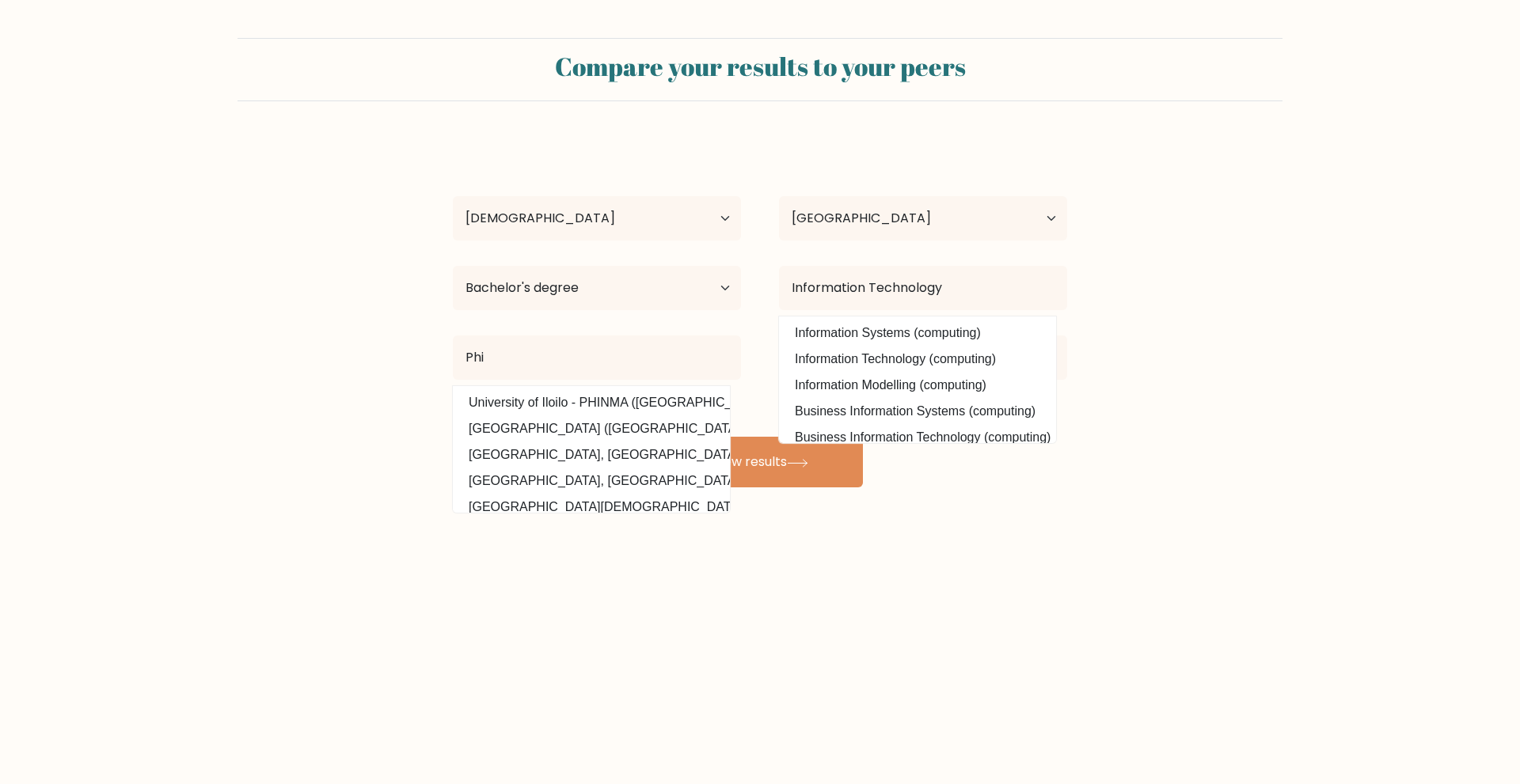
click at [591, 430] on option "Central Philippine University (Philippines)" at bounding box center [591, 429] width 269 height 25
type input "[GEOGRAPHIC_DATA]"
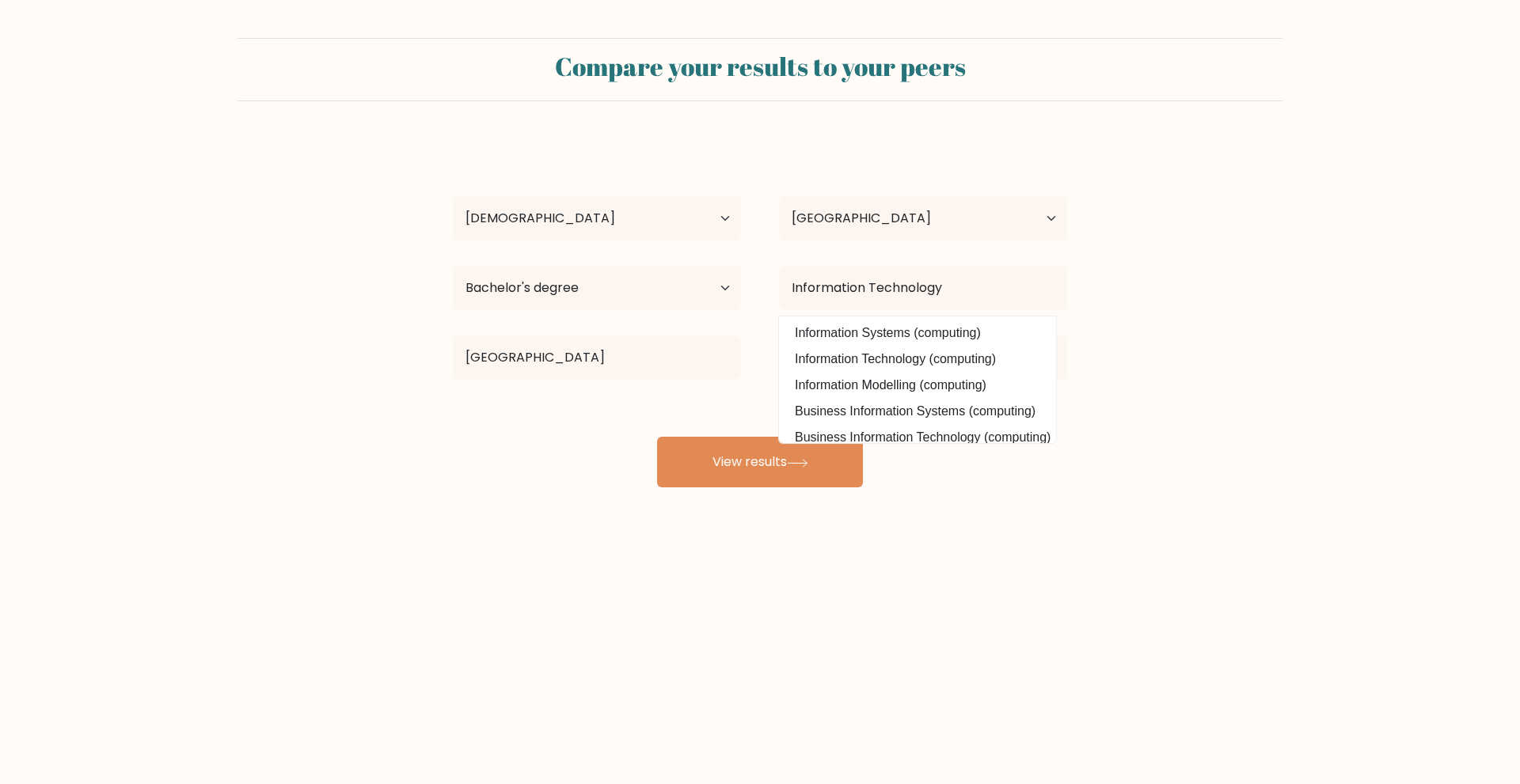
click at [578, 424] on div "Rashed Brigole Age Under 18 years old 18-24 years old 25-34 years old 35-44 yea…" at bounding box center [760, 313] width 634 height 348
click at [1027, 276] on input "Information Technology" at bounding box center [923, 288] width 289 height 45
drag, startPoint x: 500, startPoint y: 476, endPoint x: 626, endPoint y: 473, distance: 126.0
click at [512, 473] on div "Rashed Brigole Age Under 18 years old 18-24 years old 25-34 years old 35-44 yea…" at bounding box center [760, 313] width 634 height 348
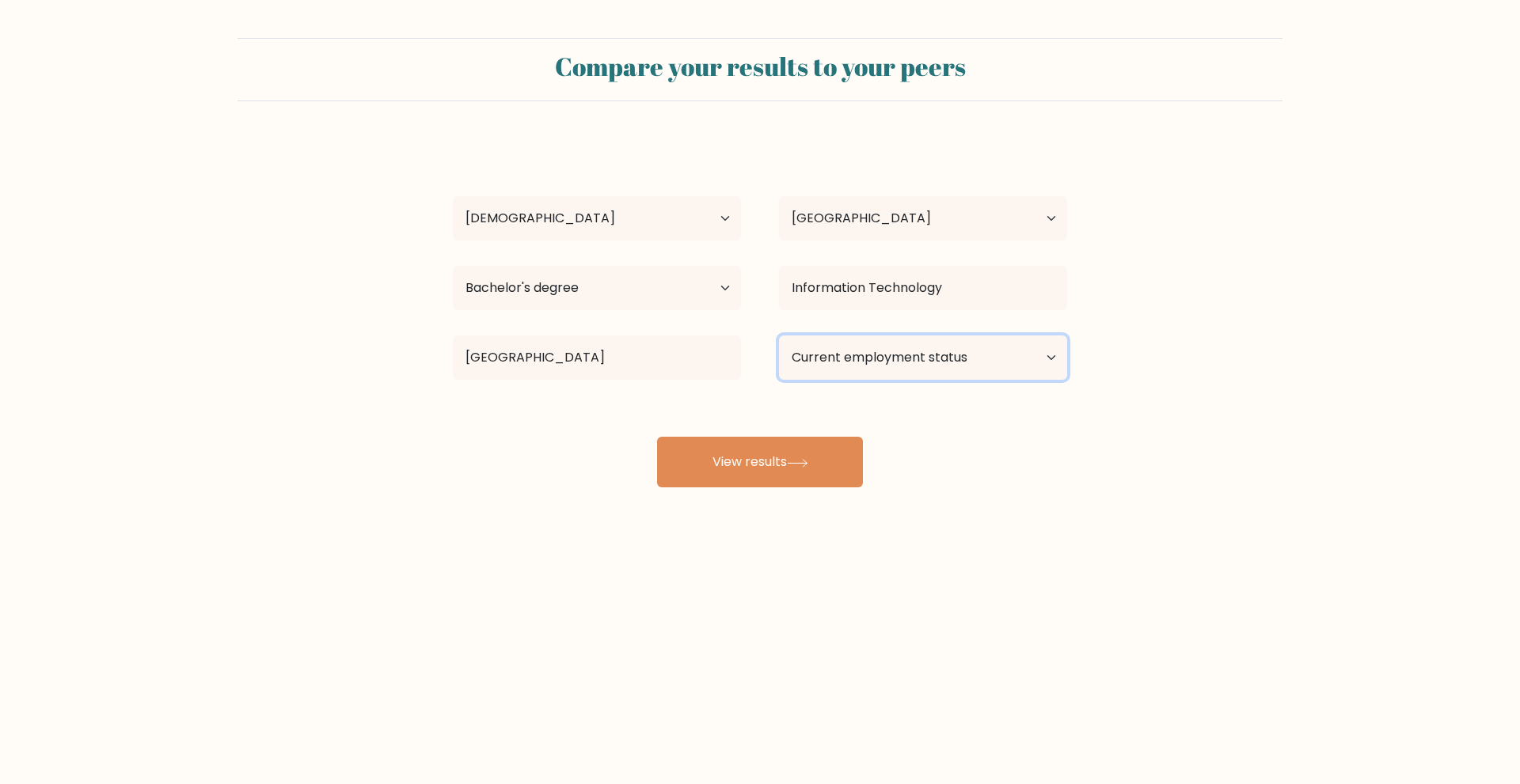
click at [889, 358] on select "Current employment status Employed Student Retired Other / prefer not to answer" at bounding box center [923, 358] width 289 height 45
click at [779, 335] on select "Current employment status Employed Student Retired Other / prefer not to answer" at bounding box center [923, 358] width 289 height 45
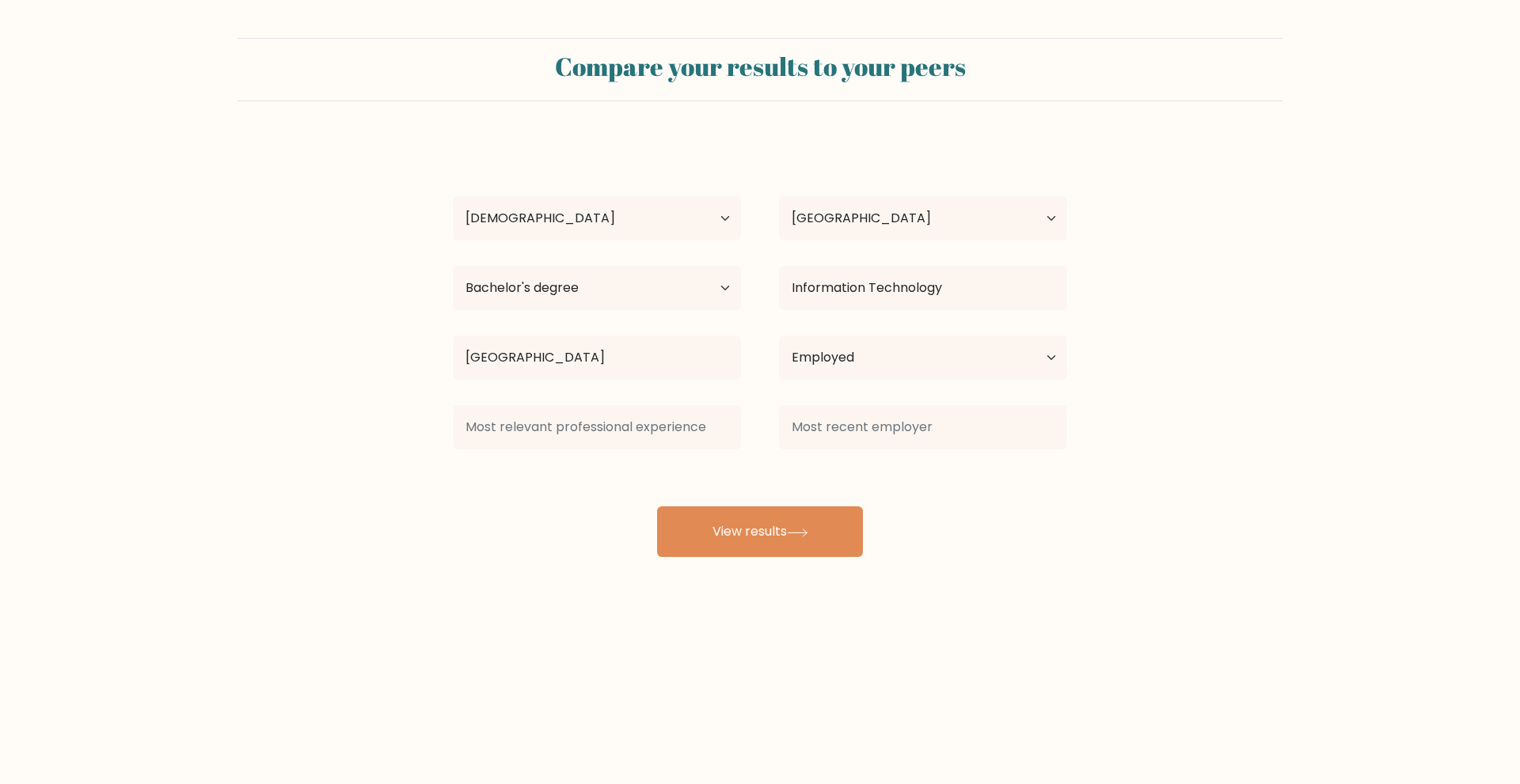
click at [726, 468] on div "Rashed Brigole Age Under 18 years old 18-24 years old 25-34 years old 35-44 yea…" at bounding box center [760, 348] width 634 height 417
click at [884, 355] on select "Current employment status Employed Student Retired Other / prefer not to answer" at bounding box center [923, 358] width 289 height 45
click at [779, 335] on select "Current employment status Employed Student Retired Other / prefer not to answer" at bounding box center [923, 358] width 289 height 45
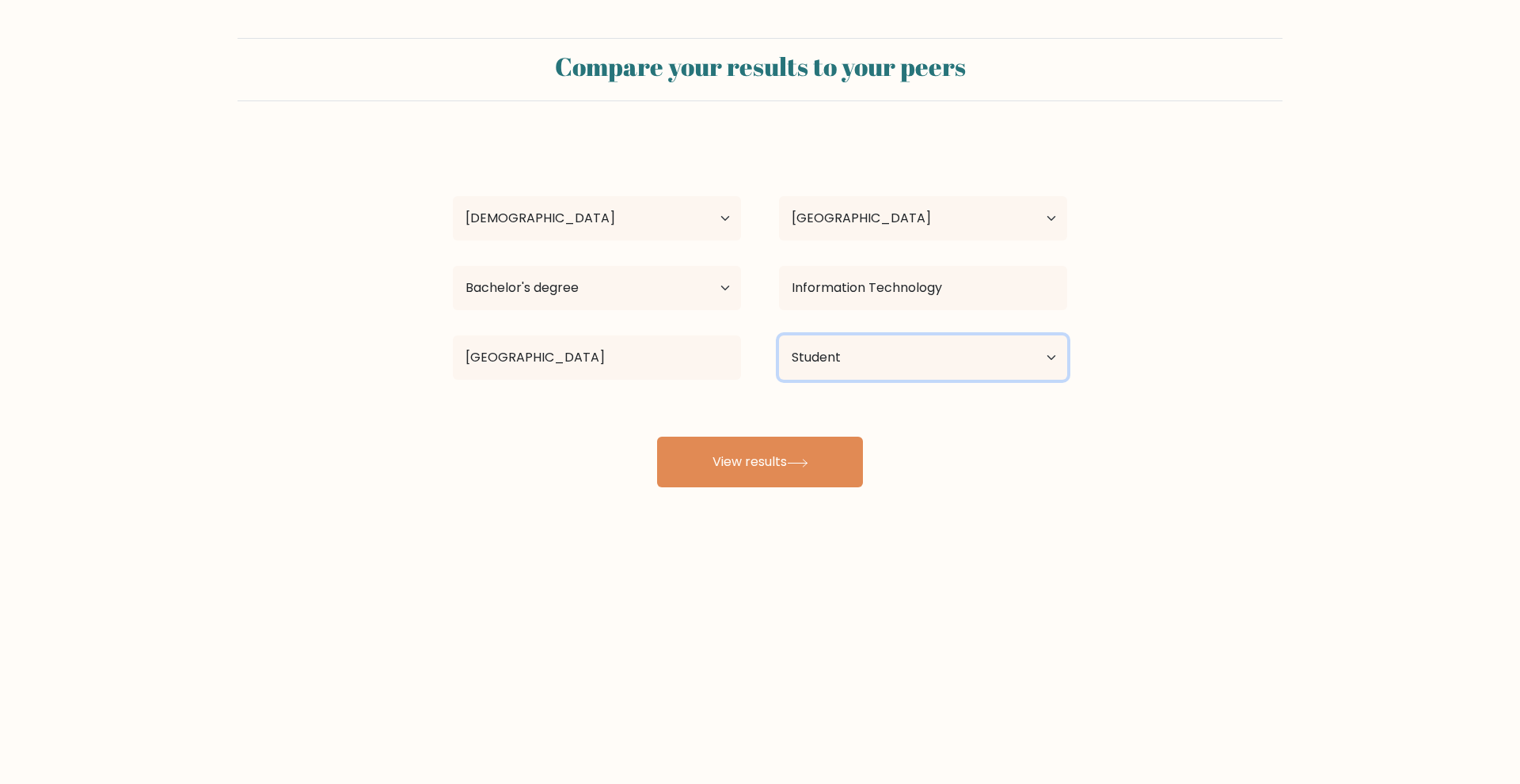
click at [856, 363] on select "Current employment status Employed Student Retired Other / prefer not to answer" at bounding box center [923, 358] width 289 height 45
click at [779, 335] on select "Current employment status Employed Student Retired Other / prefer not to answer" at bounding box center [923, 358] width 289 height 45
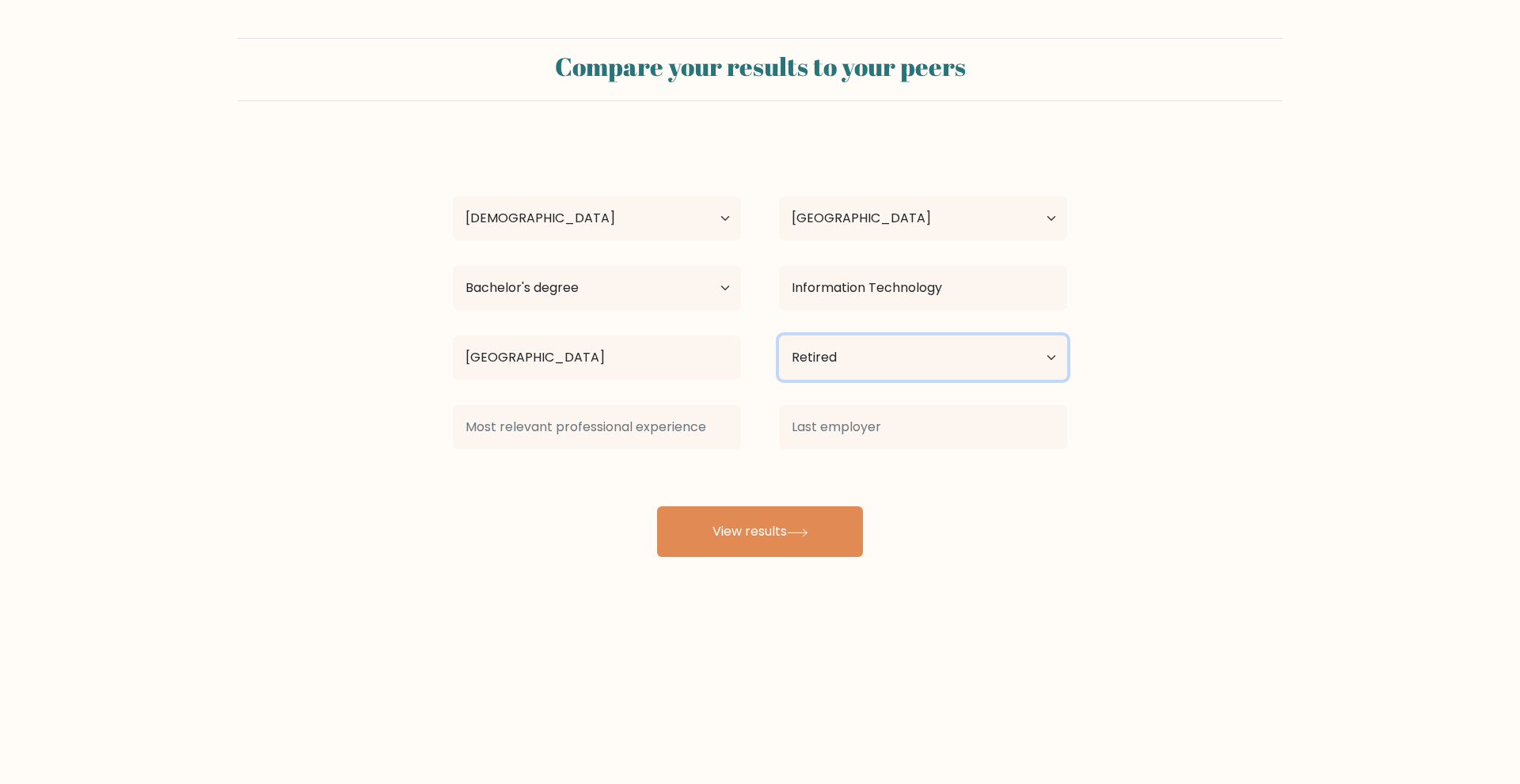
click at [842, 369] on select "Current employment status Employed Student Retired Other / prefer not to answer" at bounding box center [923, 358] width 289 height 45
select select "other"
click at [779, 335] on select "Current employment status Employed Student Retired Other / prefer not to answer" at bounding box center [923, 358] width 289 height 45
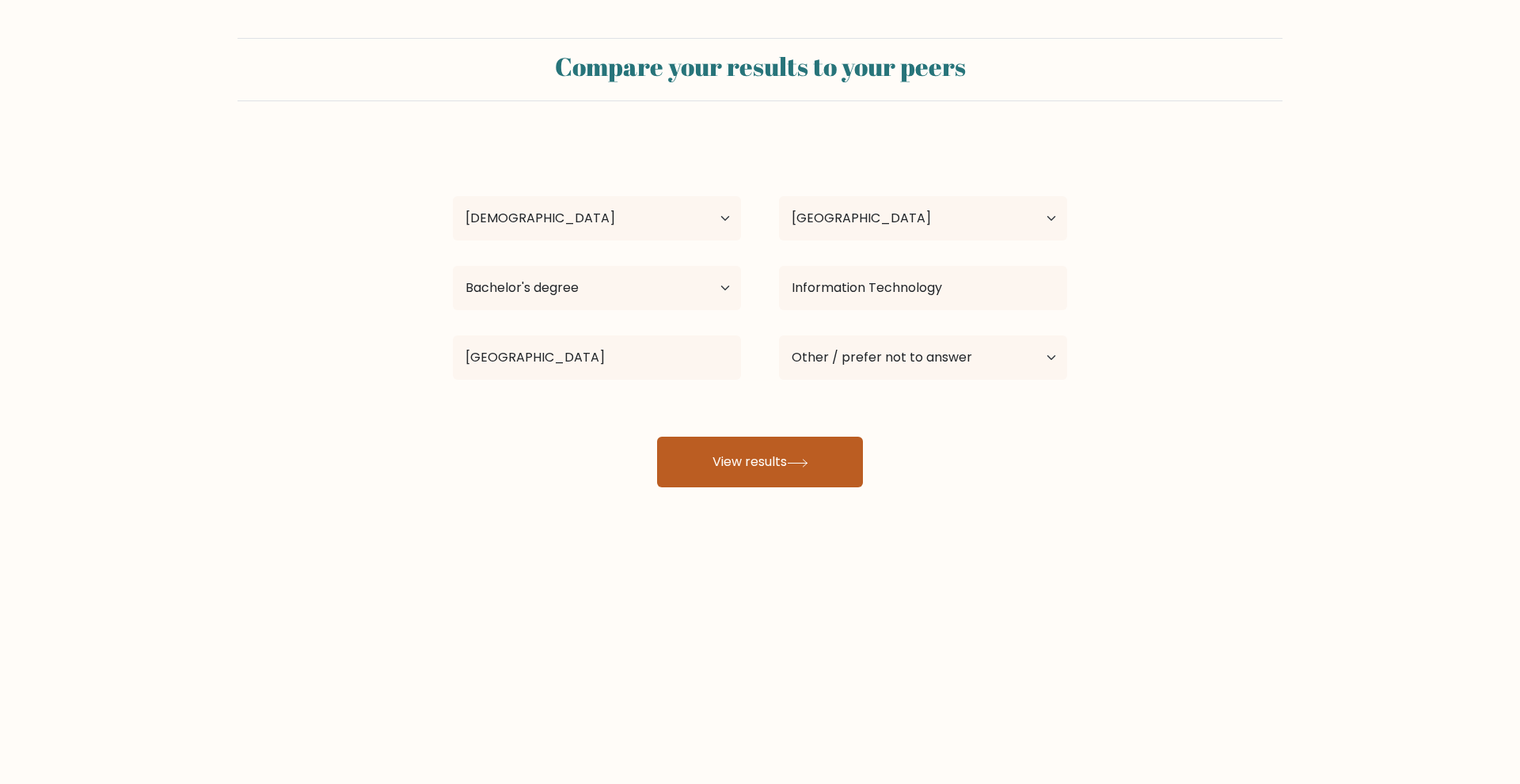
click at [760, 476] on button "View results" at bounding box center [760, 462] width 206 height 51
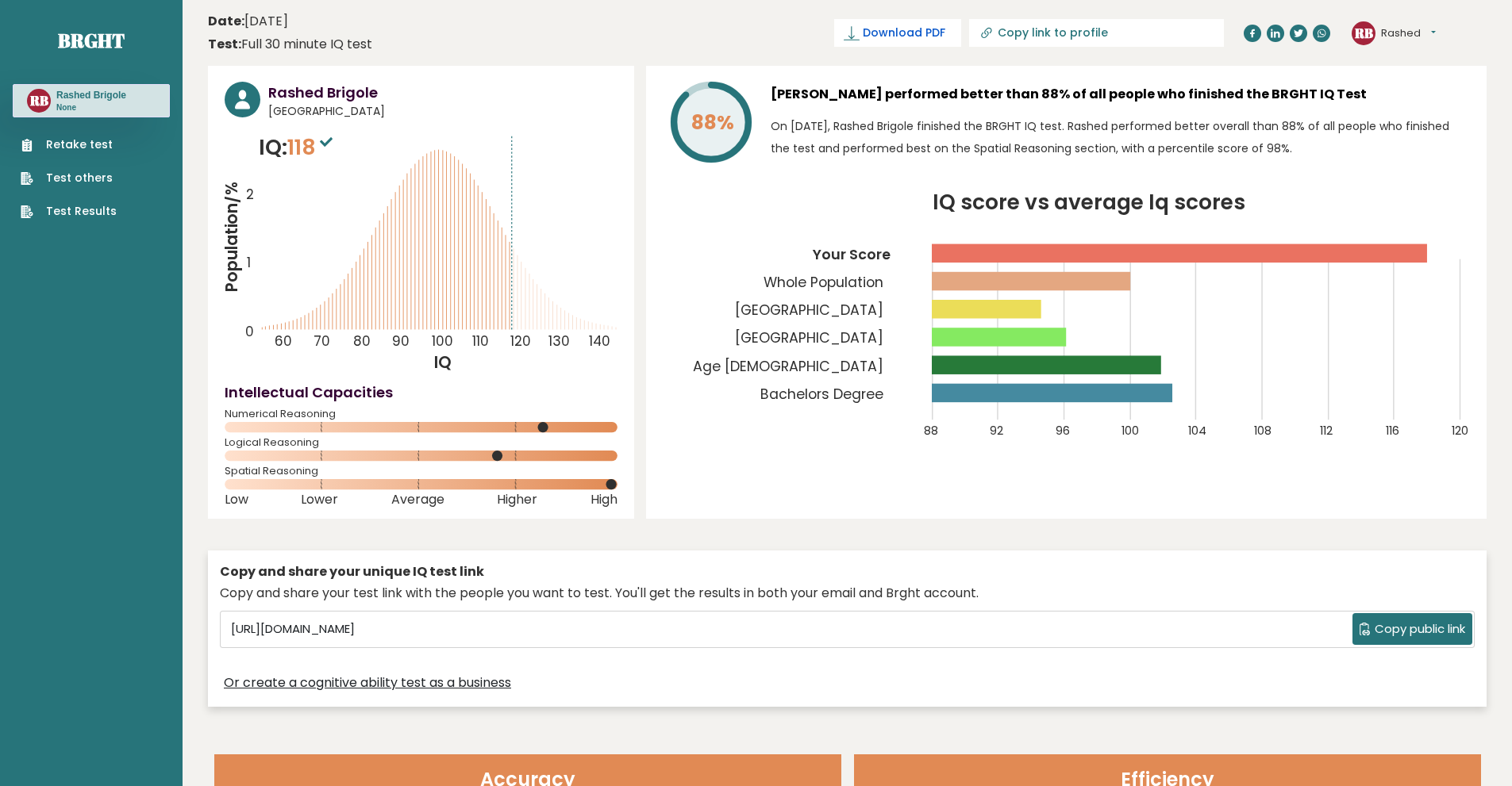
click at [945, 27] on span "Download PDF" at bounding box center [904, 33] width 82 height 17
